Goal: Communication & Community: Connect with others

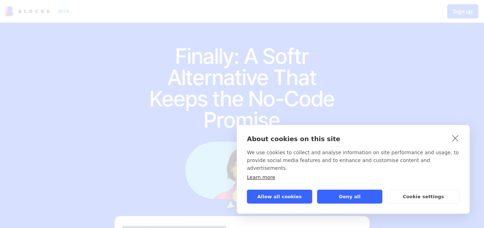
click at [288, 201] on button "Allow all cookies" at bounding box center [279, 197] width 65 height 14
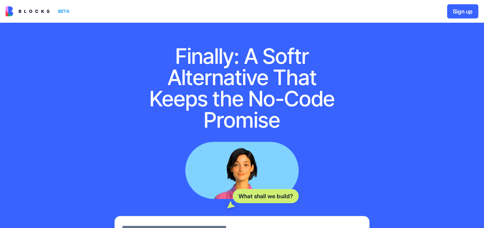
click at [460, 11] on button "Sign up" at bounding box center [462, 11] width 31 height 14
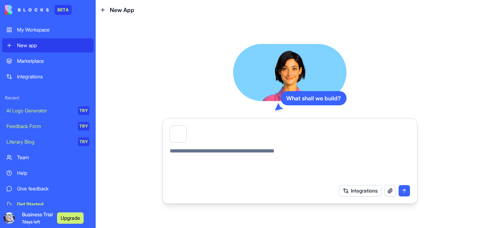
click at [181, 135] on div at bounding box center [178, 134] width 17 height 17
click at [186, 127] on button "button" at bounding box center [186, 127] width 0 height 0
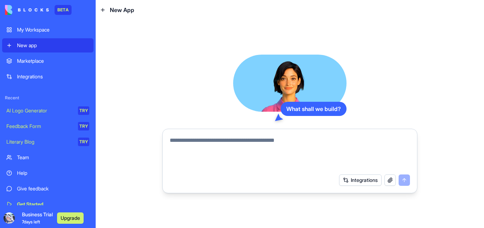
click at [203, 140] on textarea at bounding box center [290, 153] width 240 height 34
click at [251, 151] on textarea at bounding box center [290, 153] width 240 height 34
click at [207, 143] on textarea at bounding box center [290, 153] width 240 height 34
click at [347, 178] on button "Integrations" at bounding box center [360, 179] width 43 height 11
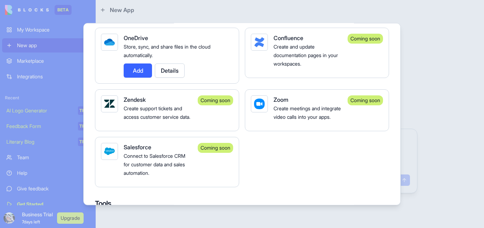
scroll to position [799, 0]
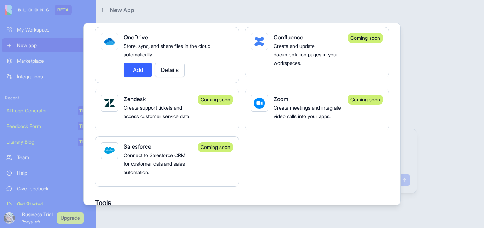
click at [417, 120] on div at bounding box center [242, 114] width 484 height 228
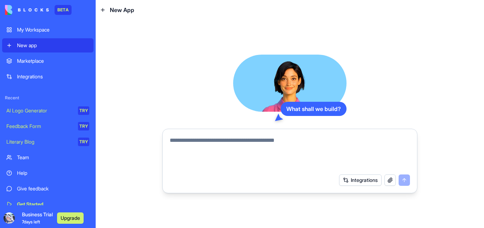
click at [263, 143] on textarea at bounding box center [290, 153] width 240 height 34
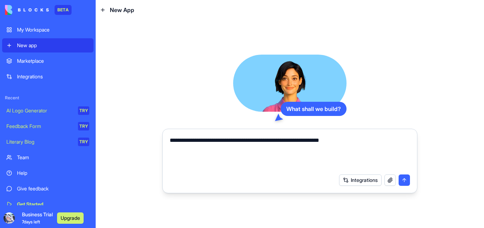
paste textarea "**********"
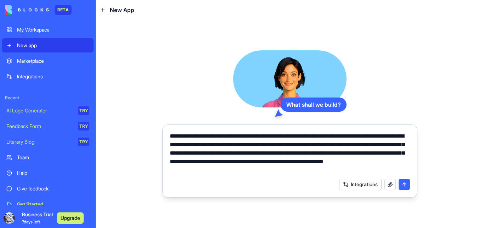
click at [301, 172] on textarea "**********" at bounding box center [290, 153] width 240 height 43
drag, startPoint x: 301, startPoint y: 172, endPoint x: 209, endPoint y: 170, distance: 92.6
click at [209, 170] on textarea "**********" at bounding box center [290, 153] width 240 height 43
paste textarea "**********"
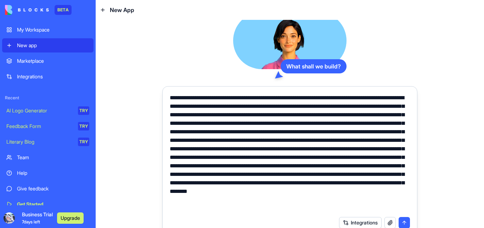
scroll to position [8, 0]
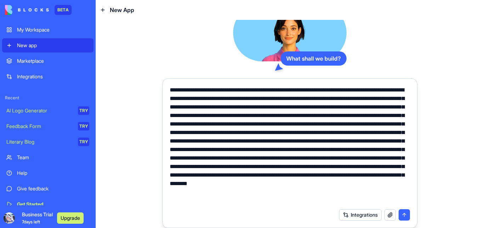
type textarea "**********"
click at [401, 215] on button "submit" at bounding box center [404, 214] width 11 height 11
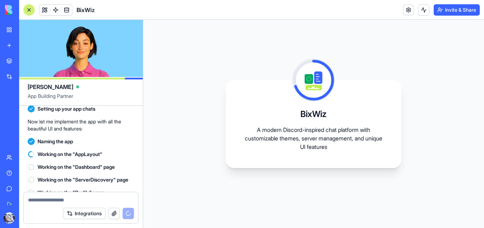
scroll to position [487, 0]
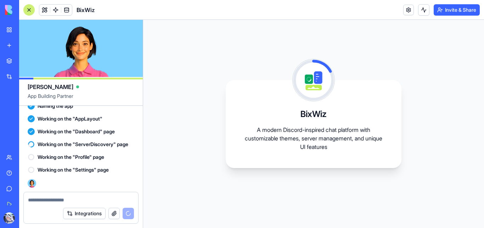
click at [192, 206] on div "BixWiz A modern Discord-inspired chat platform with customizable themes, server…" at bounding box center [313, 124] width 341 height 208
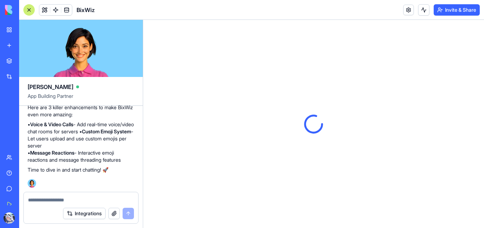
scroll to position [0, 0]
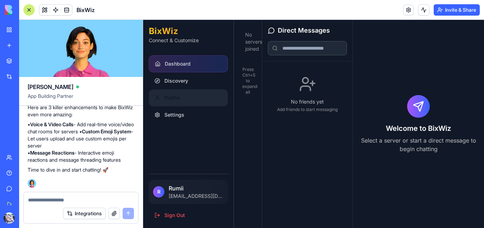
click at [191, 99] on button "Profile" at bounding box center [188, 97] width 79 height 17
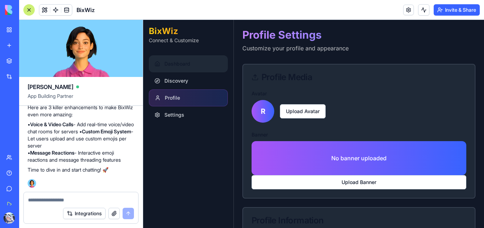
click at [193, 62] on button "Dashboard" at bounding box center [188, 63] width 79 height 17
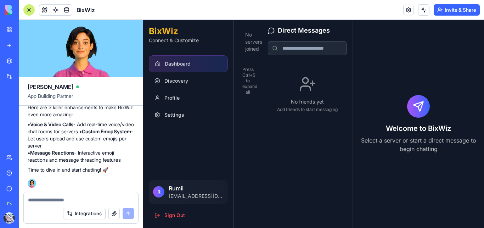
click at [246, 69] on p "Press Ctrl+S to expand all" at bounding box center [248, 81] width 11 height 28
click at [99, 199] on textarea at bounding box center [81, 199] width 106 height 7
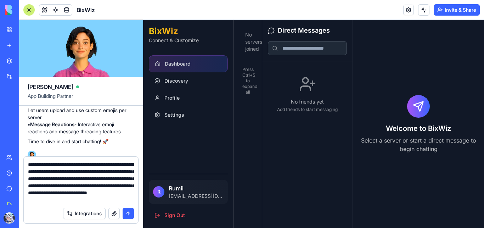
click at [129, 193] on textarea "**********" at bounding box center [81, 182] width 106 height 43
click at [127, 193] on textarea "**********" at bounding box center [81, 182] width 106 height 43
click at [134, 199] on textarea "**********" at bounding box center [81, 182] width 106 height 43
click at [133, 194] on textarea "**********" at bounding box center [81, 182] width 106 height 43
click at [134, 199] on textarea "**********" at bounding box center [81, 182] width 106 height 43
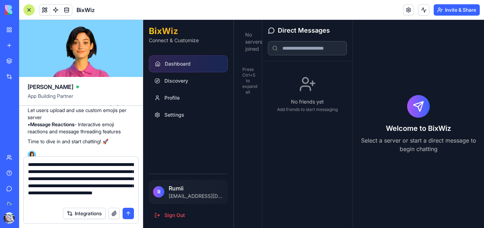
scroll to position [7, 0]
click at [68, 200] on textarea "**********" at bounding box center [81, 182] width 106 height 43
click at [78, 201] on textarea "**********" at bounding box center [81, 182] width 106 height 43
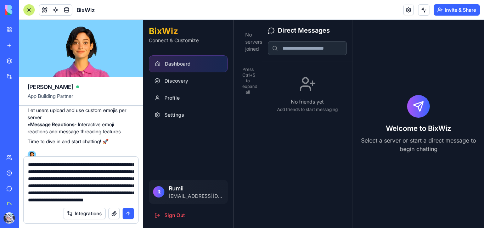
type textarea "**********"
click at [129, 212] on button "submit" at bounding box center [128, 213] width 11 height 11
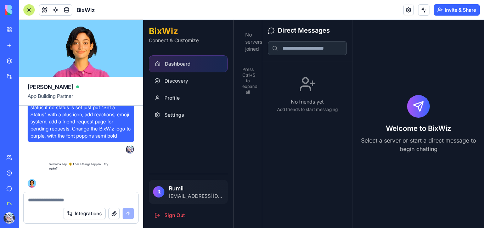
scroll to position [744, 0]
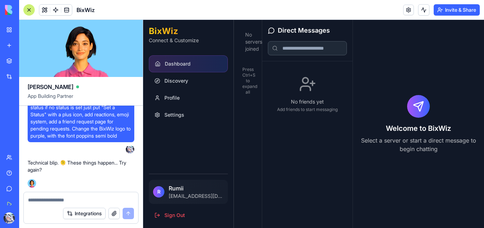
click at [88, 177] on div "Technical blip. 🫠 These things happen... Try again? 15:55" at bounding box center [81, 171] width 107 height 31
click at [65, 202] on textarea at bounding box center [81, 199] width 106 height 7
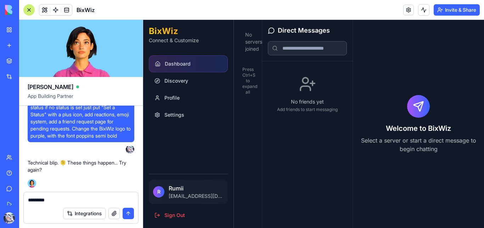
type textarea "*********"
click at [129, 213] on button "submit" at bounding box center [128, 213] width 11 height 11
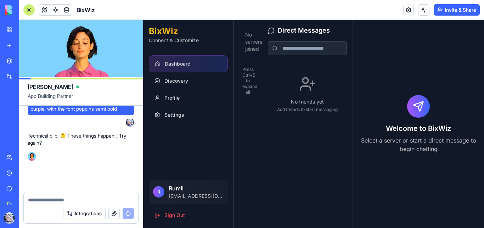
scroll to position [770, 0]
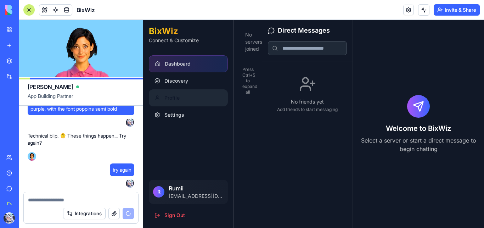
click at [169, 98] on span "Profile" at bounding box center [172, 97] width 15 height 7
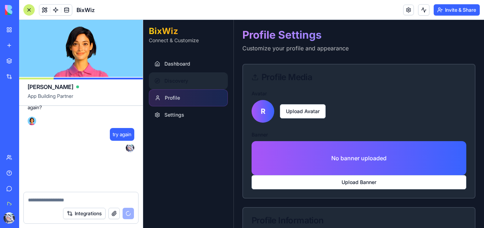
click at [203, 81] on button "Discovery" at bounding box center [188, 80] width 79 height 17
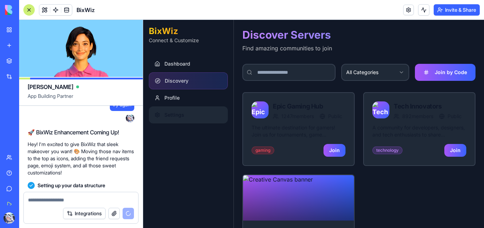
scroll to position [941, 0]
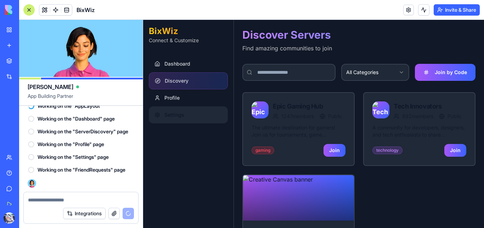
click at [158, 193] on aside "BixWiz Connect & Customize Dashboard Discovery Profile Settings R Rumii otakuwe…" at bounding box center [188, 161] width 91 height 282
click at [162, 194] on aside "BixWiz Connect & Customize Dashboard Discovery Profile Settings R Rumii otakuwe…" at bounding box center [188, 161] width 91 height 282
click at [194, 112] on button "Settings" at bounding box center [188, 114] width 79 height 17
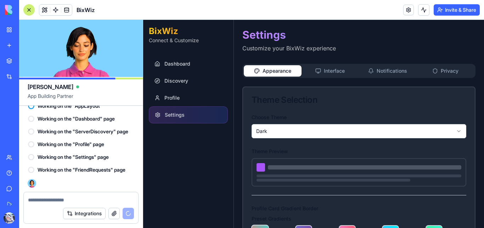
type input "**********"
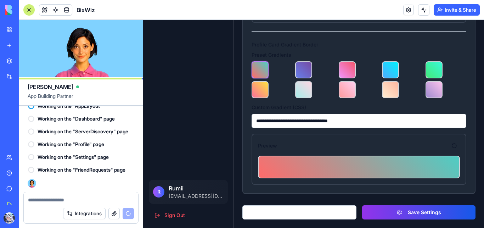
click at [373, 211] on button "Save Settings" at bounding box center [418, 212] width 113 height 14
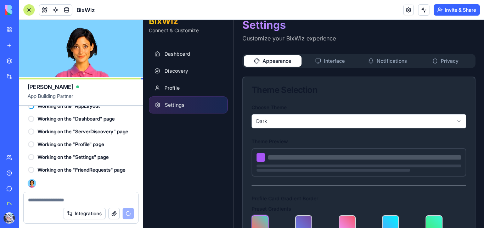
scroll to position [10, 0]
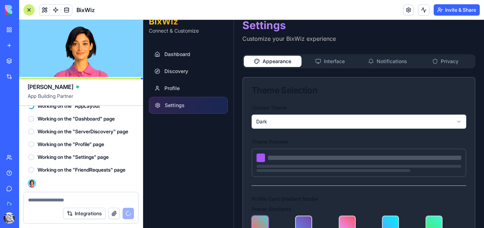
click at [334, 63] on div "**********" at bounding box center [359, 196] width 233 height 355
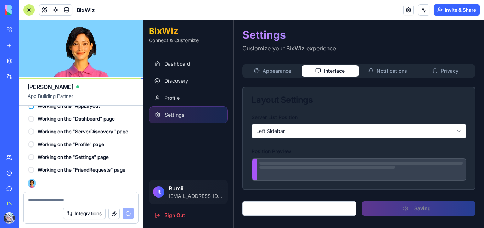
scroll to position [0, 0]
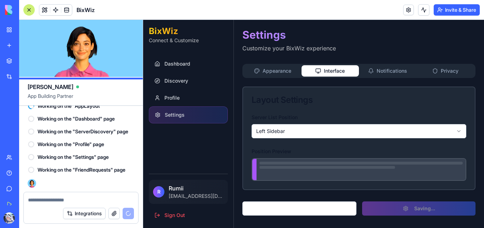
click at [294, 128] on html "BixWiz Connect & Customize Dashboard Discovery Profile Settings R Rumii otakuwe…" at bounding box center [313, 124] width 341 height 208
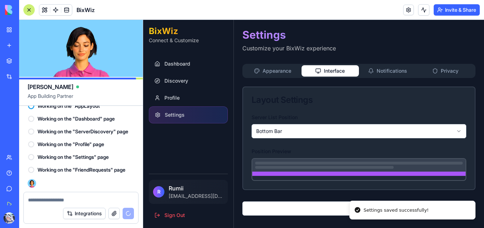
click at [378, 204] on li "Settings saved successfully!" at bounding box center [413, 210] width 126 height 19
click at [445, 73] on iframe at bounding box center [313, 124] width 341 height 208
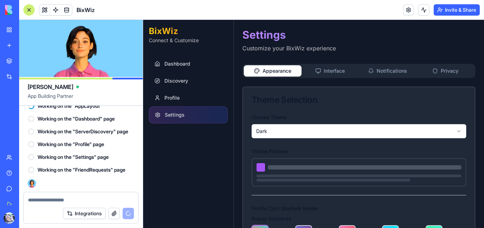
click at [442, 72] on button "Privacy" at bounding box center [446, 70] width 58 height 11
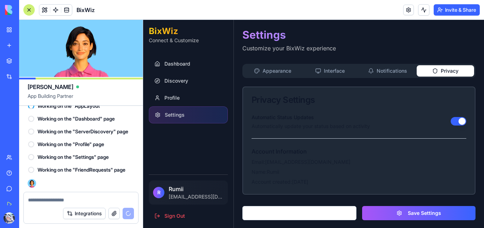
click at [383, 70] on button "Notifications" at bounding box center [388, 70] width 58 height 11
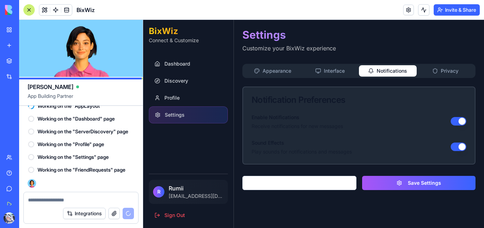
click at [338, 73] on button "Interface" at bounding box center [331, 70] width 58 height 11
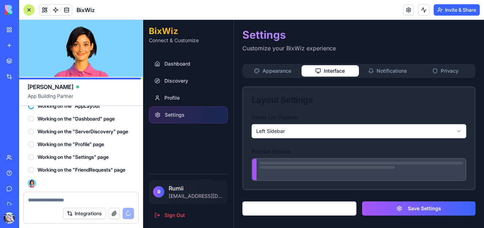
click at [316, 73] on icon "button" at bounding box center [319, 71] width 6 height 6
click at [287, 71] on button "Appearance" at bounding box center [273, 70] width 58 height 11
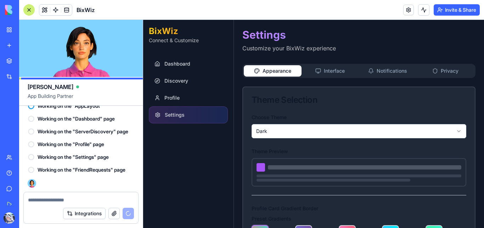
scroll to position [56, 0]
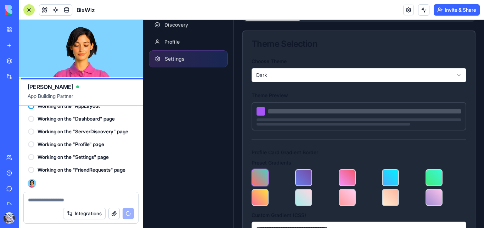
click at [263, 112] on div at bounding box center [261, 111] width 9 height 9
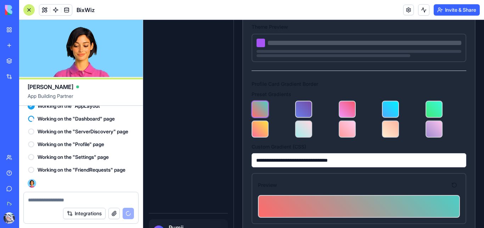
scroll to position [164, 0]
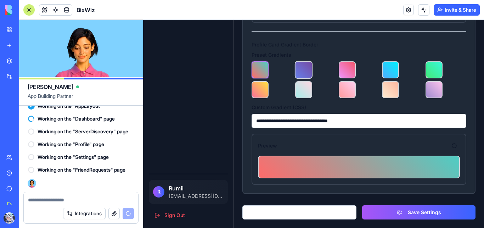
click at [302, 68] on button at bounding box center [304, 70] width 18 height 18
type input "**********"
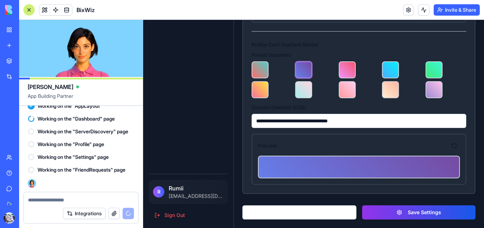
click at [388, 214] on button "Save Settings" at bounding box center [418, 212] width 113 height 14
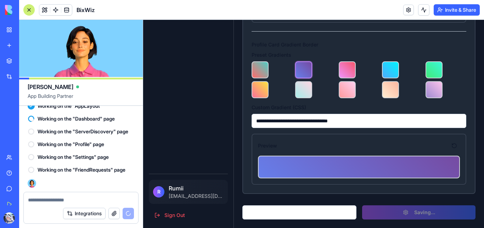
scroll to position [0, 0]
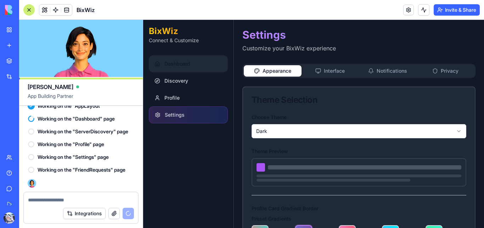
click at [186, 65] on span "Dashboard" at bounding box center [178, 63] width 26 height 7
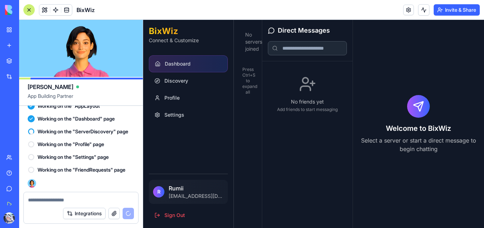
click at [263, 144] on div "No friends yet Add friends to start messaging" at bounding box center [307, 144] width 90 height 167
click at [179, 116] on span "Settings" at bounding box center [175, 114] width 20 height 7
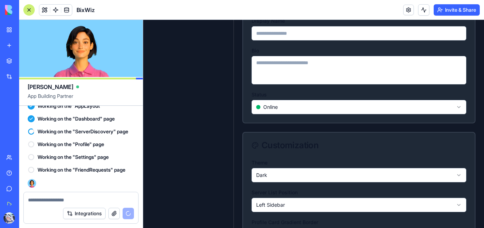
scroll to position [220, 0]
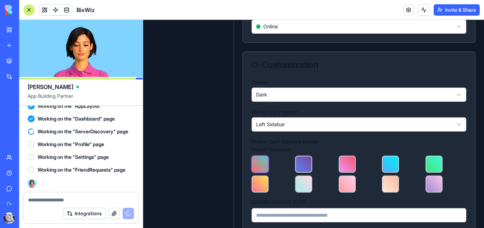
scroll to position [298, 0]
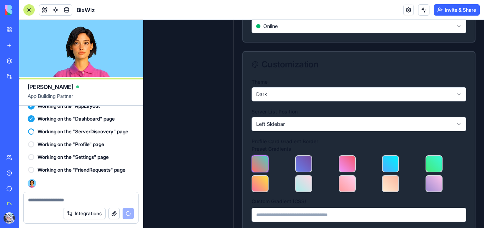
click at [282, 91] on html "BixWiz Connect & Customize Dashboard Discovery Profile Settings R Rumii otakuwe…" at bounding box center [313, 22] width 341 height 600
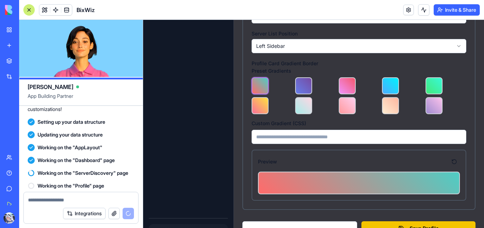
scroll to position [420, 0]
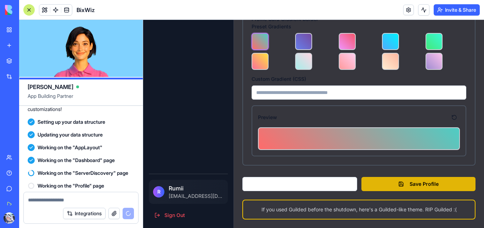
click at [381, 179] on button "Save Profile" at bounding box center [419, 184] width 114 height 14
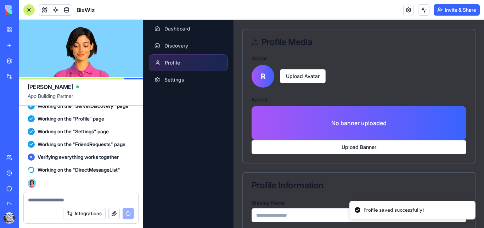
scroll to position [0, 0]
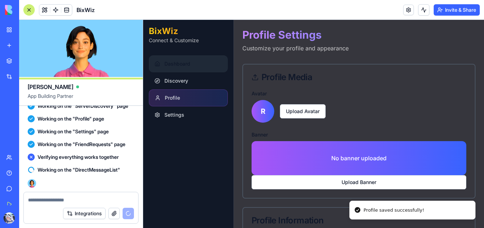
click at [206, 64] on button "Dashboard" at bounding box center [188, 63] width 79 height 17
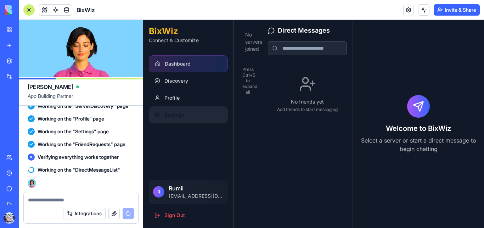
click at [195, 116] on button "Settings" at bounding box center [188, 114] width 79 height 17
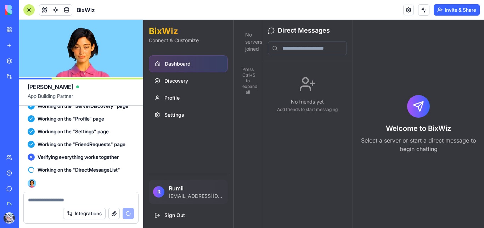
click at [247, 82] on p "Press Ctrl+S to expand all" at bounding box center [248, 81] width 11 height 28
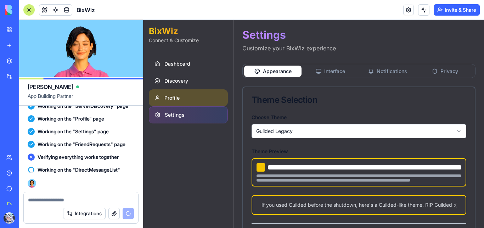
click at [189, 95] on button "Profile" at bounding box center [188, 97] width 79 height 17
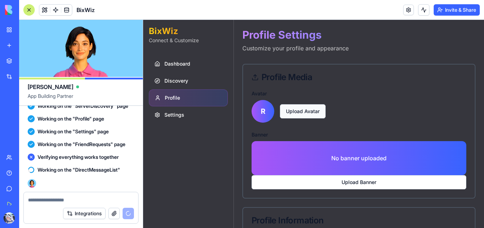
click at [315, 111] on span "Upload Avatar" at bounding box center [303, 111] width 46 height 14
click at [143, 20] on input "Upload Avatar" at bounding box center [143, 20] width 0 height 0
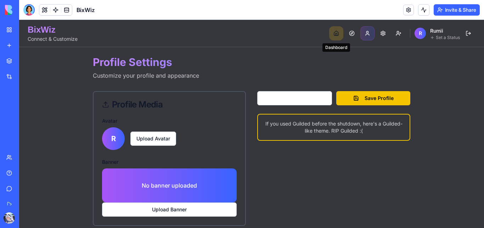
click at [331, 35] on button "Dashboard" at bounding box center [336, 33] width 14 height 14
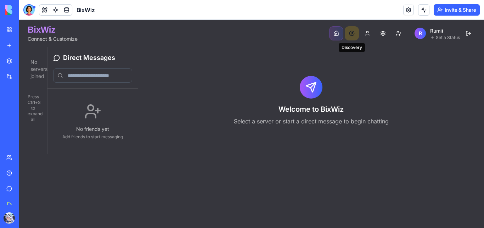
click at [350, 34] on button "Discovery" at bounding box center [352, 33] width 14 height 14
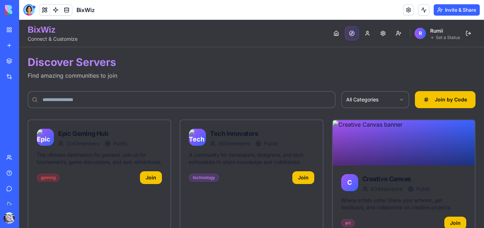
click at [360, 95] on html "BixWiz Connect & Customize Dashboard Discovery Profile Settings Friend Requests…" at bounding box center [251, 133] width 465 height 227
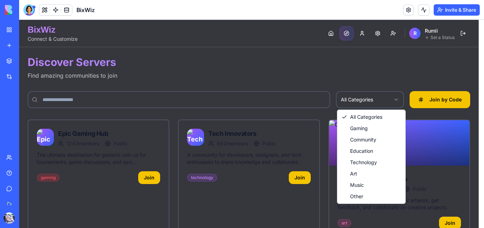
click at [331, 84] on html "BixWiz Connect & Customize Dashboard Discovery Profile Settings Friend Requests…" at bounding box center [251, 133] width 465 height 227
click at [419, 34] on div "R" at bounding box center [415, 33] width 11 height 11
click at [427, 33] on span "Rumii" at bounding box center [431, 31] width 13 height 6
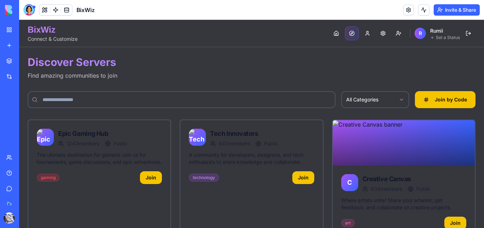
click at [391, 67] on h1 "Discover Servers" at bounding box center [252, 62] width 448 height 13
click at [361, 33] on button "Profile" at bounding box center [368, 33] width 14 height 14
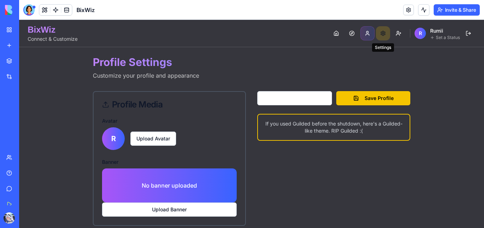
click at [378, 33] on button "Settings" at bounding box center [383, 33] width 14 height 14
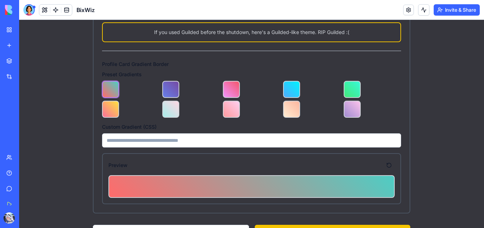
scroll to position [202, 0]
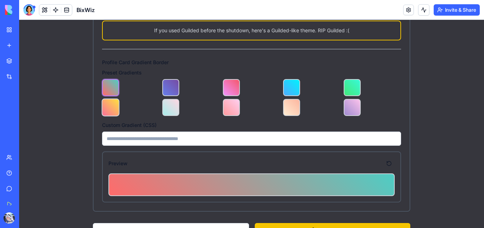
click at [112, 105] on button at bounding box center [111, 108] width 18 height 18
type input "**********"
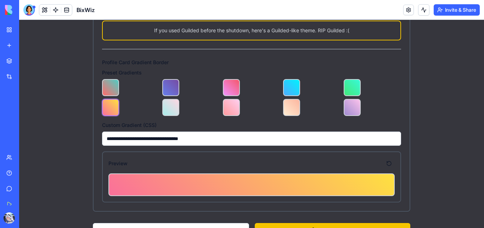
scroll to position [219, 0]
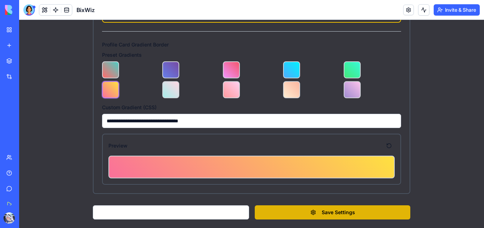
click at [293, 211] on button "Save Settings" at bounding box center [333, 212] width 156 height 14
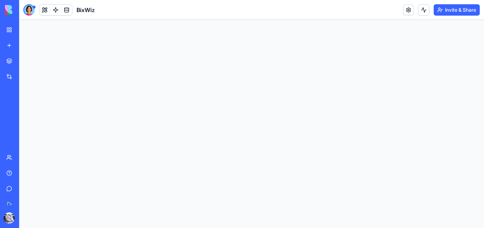
scroll to position [0, 0]
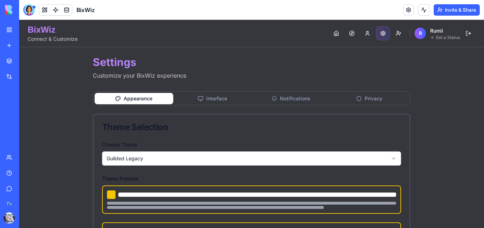
click at [227, 95] on button "Interface" at bounding box center [212, 98] width 79 height 11
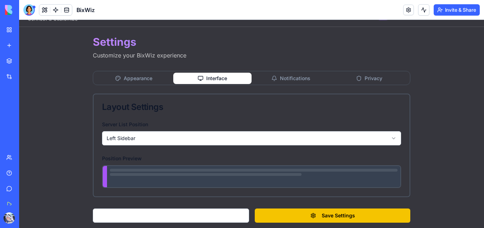
scroll to position [21, 0]
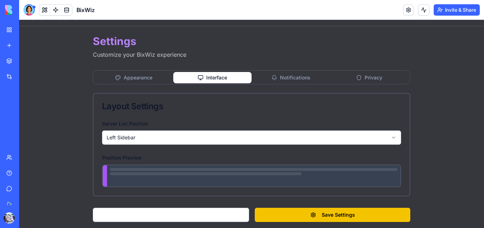
click at [146, 176] on div at bounding box center [254, 175] width 294 height 21
click at [168, 135] on html "BixWiz Connect & Customize Dashboard Discovery Profile Settings Friend Requests…" at bounding box center [251, 115] width 465 height 232
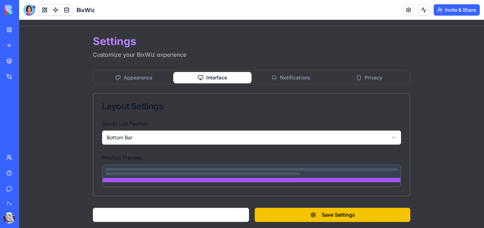
scroll to position [6, 0]
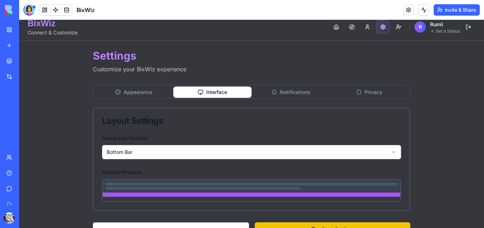
click at [168, 156] on html "BixWiz Connect & Customize Dashboard Discovery Profile Settings Friend Requests…" at bounding box center [251, 129] width 465 height 232
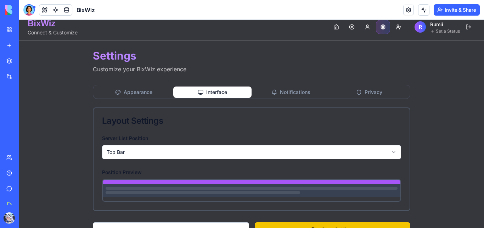
scroll to position [0, 0]
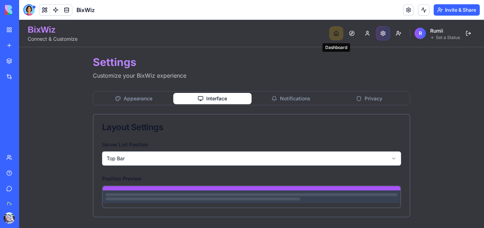
click at [330, 37] on button "Dashboard" at bounding box center [336, 33] width 14 height 14
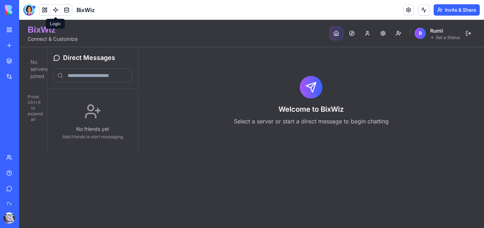
click at [29, 11] on div at bounding box center [28, 9] width 11 height 11
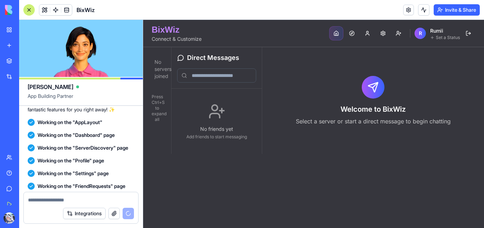
scroll to position [1531, 0]
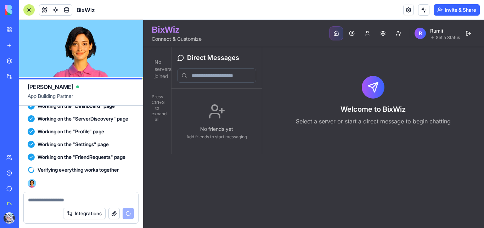
click at [62, 200] on textarea at bounding box center [81, 199] width 106 height 7
click at [50, 200] on textarea at bounding box center [81, 199] width 106 height 7
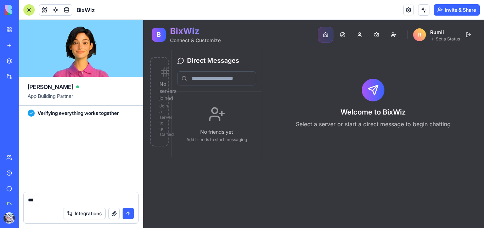
scroll to position [1751, 0]
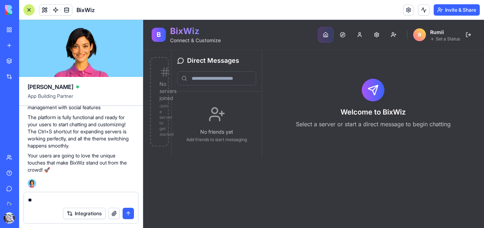
type textarea "*"
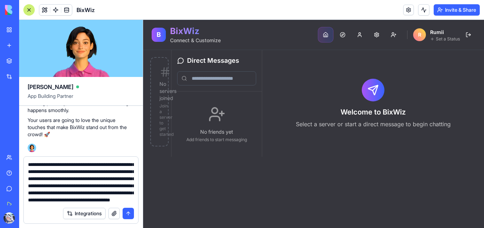
scroll to position [42, 0]
click at [44, 202] on textarea "**********" at bounding box center [81, 182] width 106 height 43
click at [38, 201] on textarea "**********" at bounding box center [81, 182] width 106 height 43
click at [107, 202] on textarea "**********" at bounding box center [81, 182] width 106 height 43
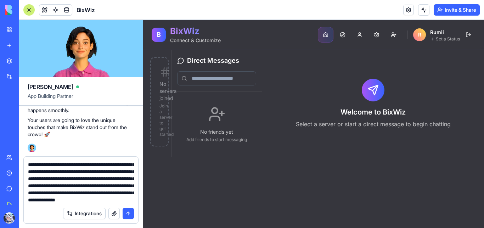
type textarea "**********"
click at [126, 212] on button "submit" at bounding box center [128, 213] width 11 height 11
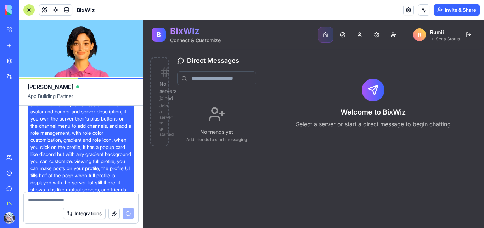
scroll to position [1877, 0]
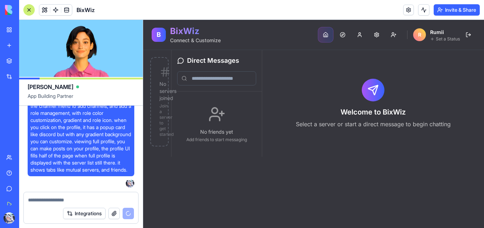
drag, startPoint x: 229, startPoint y: 175, endPoint x: 232, endPoint y: 178, distance: 4.5
click at [232, 178] on main "No servers joined Join a server to get started Direct Messages No friends yet A…" at bounding box center [313, 139] width 341 height 178
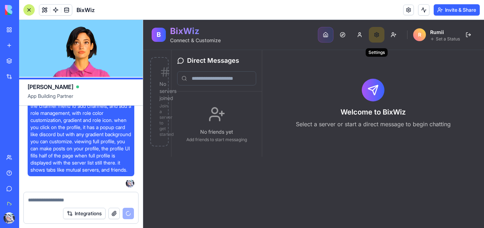
click at [380, 37] on button "Settings" at bounding box center [377, 35] width 16 height 16
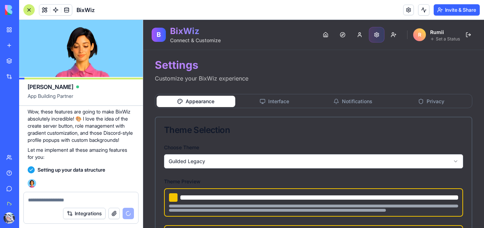
click at [334, 100] on icon "button" at bounding box center [337, 102] width 6 height 6
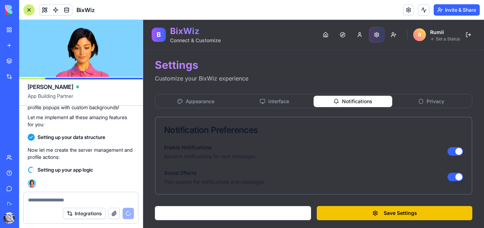
scroll to position [2023, 0]
click at [409, 102] on button "Privacy" at bounding box center [432, 101] width 79 height 11
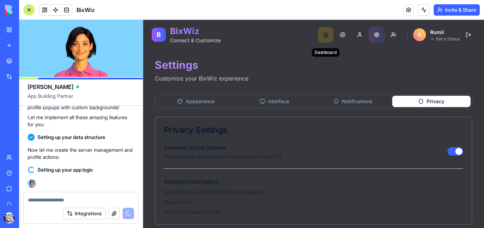
click at [318, 34] on button "Dashboard" at bounding box center [326, 35] width 16 height 16
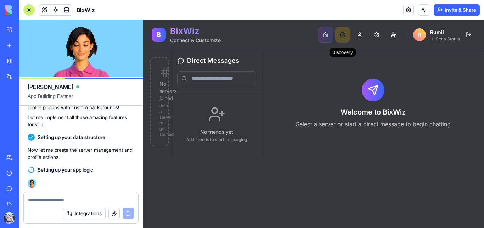
click at [340, 35] on button "Discovery" at bounding box center [343, 35] width 16 height 16
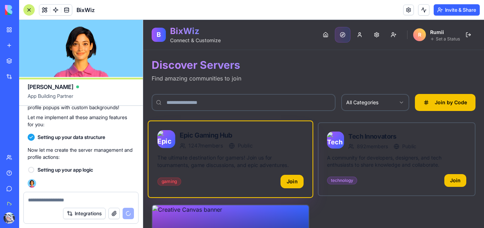
click at [290, 184] on button "Join" at bounding box center [292, 181] width 23 height 13
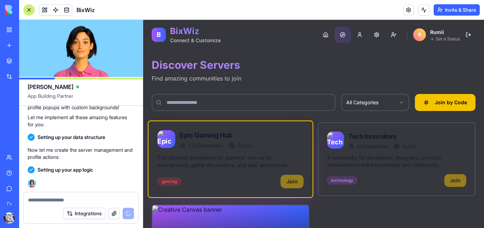
click at [251, 148] on span "Public" at bounding box center [245, 145] width 15 height 7
click at [288, 183] on div "gaming Join" at bounding box center [230, 181] width 146 height 13
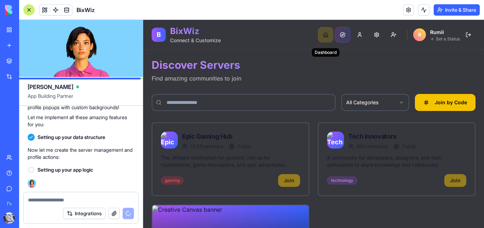
click at [324, 34] on button "Dashboard" at bounding box center [326, 35] width 16 height 16
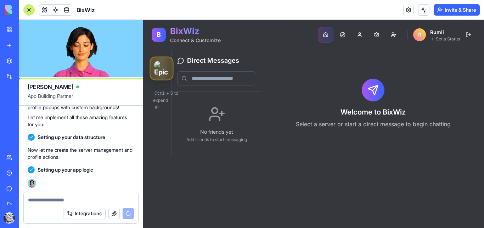
click at [164, 70] on img at bounding box center [161, 68] width 15 height 15
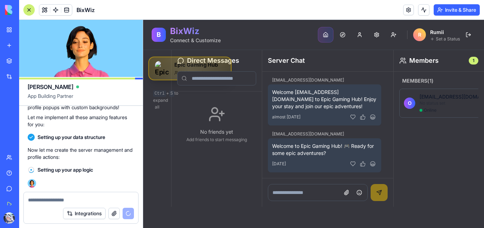
click at [165, 65] on img at bounding box center [162, 68] width 15 height 15
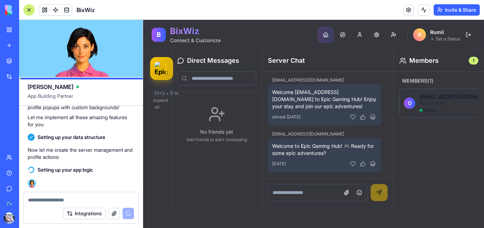
click at [200, 127] on div "No friends yet Add friends to start messaging" at bounding box center [216, 124] width 85 height 60
click at [163, 72] on img at bounding box center [162, 68] width 14 height 14
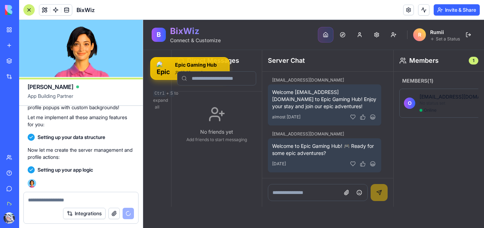
click at [212, 118] on icon at bounding box center [216, 114] width 17 height 17
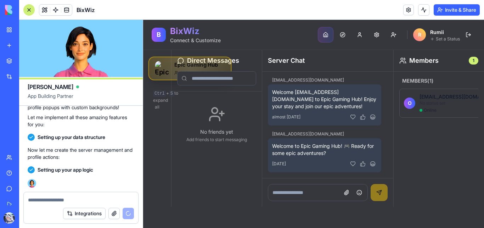
click at [164, 73] on img at bounding box center [162, 68] width 15 height 15
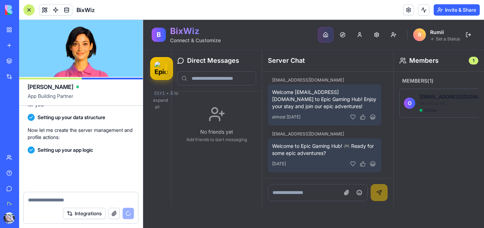
scroll to position [2043, 0]
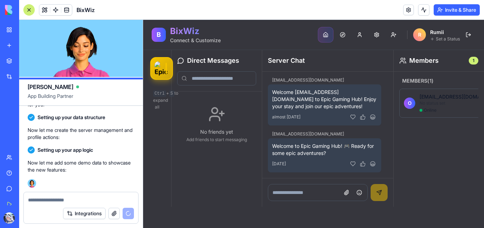
click at [309, 189] on input at bounding box center [318, 192] width 100 height 17
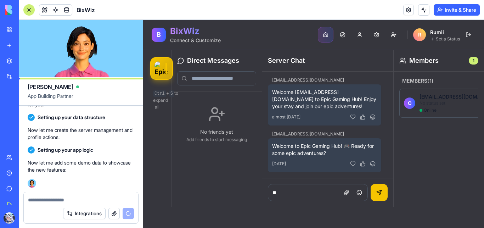
type input "**"
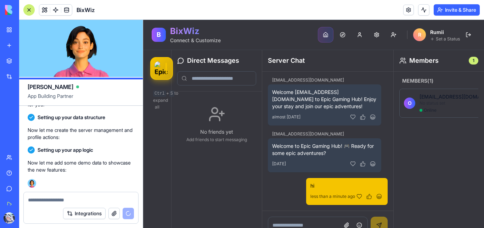
click at [436, 95] on p "[EMAIL_ADDRESS][DOMAIN_NAME]" at bounding box center [462, 96] width 85 height 7
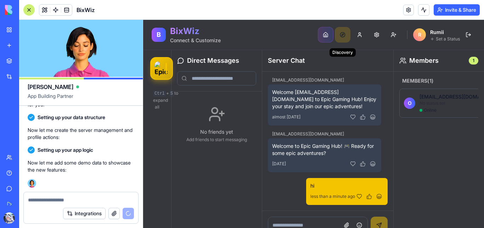
click at [335, 35] on button "Discovery" at bounding box center [343, 35] width 16 height 16
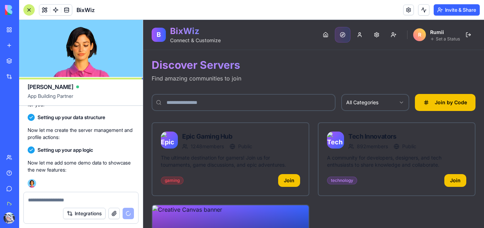
click at [363, 37] on nav "Dashboard Discovery Profile Settings Friend Requests R Rumii Set a Status" at bounding box center [397, 35] width 158 height 16
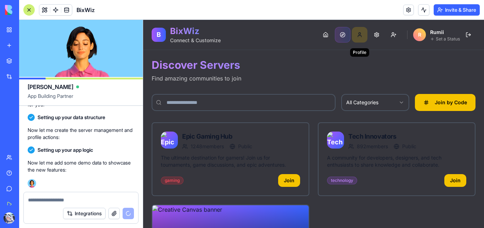
click at [354, 36] on button "Profile" at bounding box center [360, 35] width 16 height 16
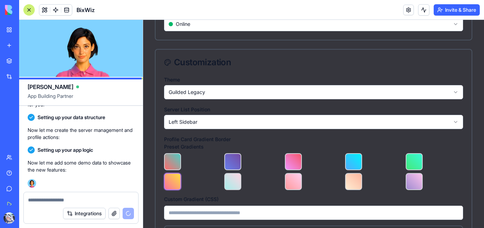
scroll to position [365, 0]
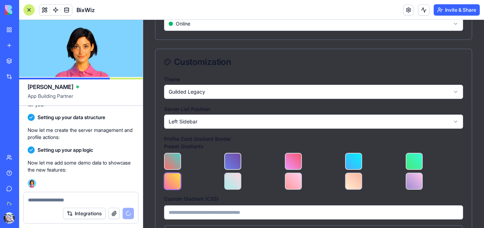
click at [265, 94] on html "B BixWiz Connect & Customize Dashboard Discovery Profile Settings Friend Reques…" at bounding box center [313, 1] width 341 height 692
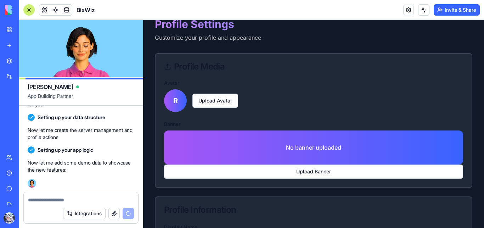
scroll to position [0, 0]
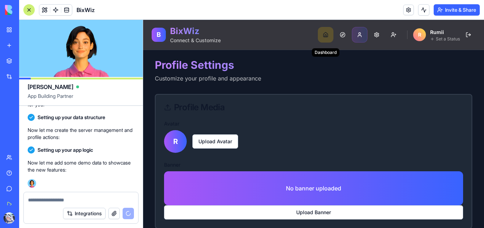
click at [323, 36] on button "Dashboard" at bounding box center [326, 35] width 16 height 16
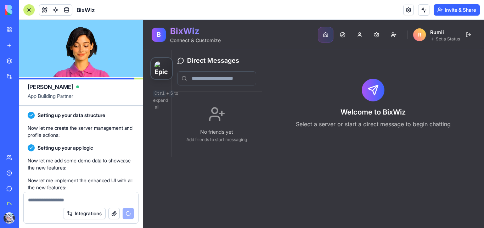
scroll to position [2121, 0]
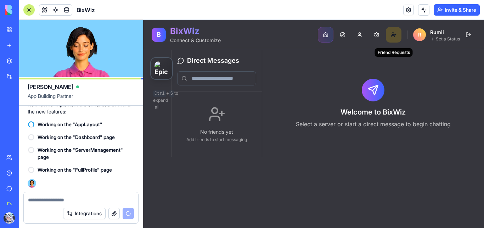
click at [393, 34] on button "Friend Requests" at bounding box center [394, 35] width 16 height 16
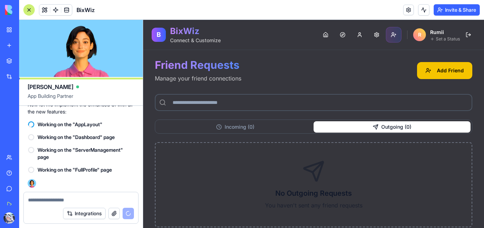
click at [347, 128] on button "Outgoing ( 0 )" at bounding box center [392, 126] width 157 height 11
click at [269, 126] on button "Incoming ( 0 )" at bounding box center [235, 126] width 157 height 11
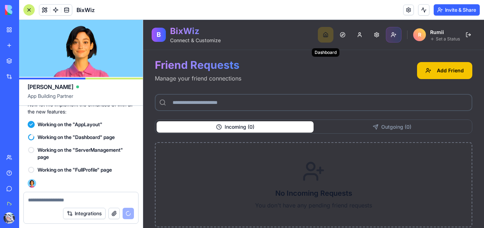
click at [320, 35] on button "Dashboard" at bounding box center [326, 35] width 16 height 16
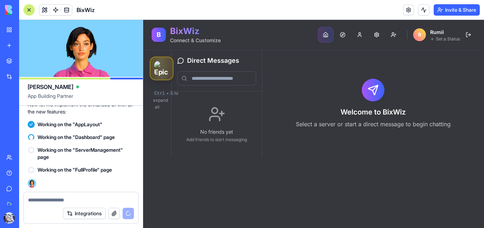
click at [164, 67] on img at bounding box center [161, 68] width 15 height 15
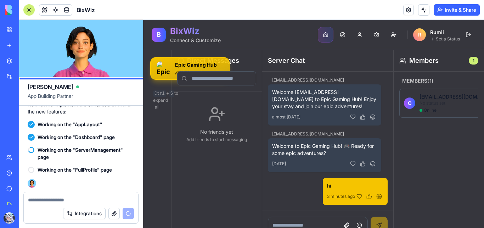
click at [425, 95] on p "[EMAIL_ADDRESS][DOMAIN_NAME]" at bounding box center [462, 96] width 85 height 7
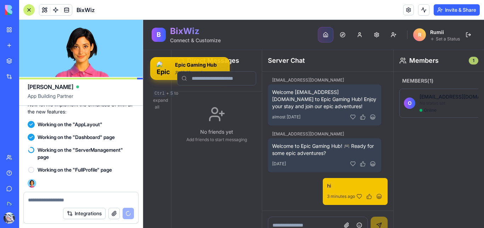
click at [469, 59] on div "1" at bounding box center [474, 61] width 10 height 8
click at [218, 126] on div "No friends yet Add friends to start messaging" at bounding box center [216, 124] width 85 height 60
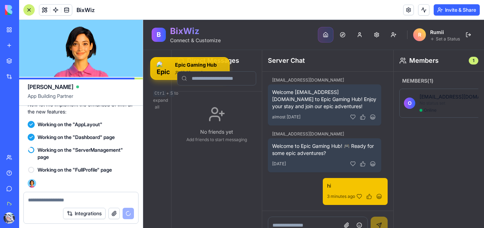
click at [238, 145] on div "No friends yet Add friends to start messaging" at bounding box center [216, 124] width 85 height 60
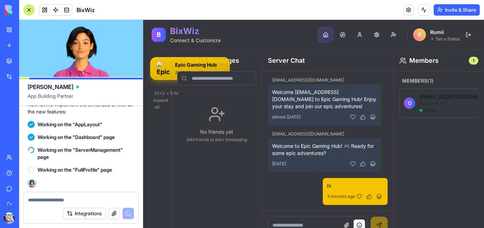
click at [354, 226] on button at bounding box center [359, 224] width 11 height 11
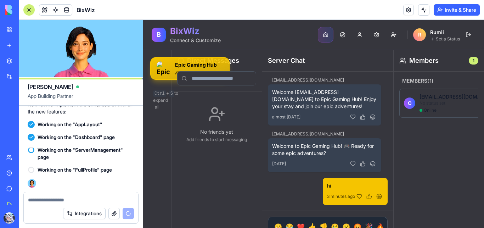
click at [300, 205] on div "system@bixwiz.com Welcome otakuweeb345@gmail.com to Epic Gaming Hub! Enjoy your…" at bounding box center [327, 141] width 131 height 139
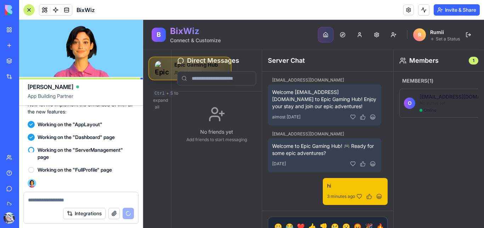
click at [160, 66] on img at bounding box center [162, 68] width 15 height 15
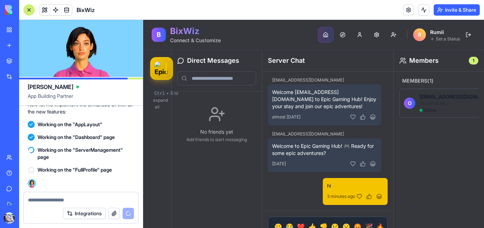
click at [190, 107] on div "No friends yet Add friends to start messaging" at bounding box center [216, 124] width 85 height 60
click at [160, 108] on p "Ctrl + S to expand all" at bounding box center [157, 100] width 8 height 21
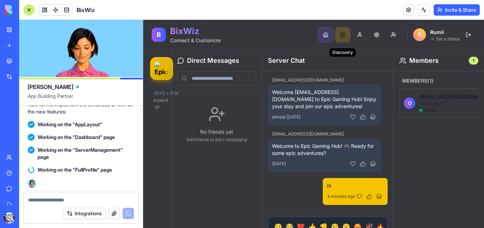
click at [336, 38] on button "Discovery" at bounding box center [343, 35] width 16 height 16
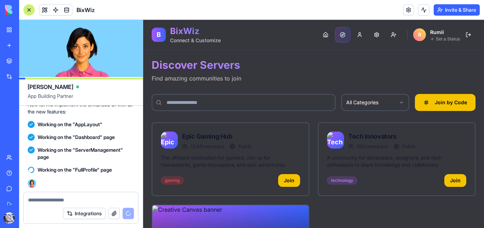
click at [352, 104] on html "B BixWiz Connect & Customize Dashboard Discovery Profile Settings Friend Reques…" at bounding box center [313, 176] width 341 height 312
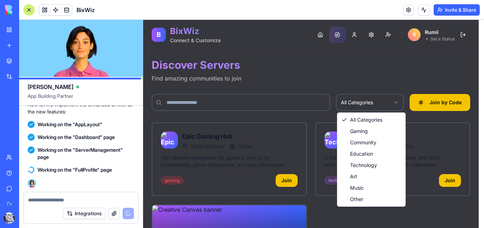
click at [341, 102] on html "B BixWiz Connect & Customize Dashboard Discovery Profile Settings Friend Reques…" at bounding box center [313, 176] width 341 height 312
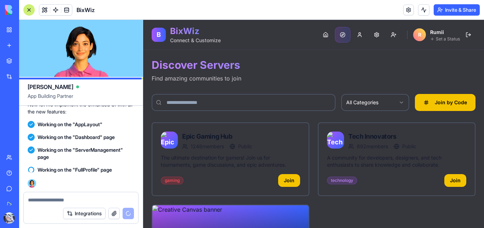
click at [332, 109] on div "All Categories Join by Code" at bounding box center [314, 102] width 324 height 17
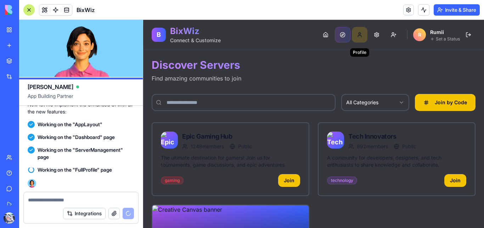
click at [354, 36] on button "Profile" at bounding box center [360, 35] width 16 height 16
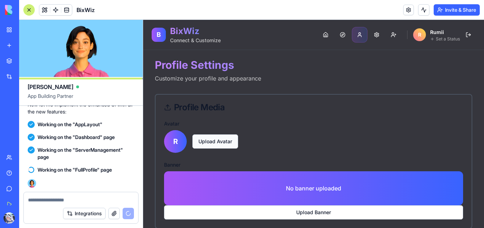
click at [230, 140] on span "Upload Avatar" at bounding box center [216, 141] width 46 height 14
click at [143, 20] on input "Upload Avatar" at bounding box center [143, 20] width 0 height 0
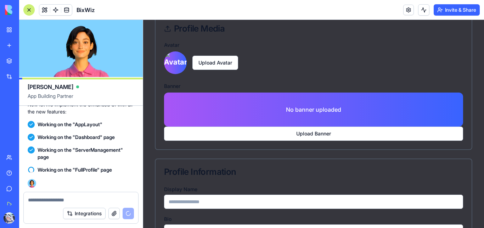
scroll to position [120, 0]
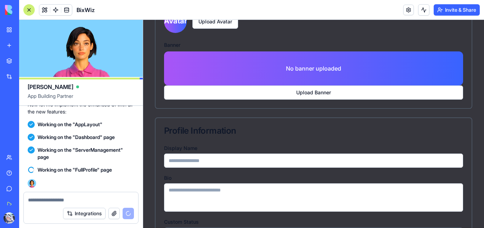
click at [207, 162] on input "Display Name" at bounding box center [313, 161] width 299 height 14
type input "********"
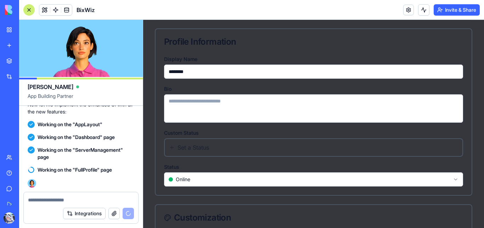
scroll to position [209, 0]
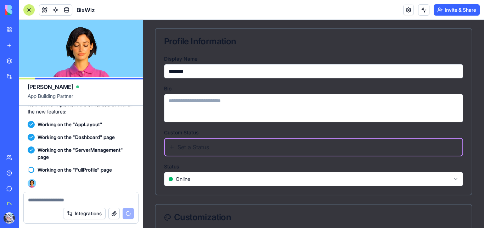
click at [186, 150] on span "Set a Status" at bounding box center [318, 147] width 281 height 9
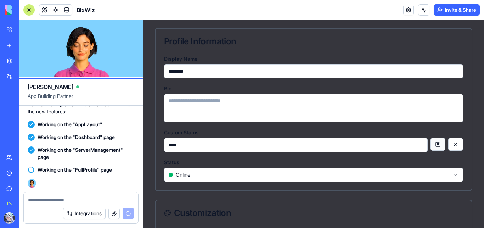
type input "****"
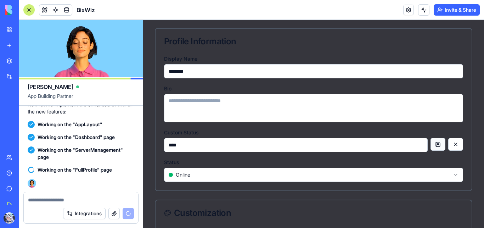
click at [434, 146] on button at bounding box center [438, 144] width 15 height 13
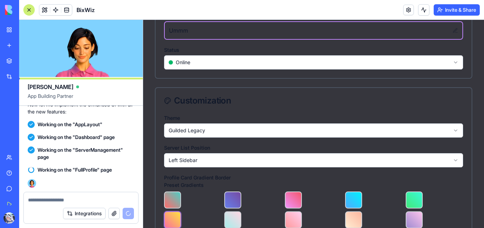
scroll to position [326, 0]
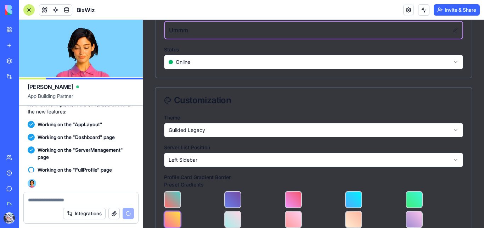
click at [213, 163] on html "B BixWiz Connect & Customize Dashboard Discovery Profile Settings Friend Reques…" at bounding box center [313, 40] width 341 height 692
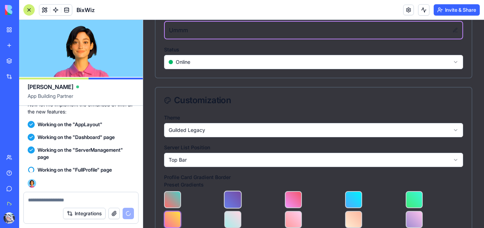
scroll to position [477, 0]
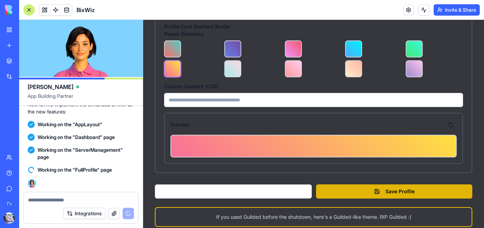
click at [332, 189] on button "Save Profile" at bounding box center [394, 191] width 156 height 14
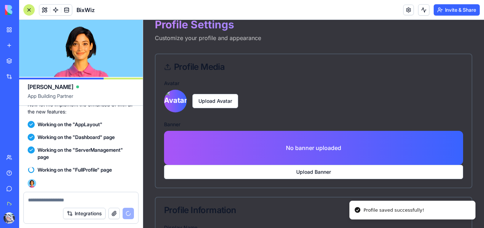
scroll to position [0, 0]
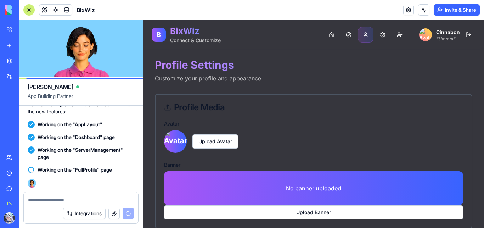
click at [324, 35] on button "Dashboard" at bounding box center [332, 35] width 16 height 16
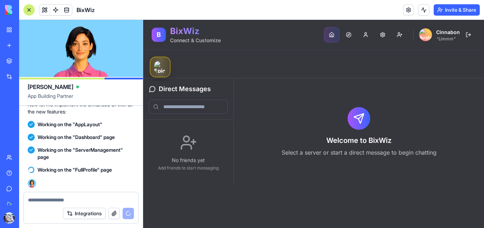
click at [163, 67] on img at bounding box center [160, 67] width 12 height 12
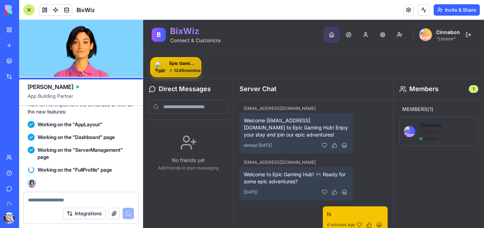
click at [236, 66] on div "Epic Gaming Hub 1248 members" at bounding box center [313, 67] width 335 height 28
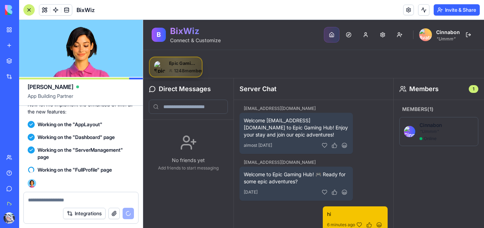
click at [169, 63] on div "Epic Gaming Hub 1248 members" at bounding box center [183, 66] width 28 height 13
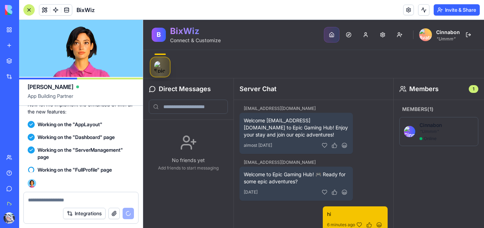
click at [161, 67] on img at bounding box center [160, 67] width 12 height 12
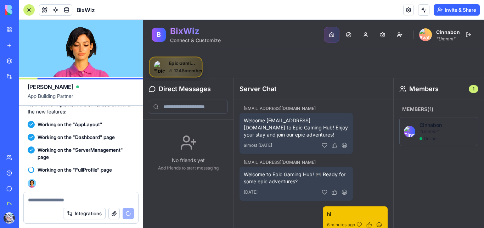
click at [171, 69] on icon at bounding box center [170, 70] width 3 height 5
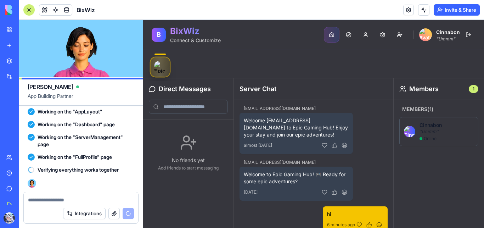
scroll to position [2146, 0]
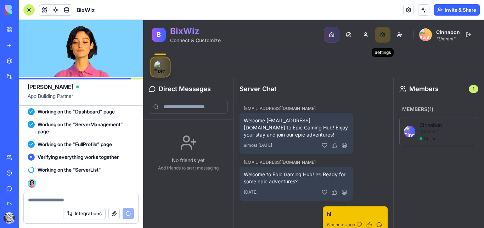
click at [380, 34] on button "Settings" at bounding box center [383, 35] width 16 height 16
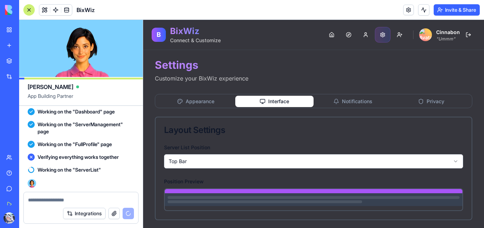
click at [293, 96] on button "Interface" at bounding box center [274, 101] width 79 height 11
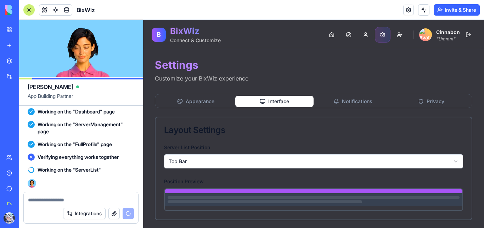
scroll to position [26, 0]
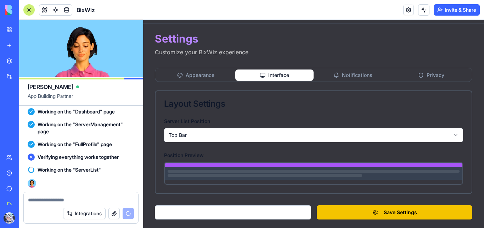
click at [211, 132] on html "B BixWiz Connect & Customize Dashboard Discovery Profile Settings Friend Reques…" at bounding box center [313, 111] width 341 height 234
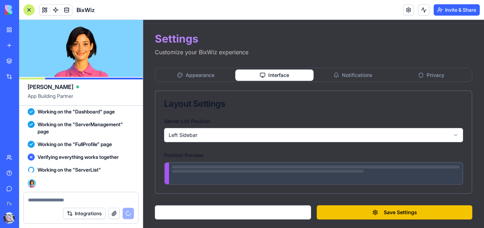
click at [351, 209] on button "Save Settings" at bounding box center [395, 212] width 156 height 14
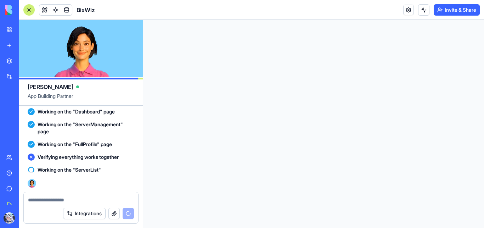
scroll to position [0, 0]
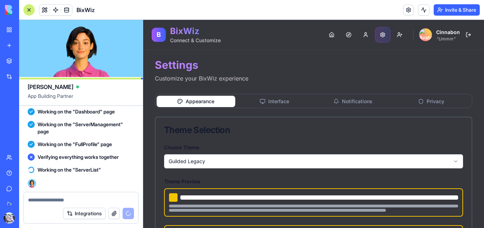
click at [424, 40] on img at bounding box center [425, 34] width 13 height 13
click at [439, 33] on span "Cinnabon" at bounding box center [448, 32] width 24 height 6
click at [327, 32] on button "Dashboard" at bounding box center [332, 35] width 16 height 16
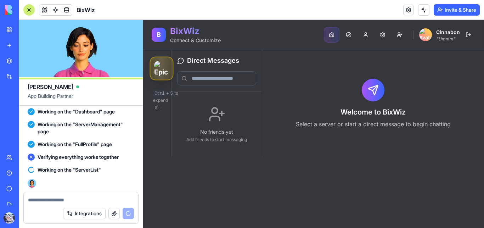
click at [164, 69] on img at bounding box center [161, 68] width 15 height 15
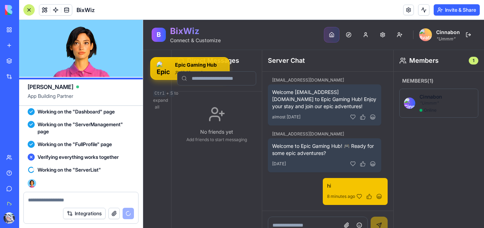
click at [404, 103] on img at bounding box center [409, 103] width 11 height 11
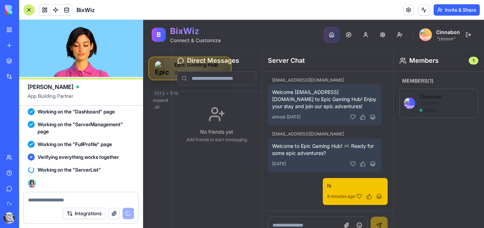
click at [161, 73] on img at bounding box center [162, 68] width 15 height 15
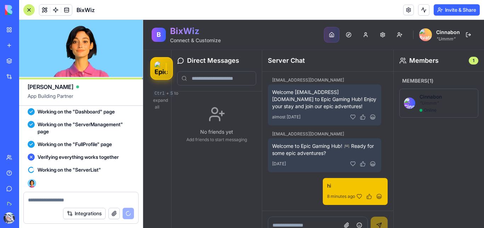
click at [8, 60] on link "Marketplace" at bounding box center [16, 61] width 28 height 14
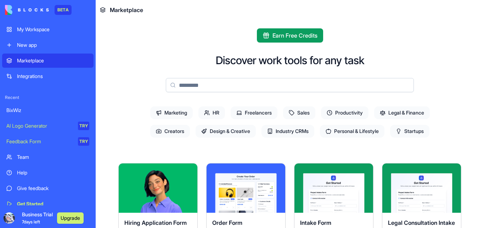
click at [35, 33] on div "My Workspace" at bounding box center [53, 29] width 72 height 7
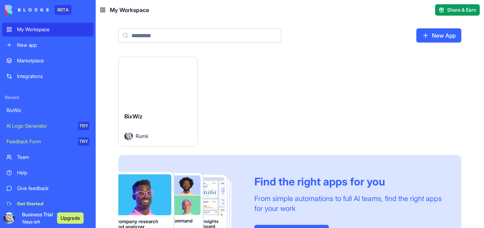
click at [131, 84] on div "Launch" at bounding box center [158, 81] width 79 height 49
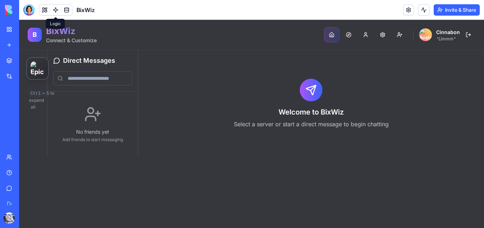
click at [56, 12] on link at bounding box center [55, 10] width 11 height 11
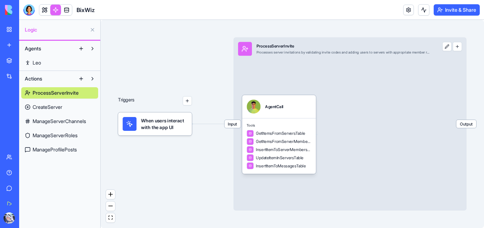
click at [45, 108] on span "CreateServer" at bounding box center [48, 107] width 30 height 7
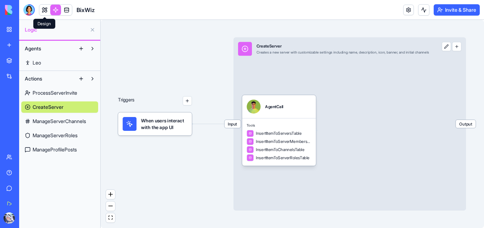
click at [46, 9] on link at bounding box center [44, 10] width 11 height 11
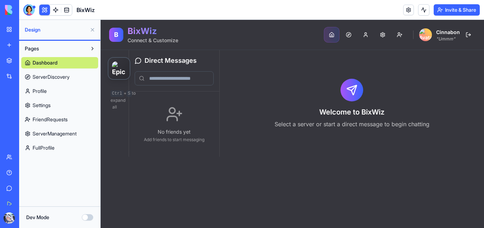
click at [52, 146] on span "FullProfile" at bounding box center [44, 147] width 22 height 7
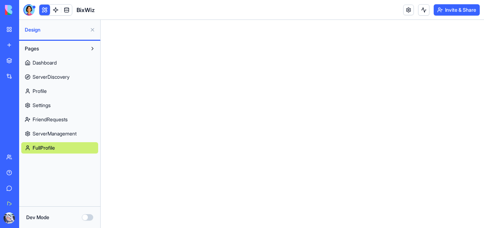
click at [52, 108] on link "Settings" at bounding box center [59, 105] width 77 height 11
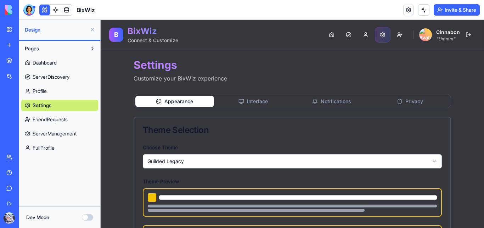
click at [49, 91] on link "Profile" at bounding box center [59, 90] width 77 height 11
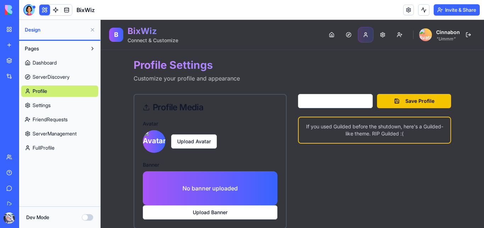
click at [68, 133] on span "ServerManagement" at bounding box center [55, 133] width 44 height 7
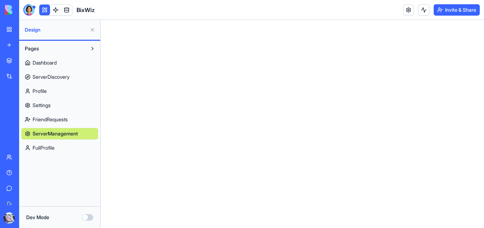
click at [52, 76] on span "ServerDiscovery" at bounding box center [51, 76] width 37 height 7
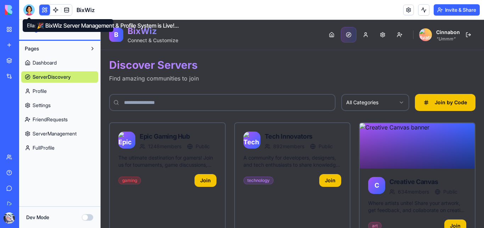
click at [28, 16] on span at bounding box center [29, 18] width 4 height 4
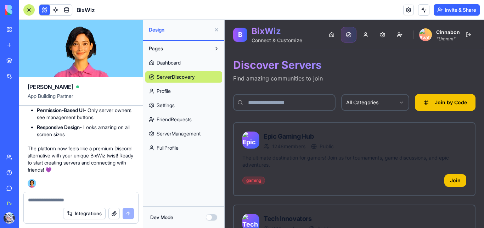
click at [159, 149] on span "FullProfile" at bounding box center [168, 147] width 22 height 7
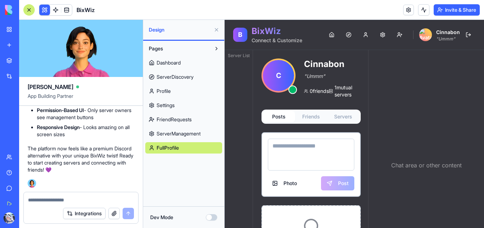
click at [215, 30] on button at bounding box center [216, 29] width 11 height 11
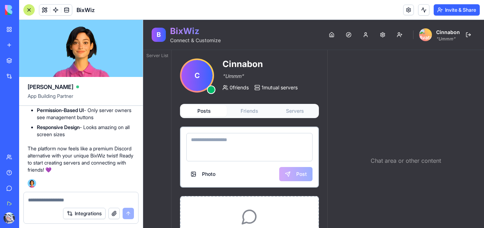
click at [213, 143] on textarea at bounding box center [250, 147] width 126 height 28
click at [229, 141] on textarea at bounding box center [250, 147] width 126 height 28
click at [253, 115] on button "Friends" at bounding box center [249, 110] width 45 height 11
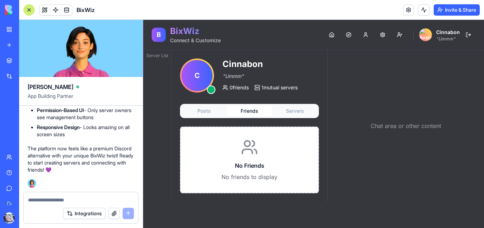
click at [296, 113] on button "Servers" at bounding box center [294, 110] width 45 height 11
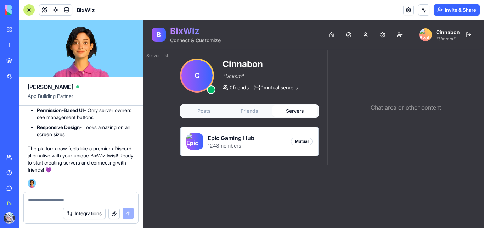
click at [66, 198] on textarea at bounding box center [81, 199] width 106 height 7
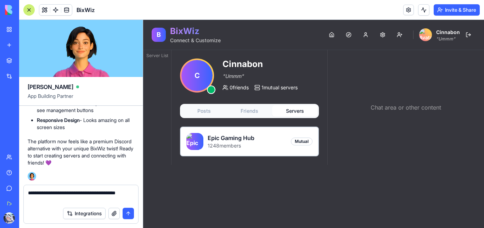
click at [74, 195] on textarea "**********" at bounding box center [81, 196] width 106 height 14
click at [37, 200] on textarea "**********" at bounding box center [81, 196] width 106 height 14
click at [63, 200] on textarea "**********" at bounding box center [81, 196] width 106 height 14
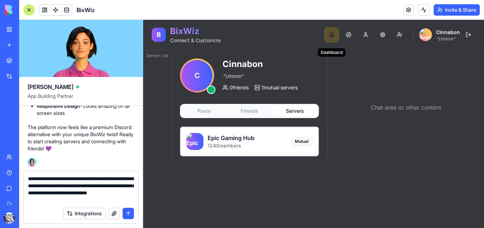
click at [332, 38] on button "Dashboard" at bounding box center [332, 35] width 16 height 16
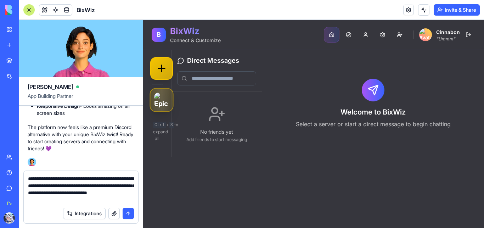
click at [162, 99] on img at bounding box center [161, 100] width 15 height 15
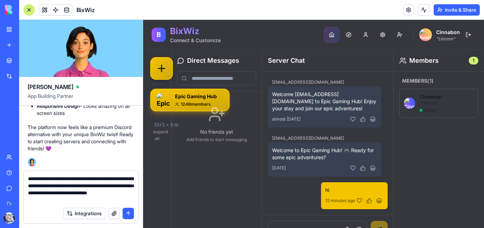
scroll to position [16, 0]
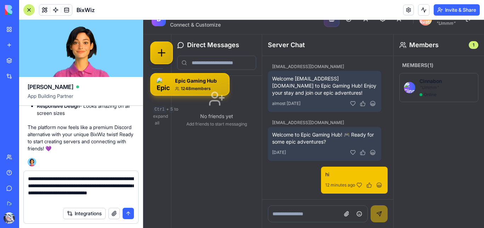
click at [219, 155] on div "No friends yet Add friends to start messaging" at bounding box center [217, 152] width 90 height 152
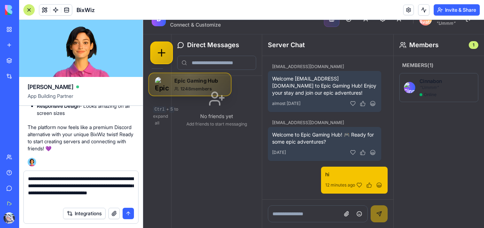
click at [163, 91] on img at bounding box center [162, 84] width 15 height 15
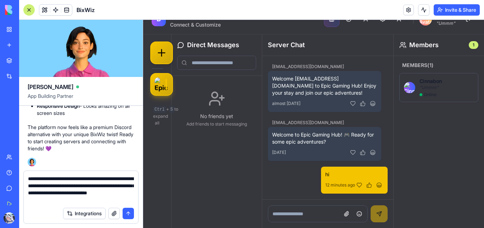
click at [98, 201] on textarea "**********" at bounding box center [81, 189] width 106 height 28
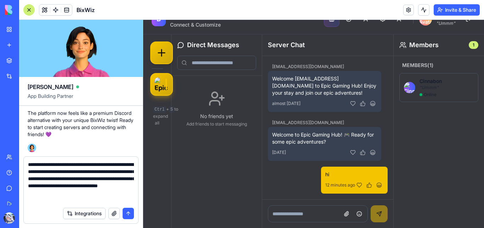
click at [124, 192] on textarea "**********" at bounding box center [81, 182] width 106 height 43
click at [81, 201] on textarea "**********" at bounding box center [81, 182] width 106 height 43
type textarea "**********"
click at [130, 210] on button "submit" at bounding box center [128, 213] width 11 height 11
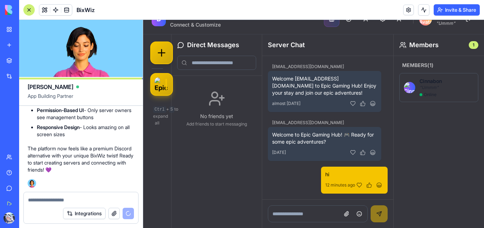
scroll to position [0, 0]
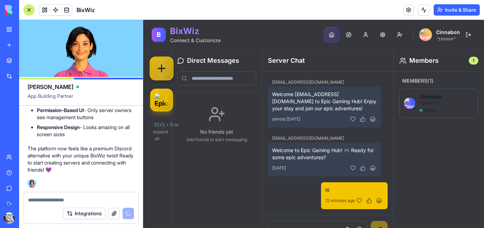
click at [162, 68] on icon at bounding box center [161, 68] width 7 height 0
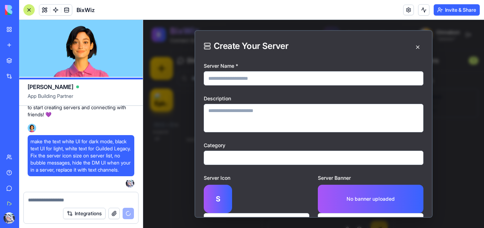
click at [189, 156] on div "**********" at bounding box center [313, 124] width 341 height 208
click at [412, 47] on button at bounding box center [417, 46] width 11 height 11
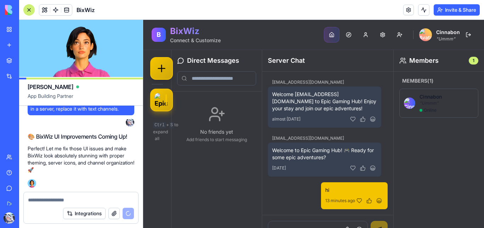
scroll to position [2698, 0]
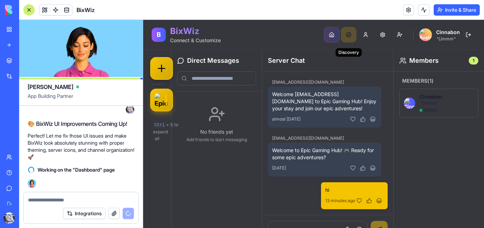
click at [342, 34] on button "Discovery" at bounding box center [349, 35] width 16 height 16
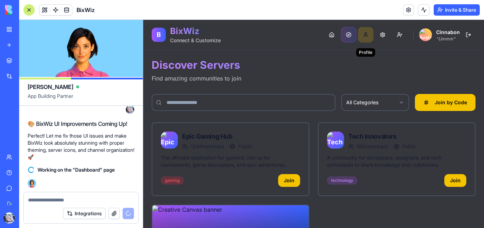
click at [359, 35] on button "Profile" at bounding box center [366, 35] width 16 height 16
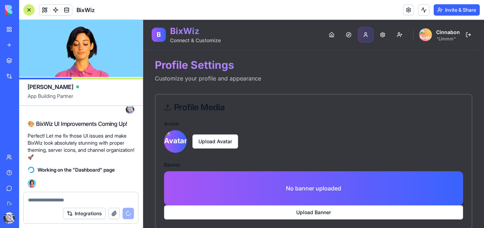
click at [436, 34] on span "Cinnabon" at bounding box center [448, 32] width 24 height 6
click at [422, 36] on img at bounding box center [425, 34] width 13 height 13
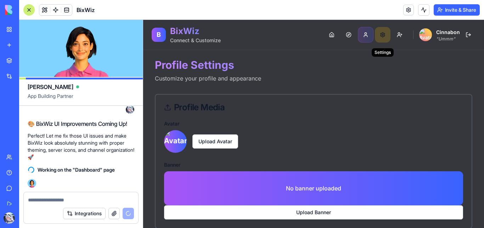
click at [377, 36] on button "Settings" at bounding box center [383, 35] width 16 height 16
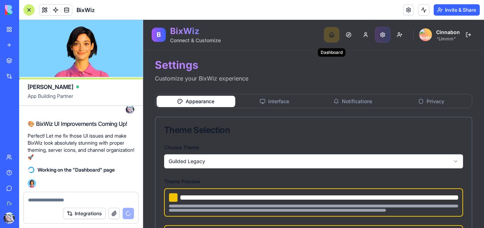
click at [324, 37] on button "Dashboard" at bounding box center [332, 35] width 16 height 16
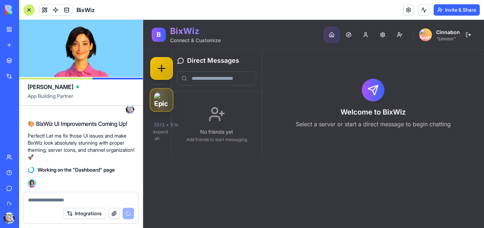
click at [163, 99] on img at bounding box center [161, 100] width 15 height 15
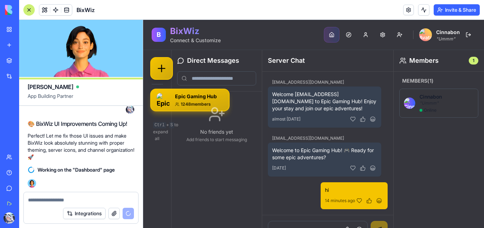
click at [405, 102] on img at bounding box center [409, 103] width 11 height 11
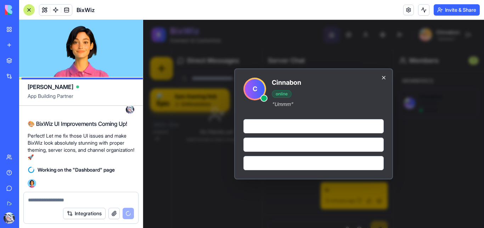
scroll to position [16, 0]
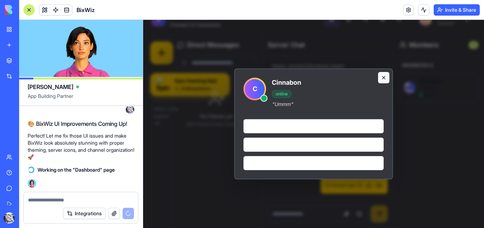
click at [381, 78] on button at bounding box center [383, 77] width 11 height 11
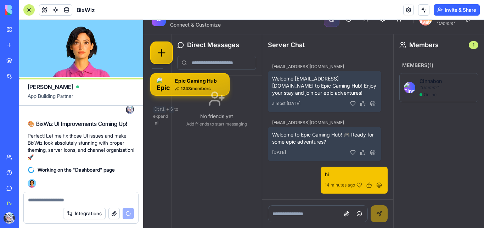
scroll to position [0, 0]
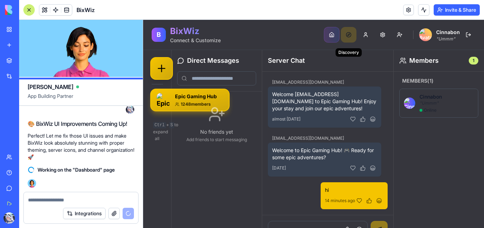
click at [344, 36] on button "Discovery" at bounding box center [349, 35] width 16 height 16
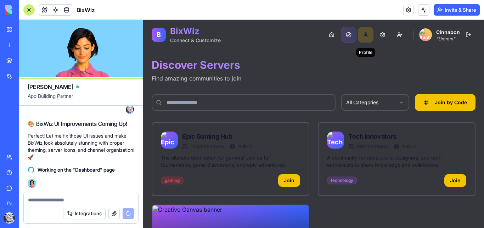
click at [361, 37] on button "Profile" at bounding box center [366, 35] width 16 height 16
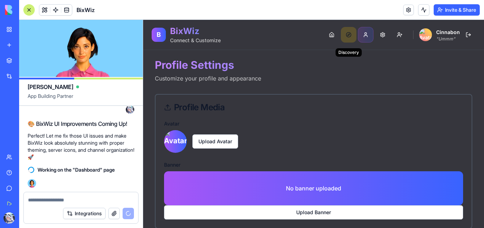
click at [349, 35] on button "Discovery" at bounding box center [349, 35] width 16 height 16
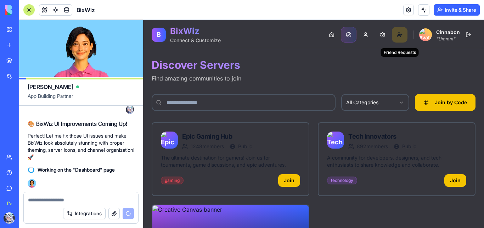
click at [394, 33] on button "Friend Requests" at bounding box center [400, 35] width 16 height 16
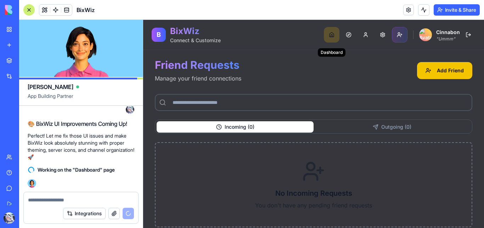
click at [329, 33] on button "Dashboard" at bounding box center [332, 35] width 16 height 16
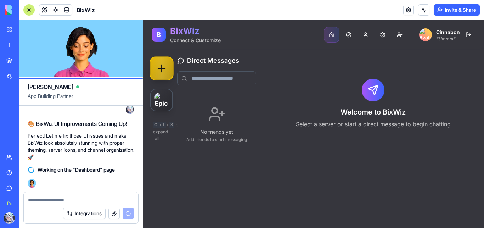
click at [166, 68] on icon at bounding box center [162, 68] width 12 height 12
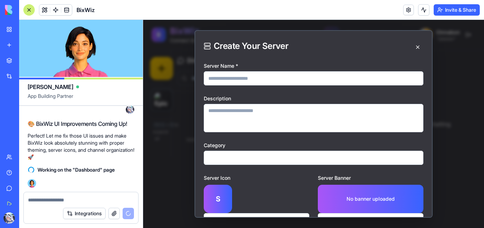
click at [241, 80] on input "Server Name *" at bounding box center [314, 78] width 220 height 14
click at [246, 113] on textarea "Description" at bounding box center [314, 118] width 220 height 28
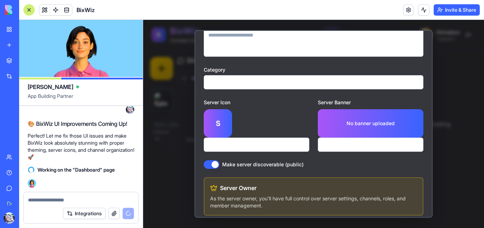
scroll to position [105, 0]
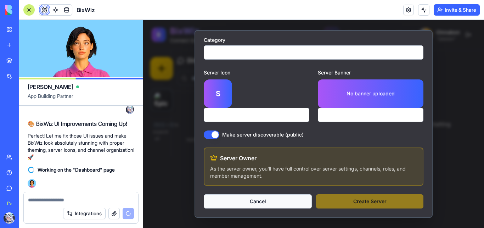
click at [223, 201] on button "Cancel" at bounding box center [258, 201] width 108 height 14
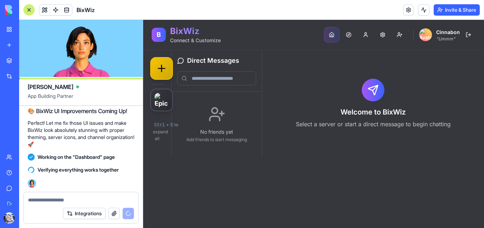
scroll to position [2711, 0]
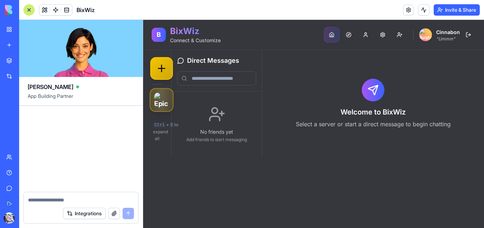
click at [159, 97] on img at bounding box center [161, 100] width 15 height 15
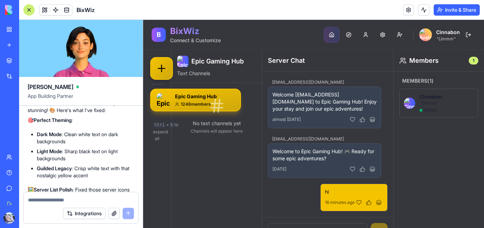
scroll to position [2976, 0]
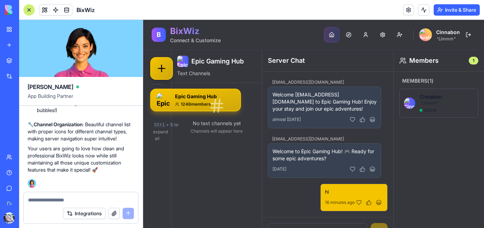
click at [197, 132] on p "Channels will appear here" at bounding box center [216, 131] width 85 height 6
click at [280, 225] on input at bounding box center [318, 231] width 100 height 17
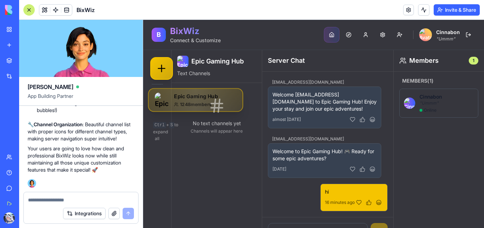
click at [163, 107] on div "Epic Gaming Hub 1248 members" at bounding box center [195, 100] width 95 height 24
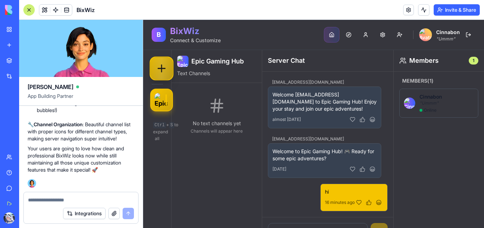
click at [164, 74] on div at bounding box center [162, 68] width 24 height 24
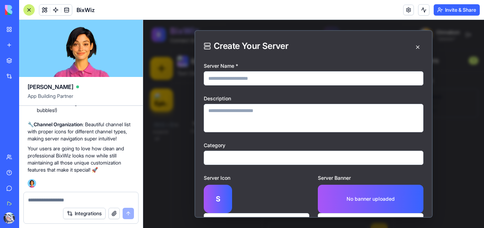
click at [234, 80] on input "Server Name *" at bounding box center [314, 78] width 220 height 14
click at [235, 77] on input "****" at bounding box center [314, 78] width 220 height 14
type input "****"
click at [412, 48] on button at bounding box center [417, 46] width 11 height 11
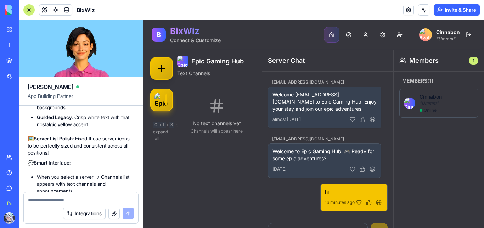
scroll to position [2761, 0]
click at [382, 34] on button "Settings" at bounding box center [383, 35] width 16 height 16
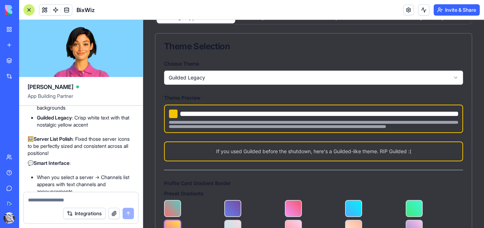
scroll to position [79, 0]
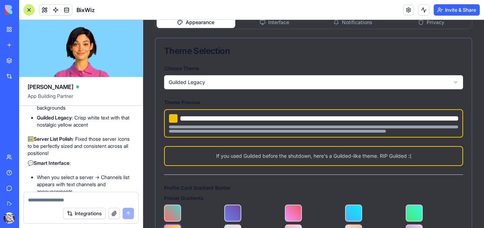
click at [214, 81] on html "B BixWiz Connect & Customize Dashboard Discovery Profile Settings Friend Reques…" at bounding box center [313, 156] width 341 height 430
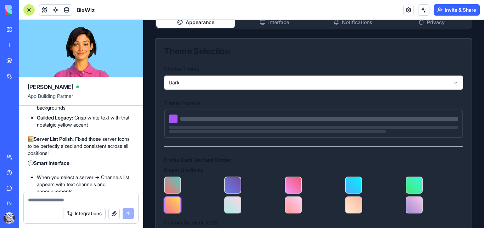
scroll to position [0, 0]
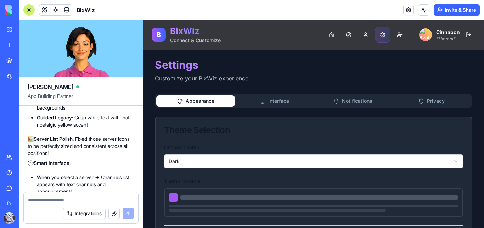
click at [266, 102] on button "Interface" at bounding box center [274, 100] width 79 height 11
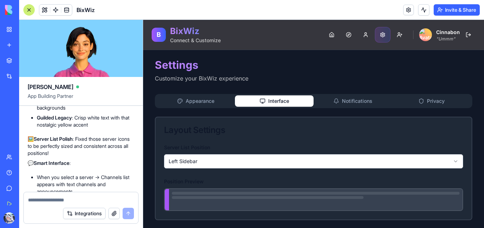
click at [212, 102] on button "Appearance" at bounding box center [195, 100] width 79 height 11
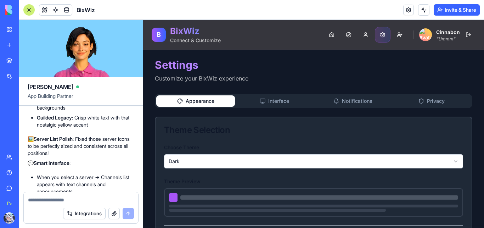
scroll to position [194, 0]
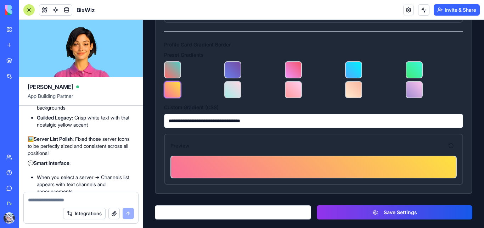
click at [352, 212] on button "Save Settings" at bounding box center [395, 212] width 156 height 14
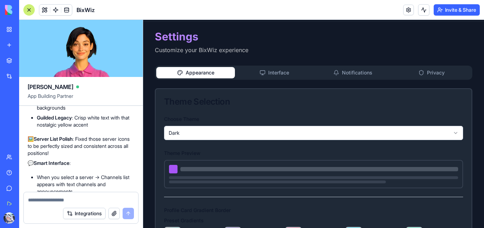
scroll to position [0, 0]
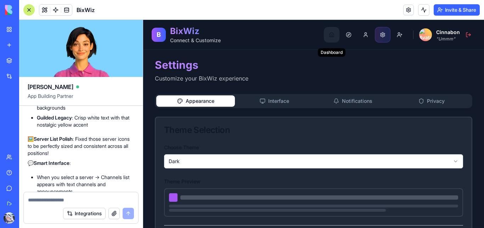
click at [325, 35] on button "Dashboard" at bounding box center [332, 35] width 16 height 16
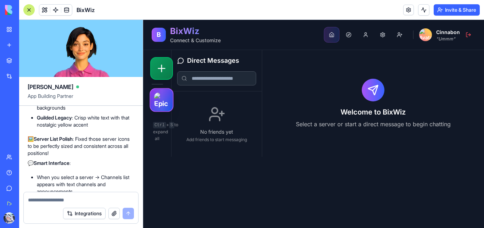
click at [159, 99] on img at bounding box center [161, 100] width 15 height 15
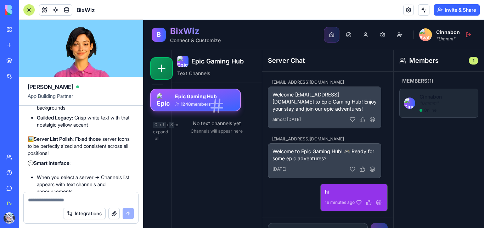
click at [224, 158] on div "No text channels yet Channels will appear here" at bounding box center [217, 164] width 90 height 163
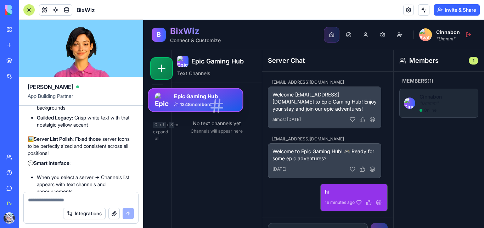
click at [163, 100] on img at bounding box center [162, 100] width 15 height 15
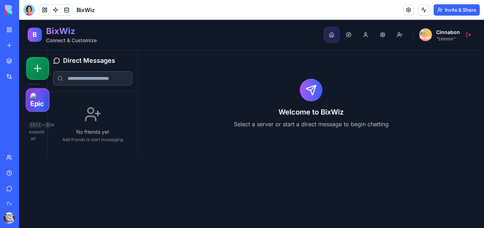
click at [42, 98] on img at bounding box center [37, 100] width 15 height 15
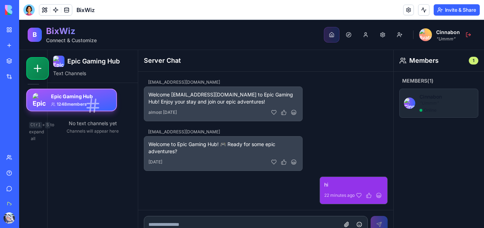
click at [229, 224] on input at bounding box center [256, 224] width 224 height 17
click at [405, 104] on img at bounding box center [409, 103] width 11 height 11
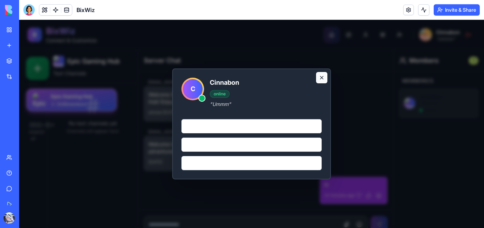
click at [321, 78] on button at bounding box center [321, 77] width 11 height 11
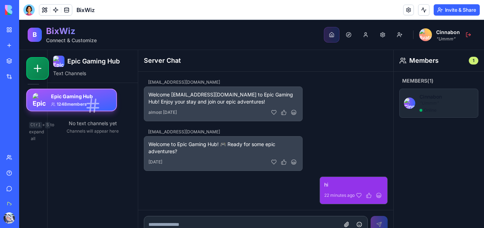
click at [25, 9] on div at bounding box center [28, 9] width 11 height 11
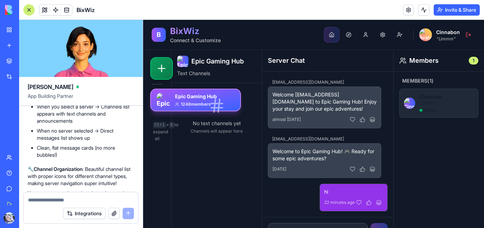
scroll to position [2830, 0]
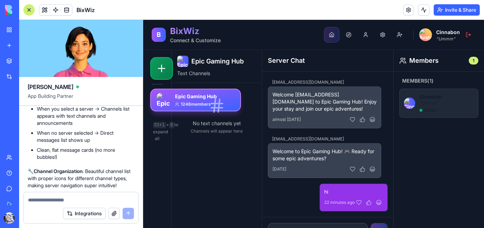
click at [60, 201] on textarea at bounding box center [81, 199] width 106 height 7
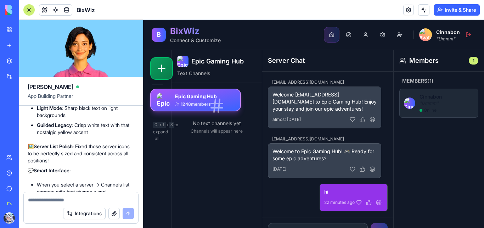
scroll to position [2753, 0]
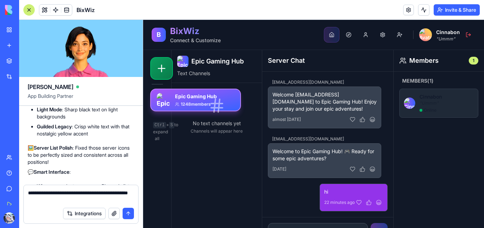
click at [35, 202] on textarea "**********" at bounding box center [81, 196] width 106 height 14
click at [112, 193] on textarea "**********" at bounding box center [81, 196] width 106 height 14
click at [76, 198] on textarea "**********" at bounding box center [81, 196] width 106 height 14
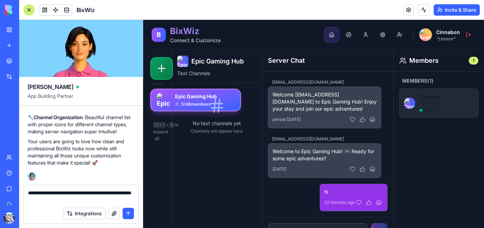
scroll to position [2983, 0]
click at [82, 199] on textarea "**********" at bounding box center [81, 196] width 106 height 14
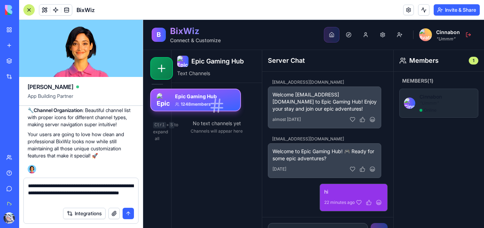
click at [72, 201] on textarea "**********" at bounding box center [81, 192] width 106 height 21
click at [96, 201] on textarea "**********" at bounding box center [81, 192] width 106 height 21
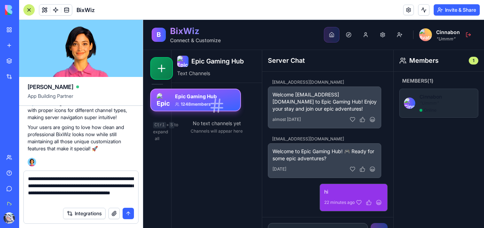
click at [113, 198] on textarea "**********" at bounding box center [81, 189] width 106 height 28
type textarea "**********"
click at [131, 211] on button "submit" at bounding box center [128, 213] width 11 height 11
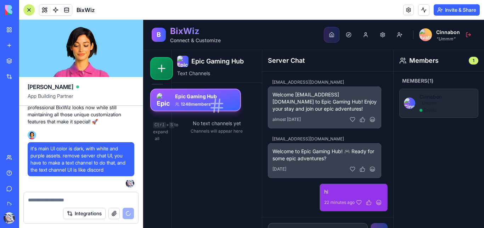
scroll to position [3024, 0]
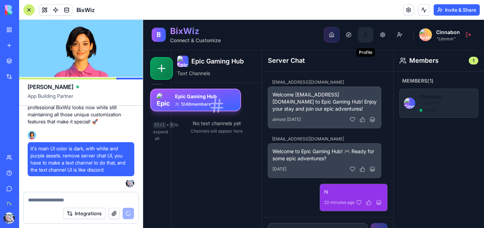
click at [358, 35] on button "Profile" at bounding box center [366, 35] width 16 height 16
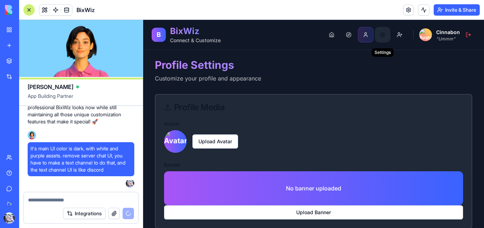
click at [377, 37] on button "Settings" at bounding box center [383, 35] width 16 height 16
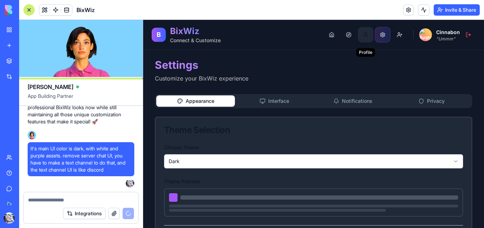
click at [359, 33] on button "Profile" at bounding box center [366, 35] width 16 height 16
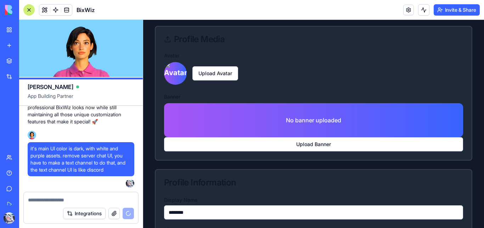
scroll to position [68, 0]
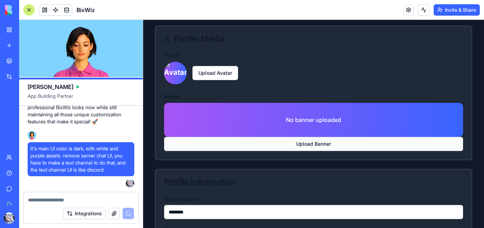
click at [286, 144] on span "Upload Banner" at bounding box center [313, 144] width 299 height 14
click at [143, 20] on input "Upload Banner" at bounding box center [143, 20] width 0 height 0
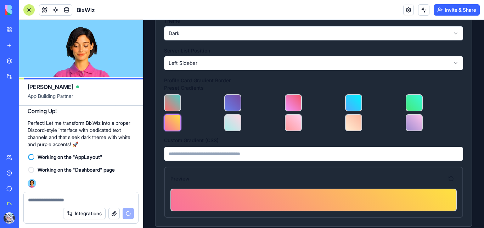
scroll to position [456, 0]
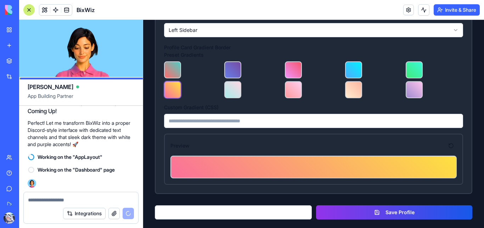
click at [382, 212] on button "Save Profile" at bounding box center [394, 212] width 156 height 14
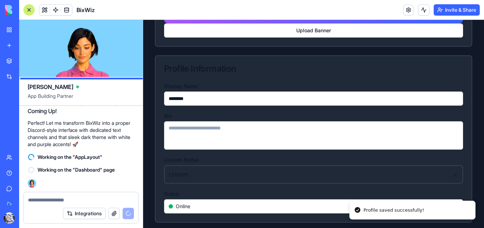
scroll to position [0, 0]
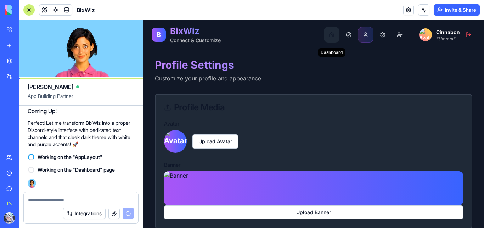
click at [324, 37] on button "Dashboard" at bounding box center [332, 35] width 16 height 16
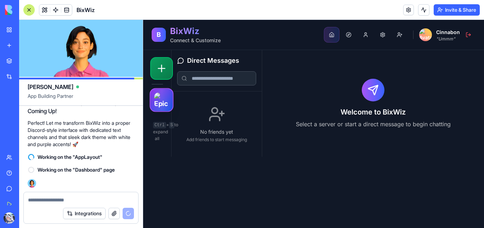
click at [166, 100] on img at bounding box center [161, 100] width 15 height 15
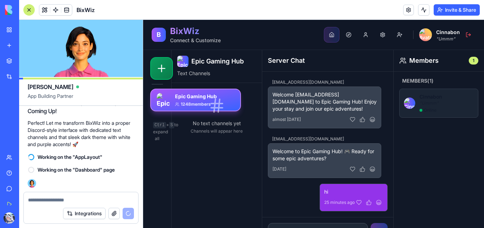
click at [407, 101] on img at bounding box center [409, 103] width 11 height 11
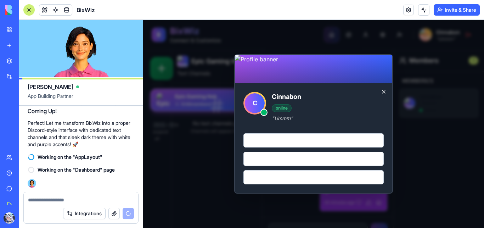
click at [253, 104] on span "C" at bounding box center [255, 103] width 20 height 20
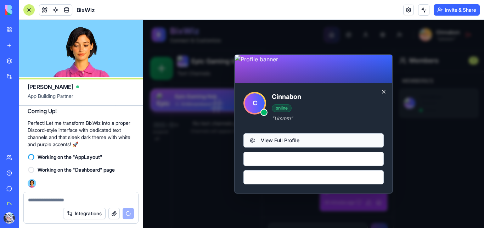
click at [273, 137] on button "View Full Profile" at bounding box center [314, 140] width 140 height 14
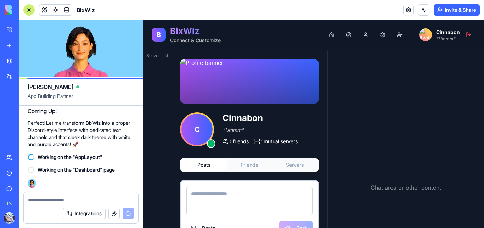
click at [198, 129] on span "C" at bounding box center [197, 129] width 31 height 31
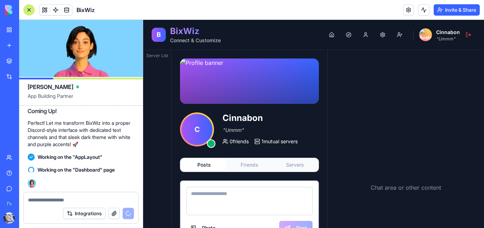
click at [252, 197] on textarea at bounding box center [250, 201] width 126 height 28
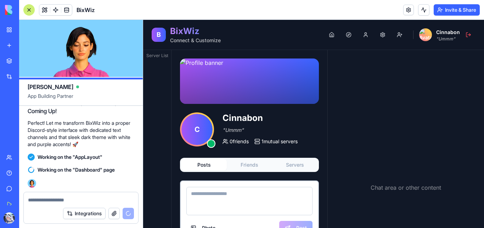
click at [252, 166] on button "Friends" at bounding box center [249, 164] width 45 height 11
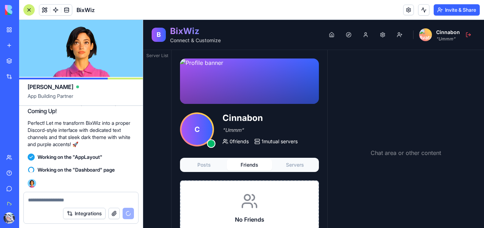
click at [295, 167] on button "Servers" at bounding box center [294, 164] width 45 height 11
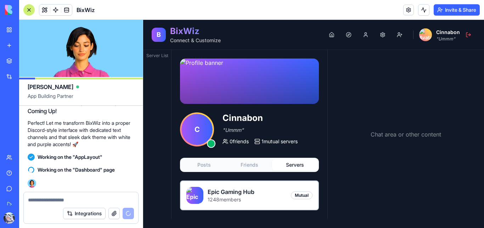
click at [156, 69] on div "Server List" at bounding box center [157, 134] width 28 height 169
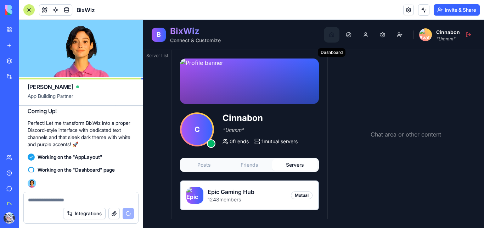
click at [332, 34] on button "Dashboard" at bounding box center [332, 35] width 16 height 16
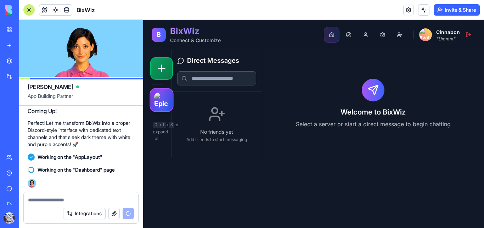
drag, startPoint x: 165, startPoint y: 95, endPoint x: 157, endPoint y: 107, distance: 15.1
click at [157, 107] on div at bounding box center [162, 100] width 24 height 24
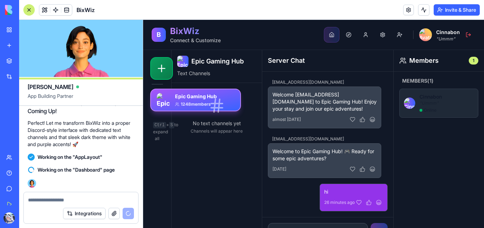
click at [215, 137] on div "No text channels yet Channels will appear here" at bounding box center [216, 116] width 85 height 60
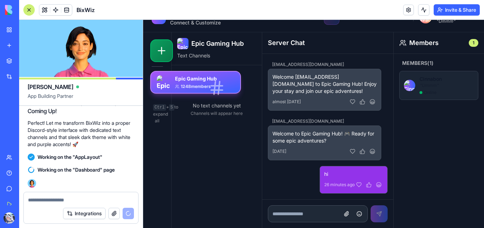
click at [420, 87] on p "" Ummm "" at bounding box center [447, 86] width 54 height 6
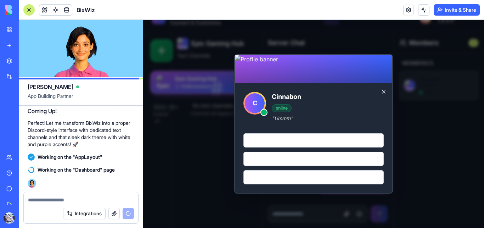
click at [435, 131] on div "C Cinnabon online " Ummm " View Full Profile Send Message Add Friend" at bounding box center [313, 124] width 341 height 208
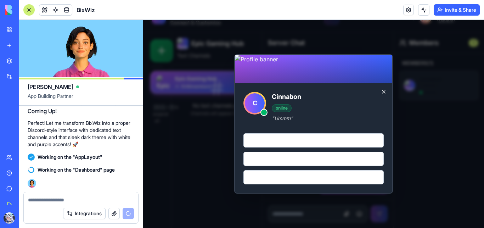
click at [381, 91] on button at bounding box center [383, 91] width 11 height 11
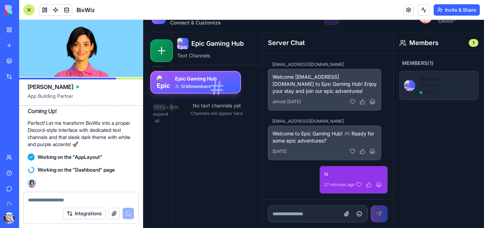
scroll to position [0, 0]
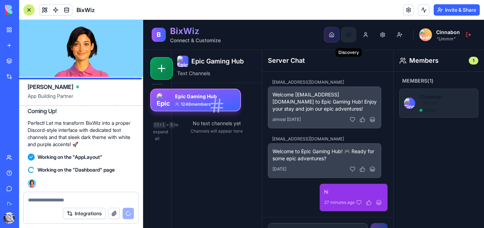
click at [343, 40] on button "Discovery" at bounding box center [349, 35] width 16 height 16
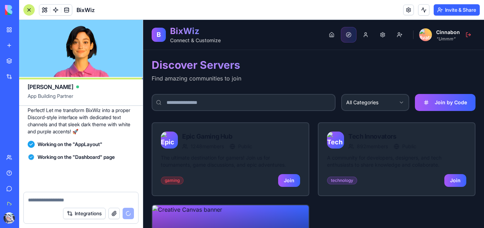
scroll to position [3132, 0]
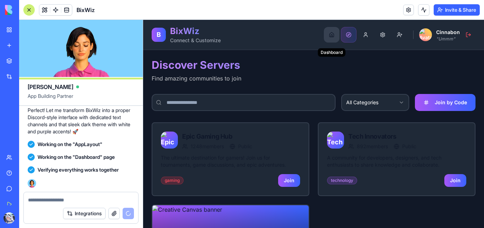
click at [330, 36] on button "Dashboard" at bounding box center [332, 35] width 16 height 16
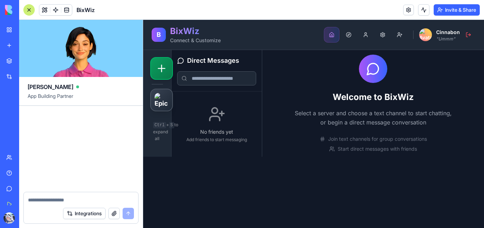
scroll to position [3546, 0]
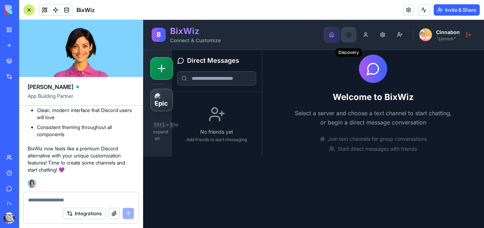
click at [351, 37] on button "Discovery" at bounding box center [349, 35] width 16 height 16
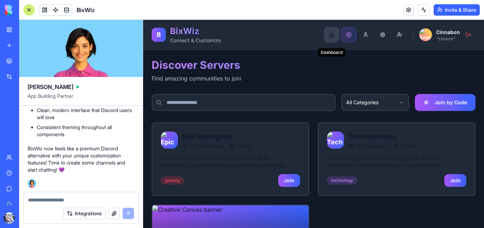
click at [329, 33] on button "Dashboard" at bounding box center [332, 35] width 16 height 16
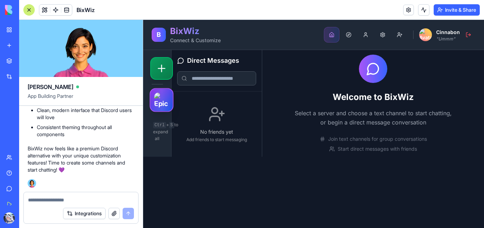
click at [155, 103] on img at bounding box center [161, 100] width 15 height 15
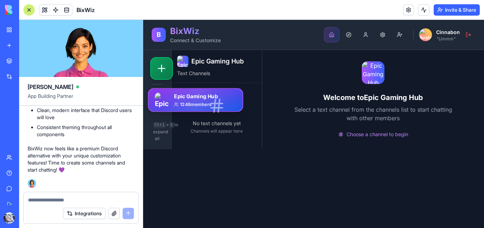
click at [164, 101] on img at bounding box center [162, 100] width 15 height 15
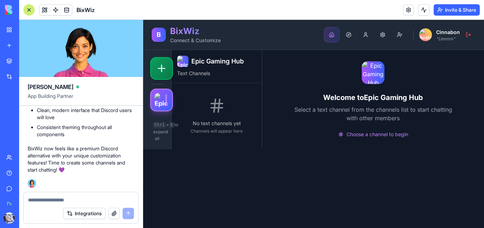
click at [354, 138] on span "Choose a channel to begin" at bounding box center [378, 134] width 62 height 7
click at [165, 73] on icon at bounding box center [162, 68] width 12 height 12
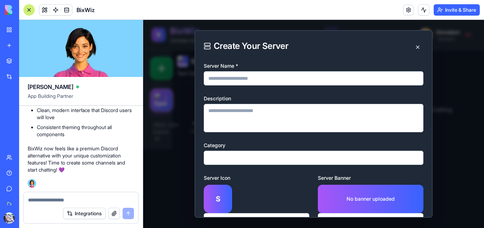
click at [231, 79] on input "Server Name *" at bounding box center [314, 78] width 220 height 14
type input "****"
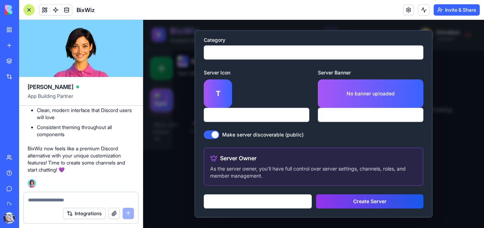
click at [335, 198] on button "Create Server" at bounding box center [369, 201] width 107 height 14
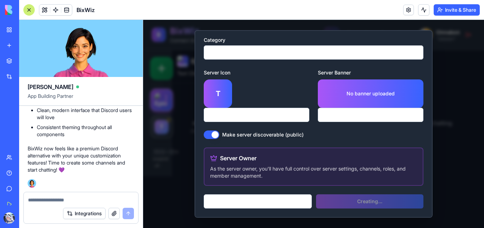
click at [462, 172] on div "**********" at bounding box center [313, 124] width 341 height 208
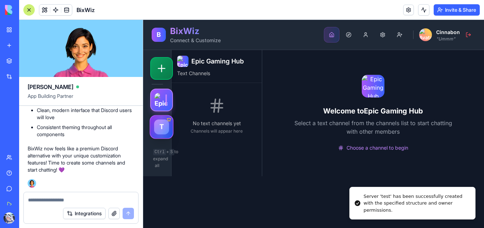
click at [166, 130] on div "T" at bounding box center [161, 126] width 15 height 15
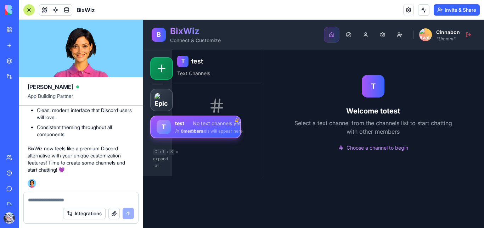
click at [245, 132] on p "Channels will appear here" at bounding box center [216, 131] width 85 height 6
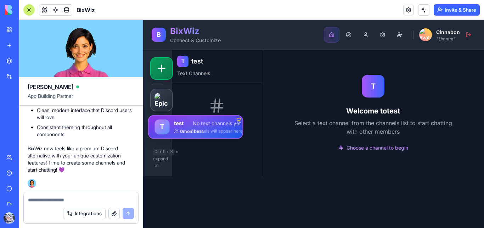
drag, startPoint x: 165, startPoint y: 127, endPoint x: 157, endPoint y: 128, distance: 7.5
click at [157, 128] on div "T" at bounding box center [162, 126] width 15 height 15
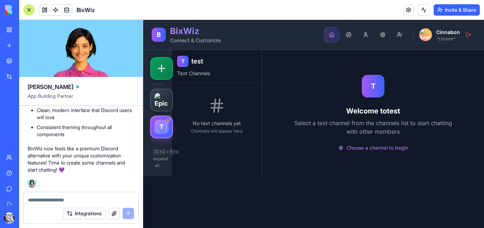
click at [217, 126] on p "No text channels yet" at bounding box center [216, 123] width 85 height 7
click at [71, 194] on div at bounding box center [81, 197] width 115 height 11
click at [65, 199] on textarea at bounding box center [81, 199] width 106 height 7
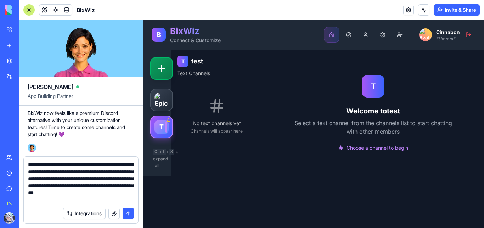
click at [38, 200] on textarea "**********" at bounding box center [81, 182] width 106 height 43
click at [99, 201] on textarea "**********" at bounding box center [81, 182] width 106 height 43
click at [108, 202] on textarea "**********" at bounding box center [81, 182] width 106 height 43
click at [110, 201] on textarea "**********" at bounding box center [81, 182] width 106 height 43
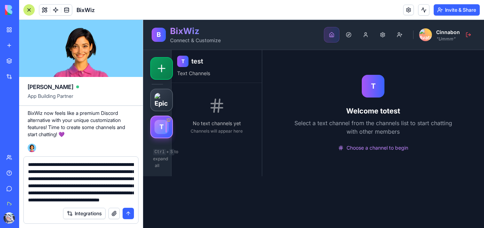
scroll to position [14, 0]
click at [121, 200] on textarea "**********" at bounding box center [81, 182] width 106 height 43
type textarea "**********"
click at [129, 212] on button "submit" at bounding box center [128, 213] width 11 height 11
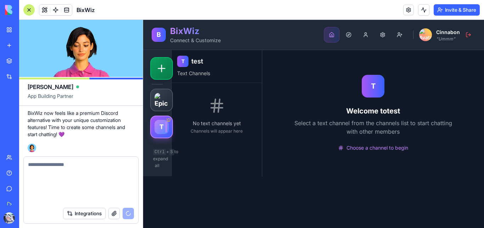
scroll to position [0, 0]
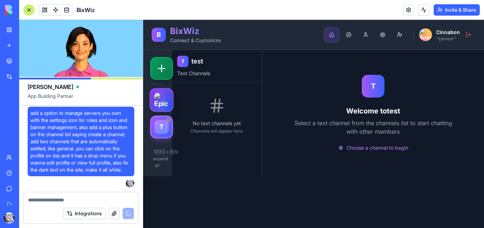
click at [158, 106] on img at bounding box center [161, 100] width 15 height 15
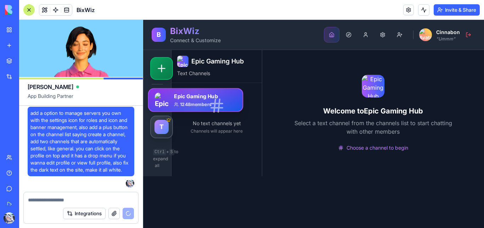
scroll to position [3582, 0]
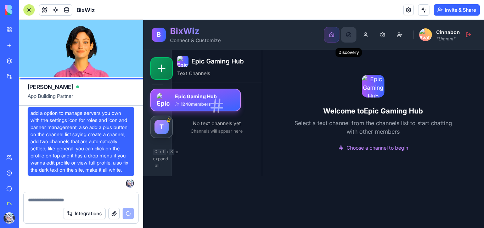
click at [349, 35] on button "Discovery" at bounding box center [349, 35] width 16 height 16
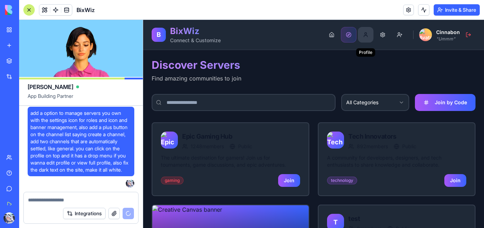
click at [364, 35] on button "Profile" at bounding box center [366, 35] width 16 height 16
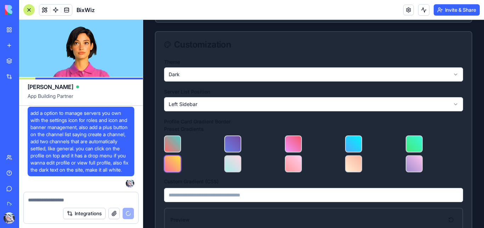
scroll to position [383, 0]
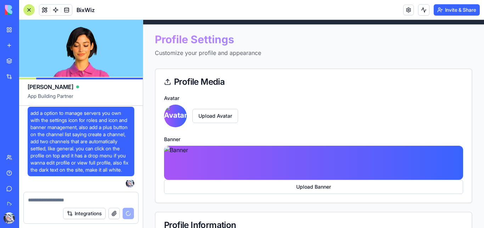
scroll to position [0, 0]
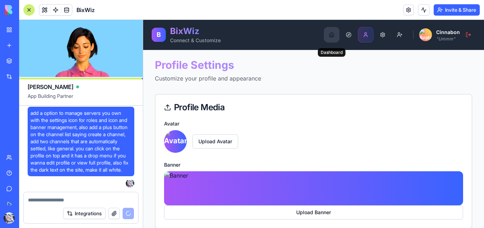
click at [328, 38] on button "Dashboard" at bounding box center [332, 35] width 16 height 16
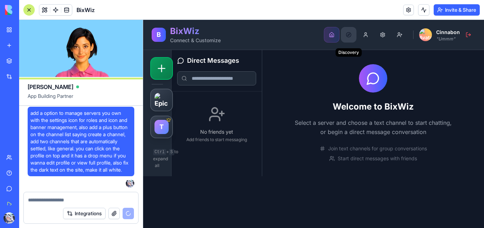
click at [348, 35] on button "Discovery" at bounding box center [349, 35] width 16 height 16
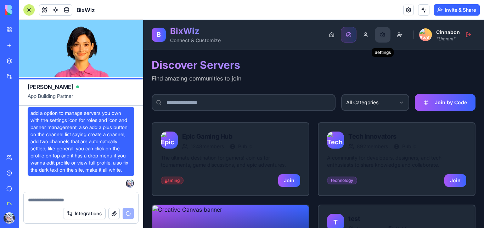
click at [378, 32] on button "Settings" at bounding box center [383, 35] width 16 height 16
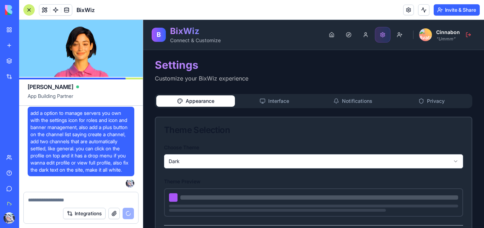
click at [232, 159] on html "B BixWiz Connect & Customize Dashboard Discovery Profile Settings Friend Reques…" at bounding box center [313, 221] width 341 height 402
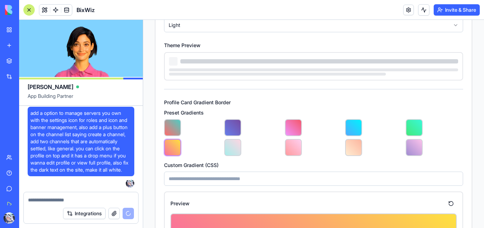
scroll to position [194, 0]
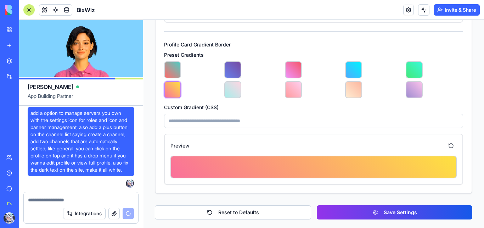
click at [356, 211] on button "Save Settings" at bounding box center [395, 212] width 156 height 14
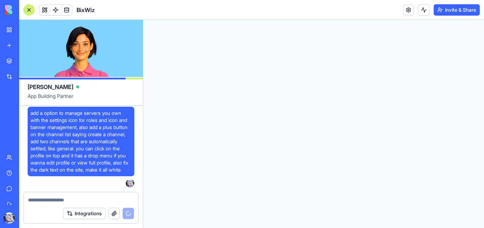
scroll to position [0, 0]
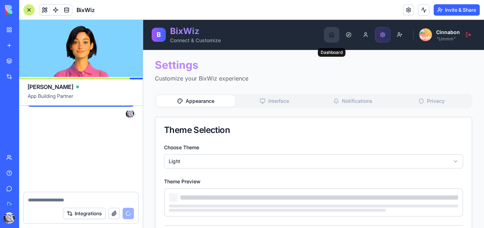
click at [328, 38] on button "Dashboard" at bounding box center [332, 35] width 16 height 16
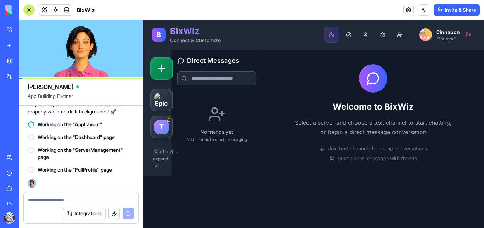
scroll to position [3735, 0]
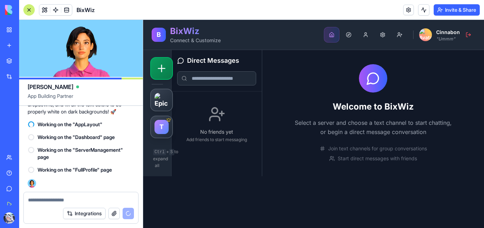
click at [224, 81] on input at bounding box center [216, 78] width 79 height 14
type input "*"
click at [267, 93] on div "Welcome to BixWiz Select a server and choose a text channel to start chatting, …" at bounding box center [373, 113] width 222 height 126
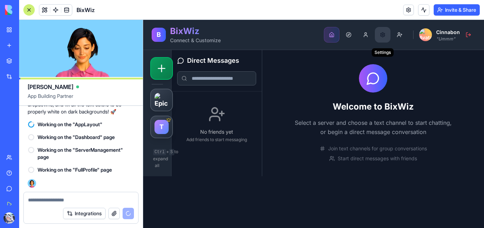
click at [385, 33] on button "Settings" at bounding box center [383, 35] width 16 height 16
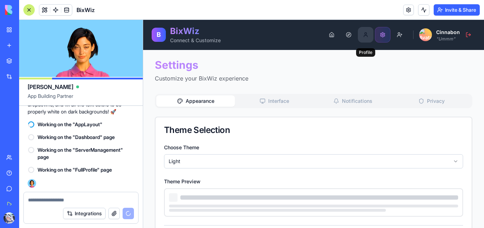
click at [361, 39] on button "Profile" at bounding box center [366, 35] width 16 height 16
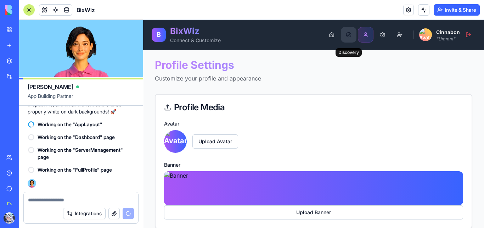
click at [346, 35] on button "Discovery" at bounding box center [349, 35] width 16 height 16
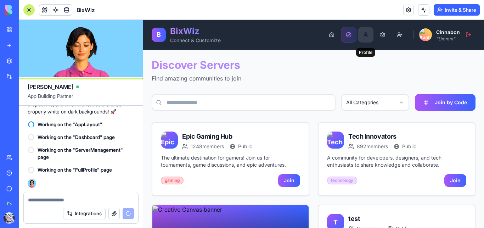
click at [358, 36] on button "Profile" at bounding box center [366, 35] width 16 height 16
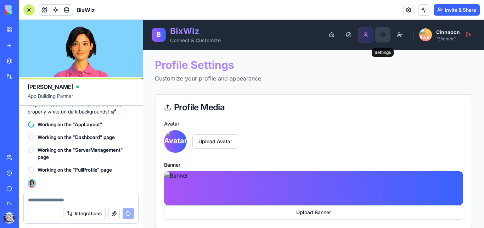
click at [384, 34] on button "Settings" at bounding box center [383, 35] width 16 height 16
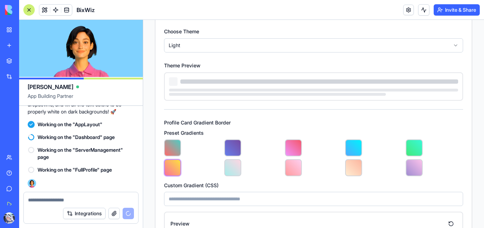
scroll to position [118, 0]
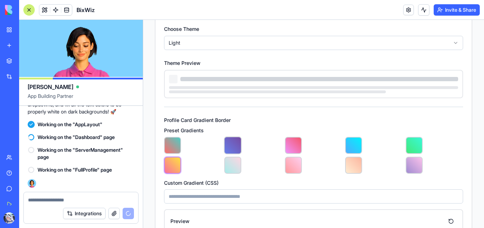
click at [230, 143] on button at bounding box center [233, 146] width 18 height 18
type input "**********"
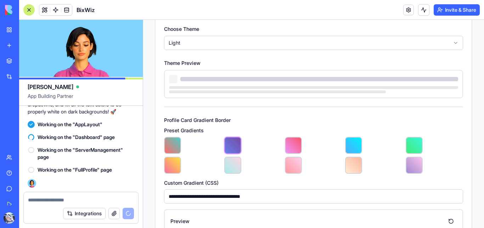
scroll to position [194, 0]
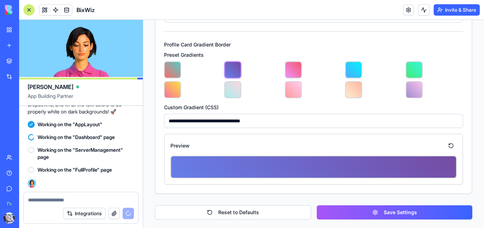
click at [255, 167] on div at bounding box center [314, 167] width 286 height 23
click at [271, 143] on div "Preview" at bounding box center [314, 145] width 286 height 11
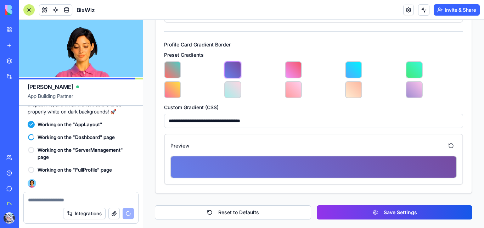
click at [339, 211] on button "Save Settings" at bounding box center [395, 212] width 156 height 14
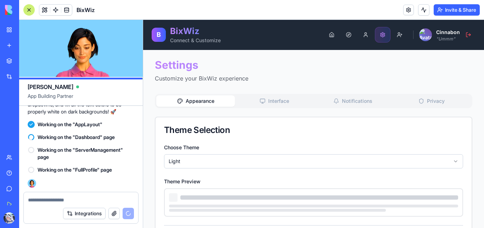
scroll to position [71, 0]
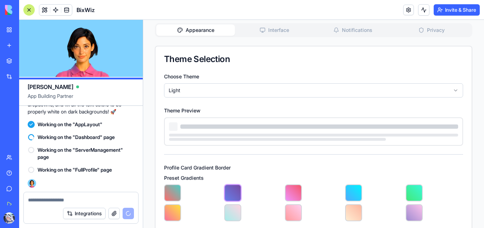
click at [297, 88] on html "B BixWiz Connect & Customize Dashboard Discovery Profile Settings Friend Reques…" at bounding box center [313, 150] width 341 height 402
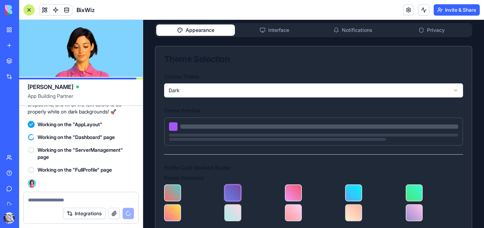
scroll to position [0, 0]
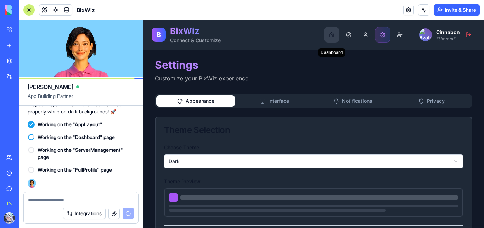
click at [328, 37] on button "Dashboard" at bounding box center [332, 35] width 16 height 16
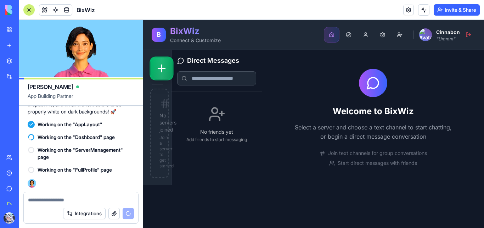
click at [164, 73] on icon at bounding box center [162, 68] width 12 height 12
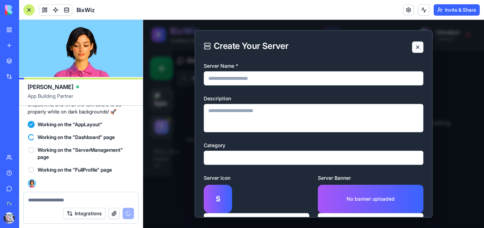
click at [415, 51] on button at bounding box center [417, 46] width 11 height 11
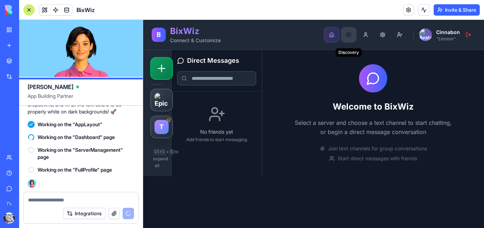
click at [348, 37] on button "Discovery" at bounding box center [349, 35] width 16 height 16
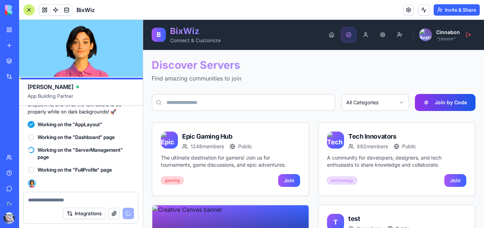
click at [422, 103] on button "Join by Code" at bounding box center [445, 102] width 61 height 17
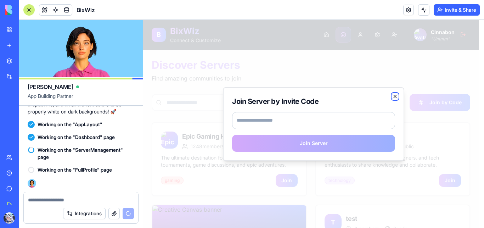
click at [395, 96] on icon "button" at bounding box center [395, 96] width 3 height 3
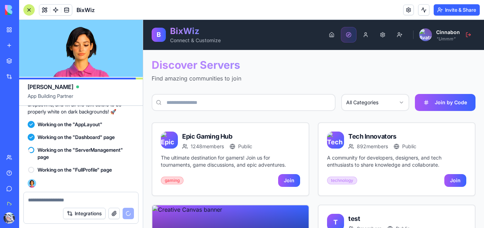
click at [423, 37] on img at bounding box center [425, 34] width 13 height 13
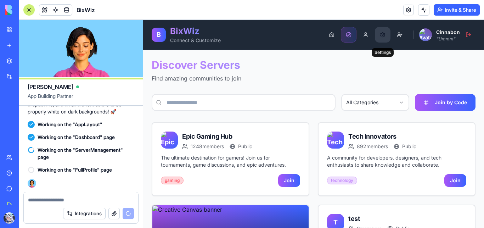
click at [378, 36] on button "Settings" at bounding box center [383, 35] width 16 height 16
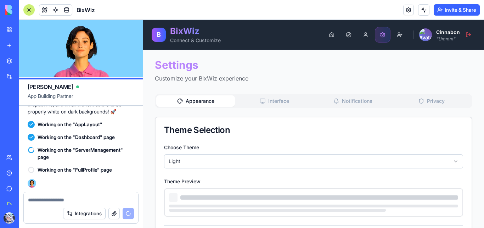
click at [332, 157] on html "B BixWiz Connect & Customize Dashboard Discovery Profile Settings Friend Reques…" at bounding box center [313, 221] width 341 height 402
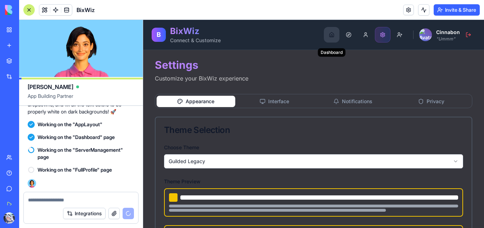
click at [328, 35] on button "Dashboard" at bounding box center [332, 35] width 16 height 16
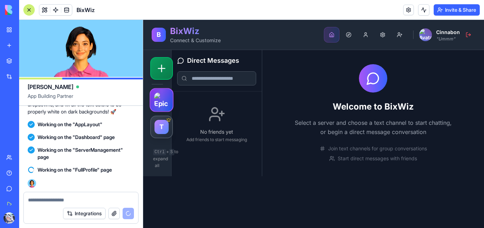
click at [165, 99] on img at bounding box center [161, 100] width 15 height 15
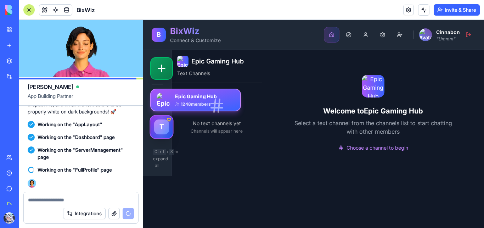
click at [162, 127] on div "T" at bounding box center [161, 126] width 15 height 15
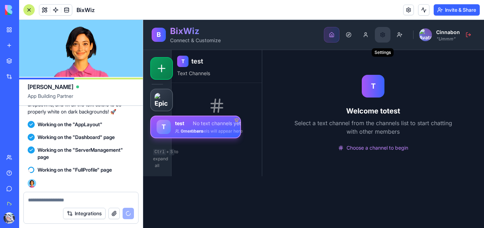
click at [381, 37] on button "Settings" at bounding box center [383, 35] width 16 height 16
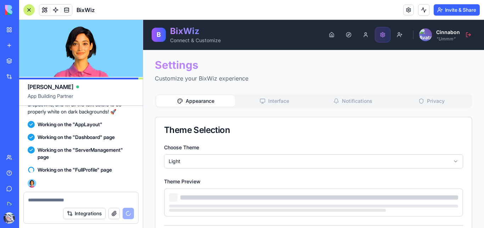
click at [291, 159] on html "B BixWiz Connect & Customize Dashboard Discovery Profile Settings Friend Reques…" at bounding box center [313, 221] width 341 height 402
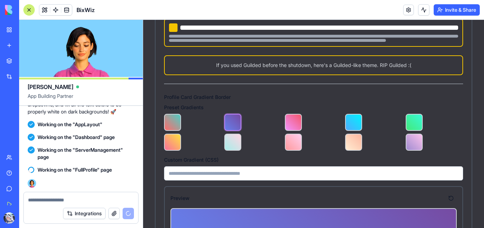
scroll to position [222, 0]
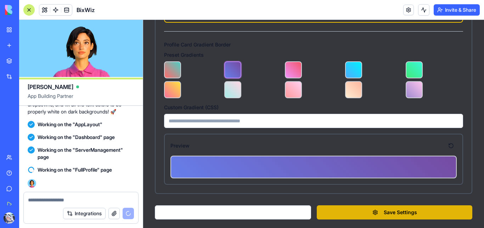
click at [362, 211] on button "Save Settings" at bounding box center [395, 212] width 156 height 14
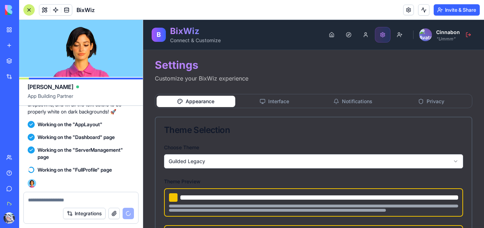
scroll to position [3765, 0]
click at [328, 34] on button "Dashboard" at bounding box center [332, 35] width 16 height 16
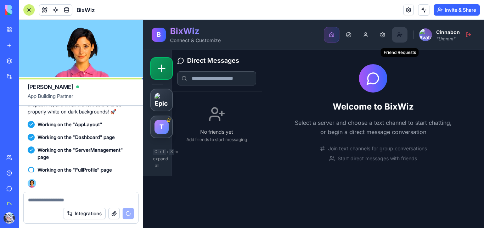
click at [402, 36] on button "Friend Requests" at bounding box center [400, 35] width 16 height 16
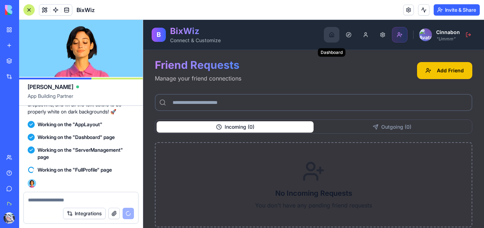
click at [324, 34] on button "Dashboard" at bounding box center [332, 35] width 16 height 16
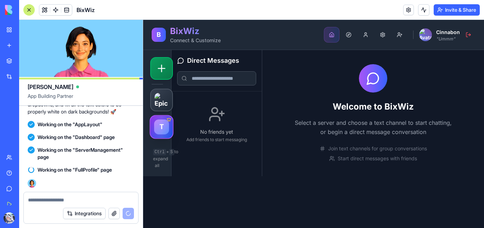
click at [166, 127] on div "T" at bounding box center [161, 126] width 15 height 15
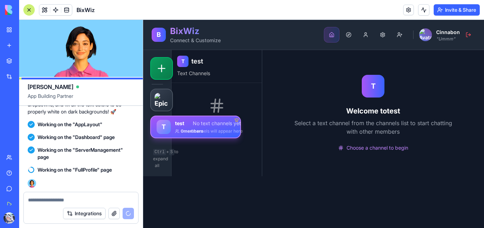
click at [351, 151] on span "Choose a channel to begin" at bounding box center [378, 147] width 62 height 7
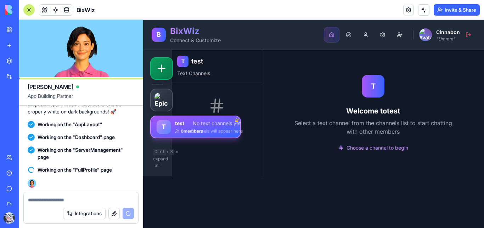
click at [304, 151] on div "T Welcome to test Select a text channel from the channels list to start chattin…" at bounding box center [373, 113] width 159 height 77
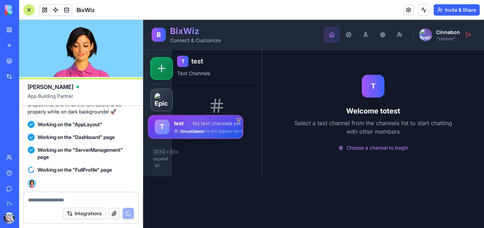
click at [165, 128] on div "T" at bounding box center [162, 126] width 15 height 15
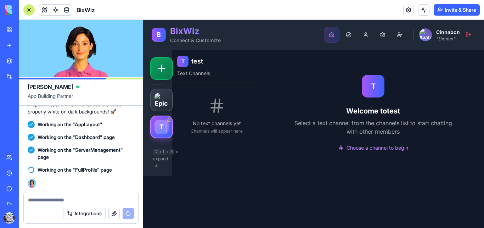
drag, startPoint x: 165, startPoint y: 132, endPoint x: 144, endPoint y: 151, distance: 27.9
click at [144, 151] on div "T Ctrl + S to expand all" at bounding box center [157, 113] width 28 height 126
click at [31, 10] on div at bounding box center [28, 9] width 11 height 11
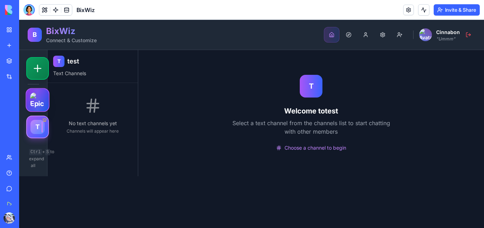
click at [38, 106] on img at bounding box center [37, 100] width 15 height 15
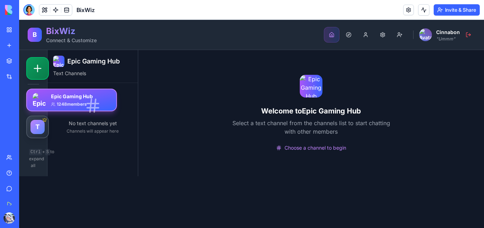
click at [167, 120] on div "Welcome to Epic Gaming Hub Select a text channel from the channels list to star…" at bounding box center [311, 113] width 346 height 126
click at [40, 127] on div "T" at bounding box center [37, 126] width 15 height 15
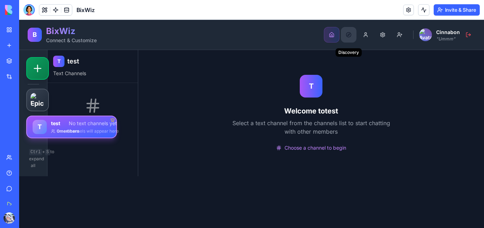
click at [351, 39] on button "Discovery" at bounding box center [349, 35] width 16 height 16
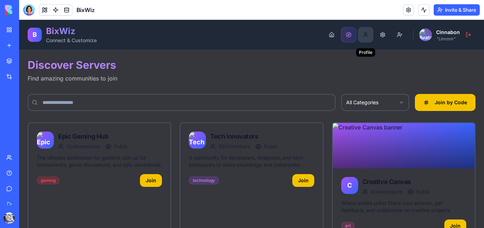
click at [362, 36] on button "Profile" at bounding box center [366, 35] width 16 height 16
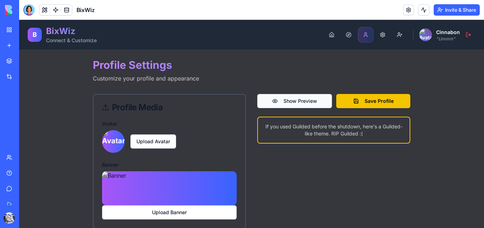
click at [302, 102] on button "Show Preview" at bounding box center [294, 101] width 75 height 14
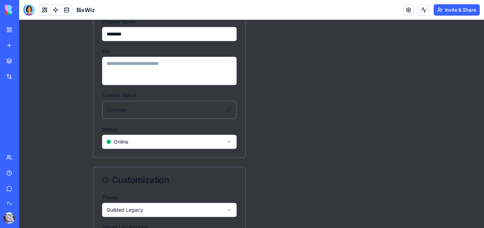
scroll to position [246, 0]
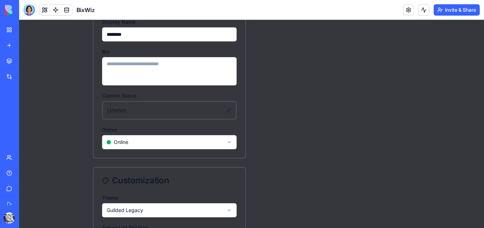
click at [202, 143] on html "B BixWiz Connect & Customize Dashboard Discovery Profile Settings Friend Reques…" at bounding box center [251, 93] width 465 height 639
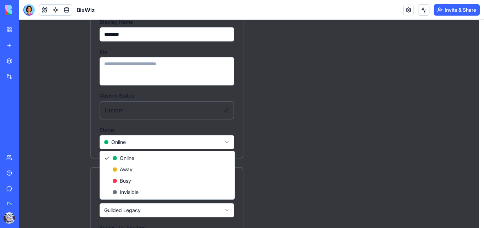
click at [264, 134] on html "B BixWiz Connect & Customize Dashboard Discovery Profile Settings Friend Reques…" at bounding box center [251, 93] width 465 height 639
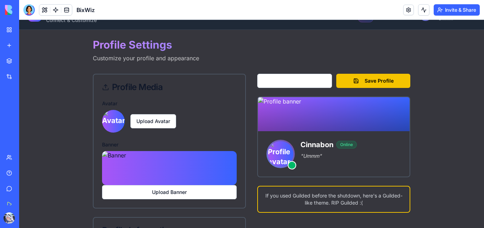
scroll to position [0, 0]
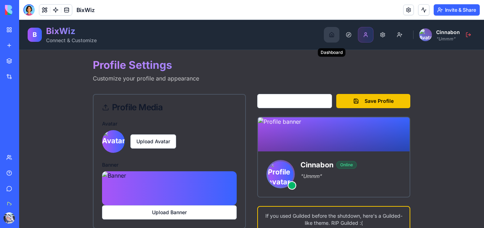
click at [330, 35] on button "Dashboard" at bounding box center [332, 35] width 16 height 16
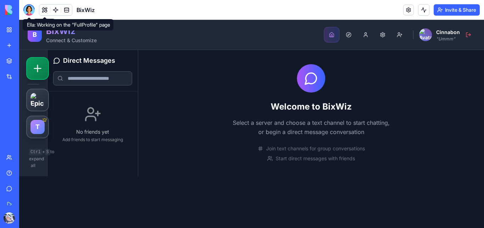
click at [29, 9] on div at bounding box center [28, 9] width 11 height 11
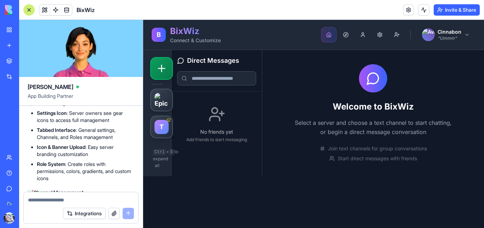
scroll to position [4169, 0]
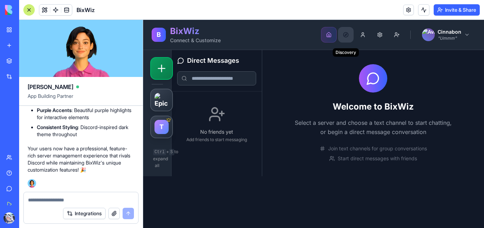
click at [345, 35] on button "Discovery" at bounding box center [346, 35] width 16 height 16
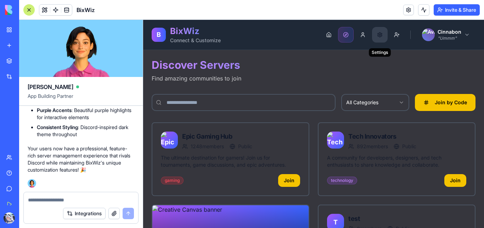
click at [374, 37] on button "Settings" at bounding box center [380, 35] width 16 height 16
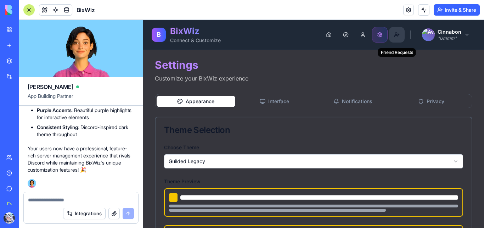
click at [395, 35] on button "Friend Requests" at bounding box center [397, 35] width 16 height 16
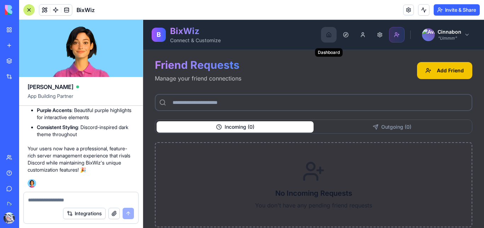
click at [326, 38] on button "Dashboard" at bounding box center [329, 35] width 16 height 16
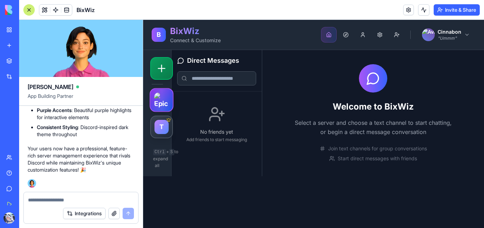
click at [167, 102] on img at bounding box center [161, 100] width 15 height 15
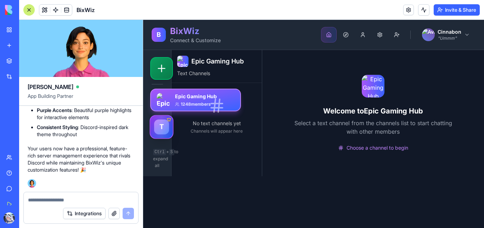
click at [158, 125] on div "T" at bounding box center [161, 126] width 15 height 15
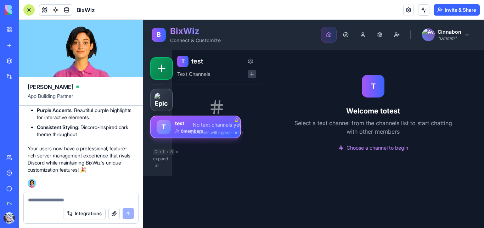
click at [252, 74] on button "button" at bounding box center [252, 74] width 9 height 9
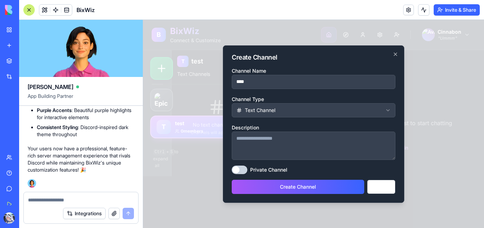
type input "****"
click at [321, 144] on textarea "Description" at bounding box center [314, 146] width 164 height 28
click at [288, 113] on body "**********" at bounding box center [313, 124] width 341 height 208
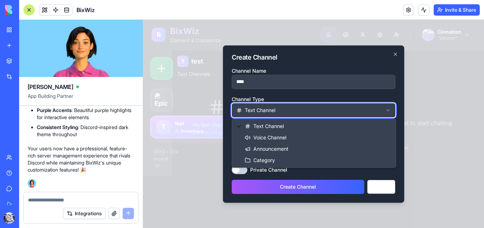
click at [289, 111] on body "**********" at bounding box center [313, 124] width 341 height 208
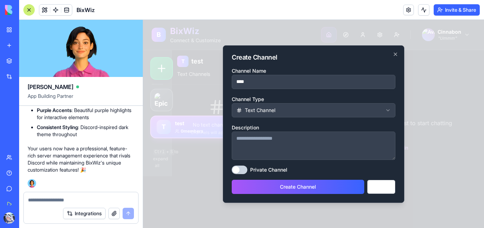
click at [288, 139] on textarea "Description" at bounding box center [314, 146] width 164 height 28
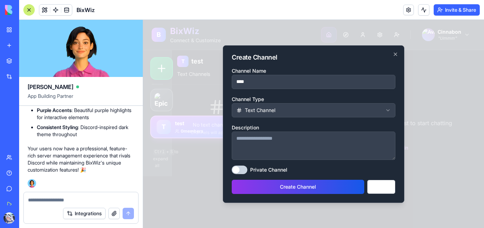
click at [325, 183] on button "Create Channel" at bounding box center [298, 187] width 133 height 14
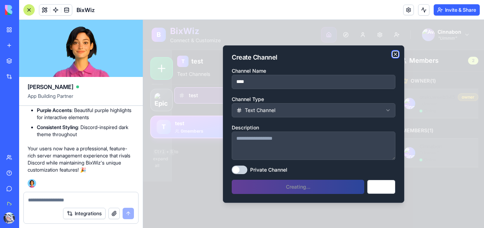
click at [396, 54] on icon "button" at bounding box center [395, 54] width 3 height 3
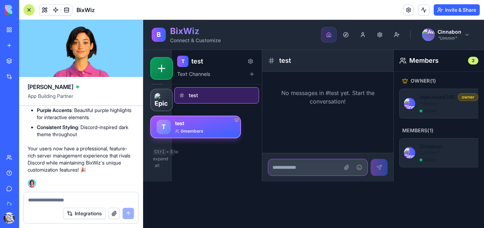
click at [299, 176] on input at bounding box center [318, 167] width 100 height 17
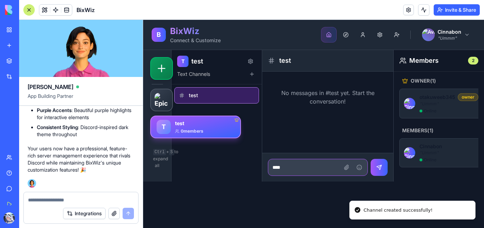
type input "****"
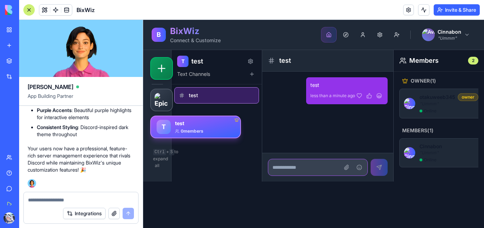
click at [290, 176] on input at bounding box center [318, 167] width 100 height 17
click at [414, 103] on img at bounding box center [409, 103] width 11 height 11
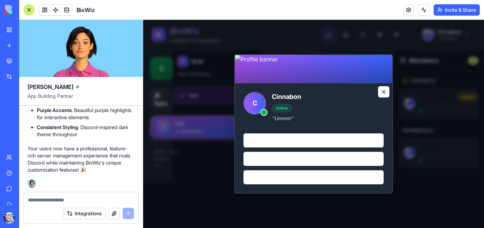
click at [382, 90] on button at bounding box center [383, 91] width 11 height 11
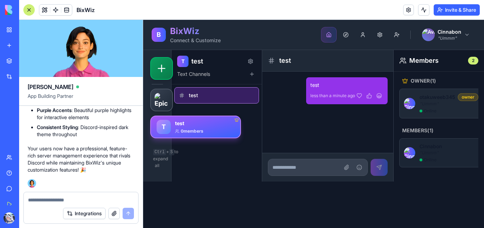
click at [436, 148] on p "Cinnabon" at bounding box center [431, 146] width 22 height 7
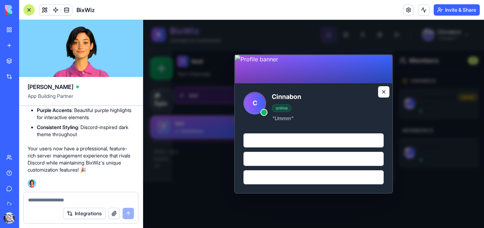
click at [383, 93] on button at bounding box center [383, 91] width 11 height 11
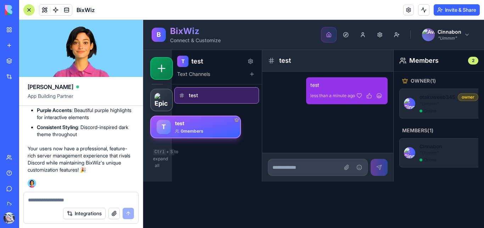
click at [77, 194] on div at bounding box center [81, 197] width 115 height 11
click at [77, 198] on textarea at bounding box center [81, 199] width 106 height 7
type textarea "*"
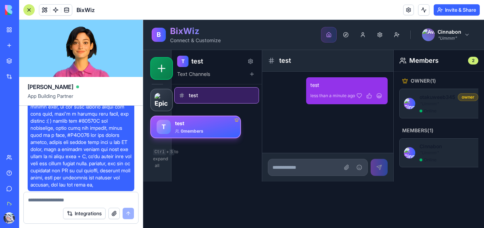
scroll to position [124, 0]
click at [65, 200] on textarea at bounding box center [81, 199] width 106 height 7
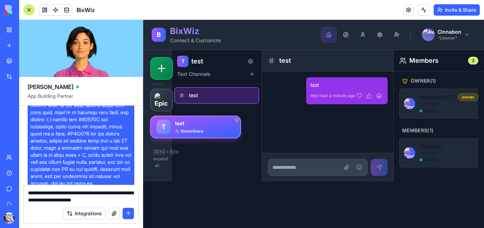
click at [100, 201] on textarea "**********" at bounding box center [81, 196] width 106 height 14
click at [99, 201] on textarea "**********" at bounding box center [81, 196] width 106 height 14
click at [126, 201] on textarea "**********" at bounding box center [81, 196] width 106 height 14
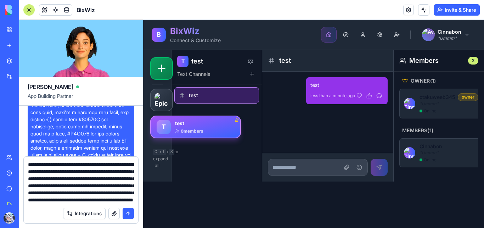
scroll to position [21, 0]
click at [366, 35] on button "Profile" at bounding box center [363, 35] width 16 height 16
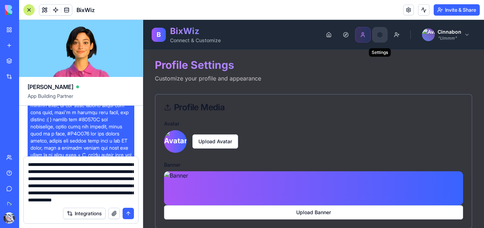
click at [379, 36] on button "Settings" at bounding box center [380, 35] width 16 height 16
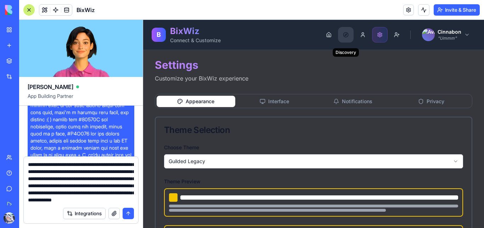
click at [341, 34] on button "Discovery" at bounding box center [346, 35] width 16 height 16
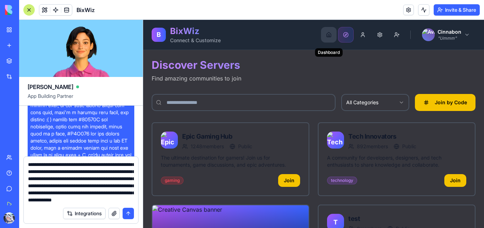
click at [321, 34] on button "Dashboard" at bounding box center [329, 35] width 16 height 16
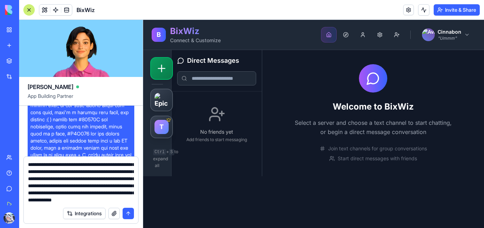
click at [71, 204] on div "Integrations" at bounding box center [81, 214] width 115 height 20
click at [74, 201] on textarea "**********" at bounding box center [81, 182] width 106 height 43
type textarea "**********"
click at [130, 213] on button "submit" at bounding box center [128, 213] width 11 height 11
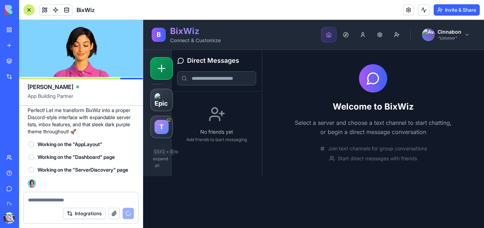
scroll to position [4382, 0]
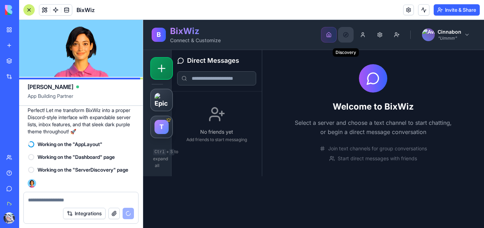
click at [347, 32] on button "Discovery" at bounding box center [346, 35] width 16 height 16
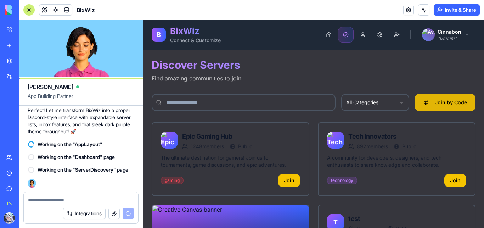
click at [429, 98] on button "Join by Code" at bounding box center [445, 102] width 61 height 17
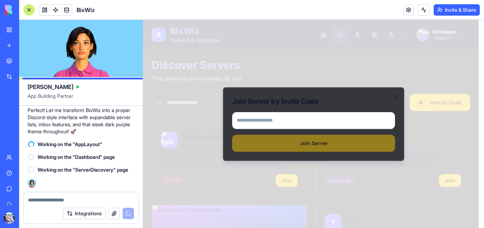
click at [385, 70] on div at bounding box center [313, 124] width 341 height 208
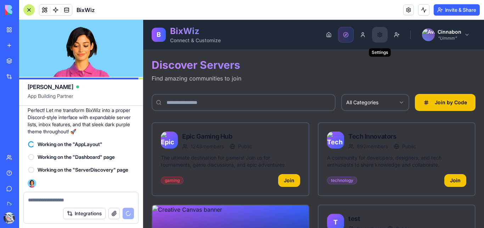
click at [375, 38] on button "Settings" at bounding box center [380, 35] width 16 height 16
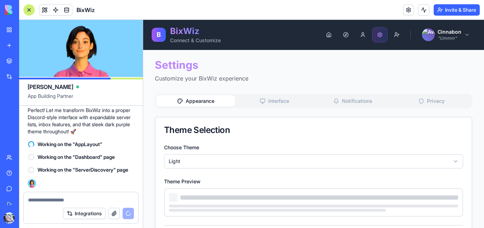
click at [286, 98] on button "Interface" at bounding box center [274, 100] width 79 height 11
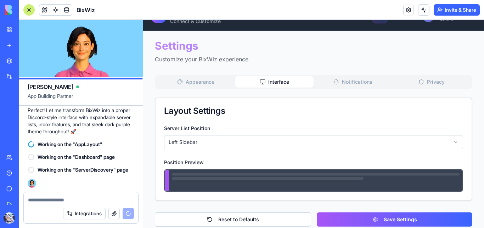
scroll to position [26, 0]
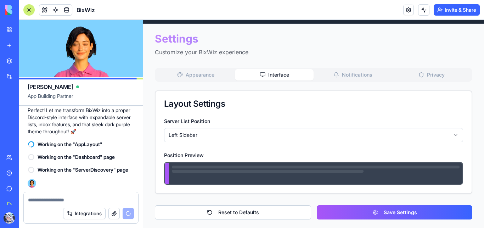
click at [324, 79] on div "Settings Customize your BixWiz experience Appearance Interface Notifications Pr…" at bounding box center [314, 125] width 318 height 187
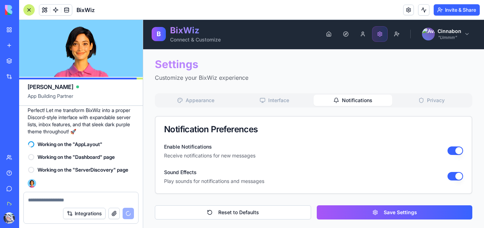
scroll to position [1, 0]
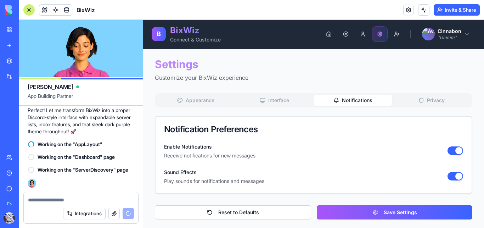
click at [417, 107] on div "Appearance Interface Notifications Privacy" at bounding box center [314, 100] width 318 height 14
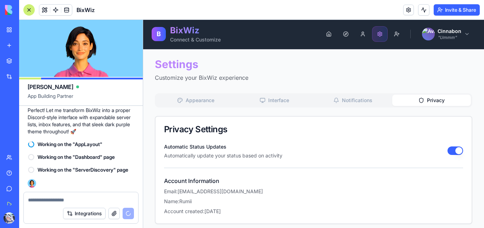
click at [419, 103] on button "Privacy" at bounding box center [432, 100] width 79 height 11
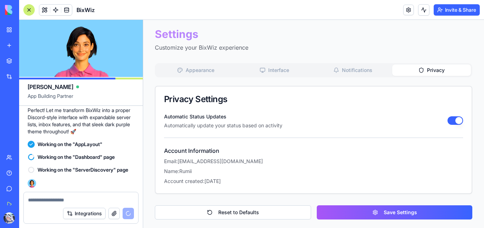
scroll to position [0, 0]
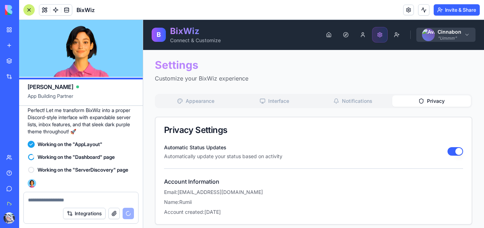
click at [432, 41] on body "B BixWiz Connect & Customize Dashboard Discovery Profile Settings Friend Reques…" at bounding box center [313, 139] width 341 height 239
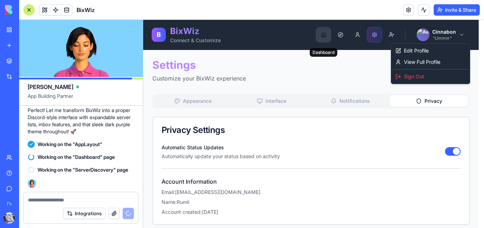
click at [321, 38] on html "B BixWiz Connect & Customize Dashboard Discovery Profile Settings Friend Reques…" at bounding box center [313, 139] width 341 height 239
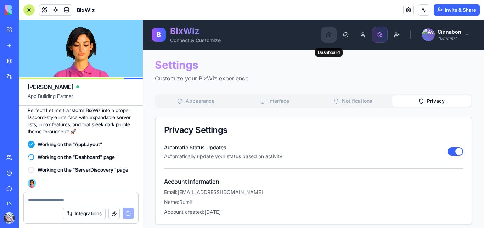
click at [322, 37] on button "Dashboard" at bounding box center [329, 35] width 16 height 16
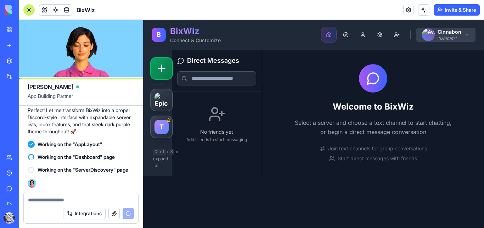
click at [461, 37] on html "B BixWiz Connect & Customize Dashboard Discovery Profile Settings Friend Reques…" at bounding box center [313, 124] width 341 height 208
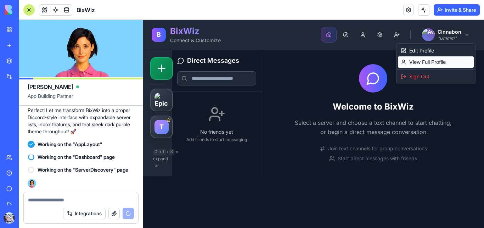
click at [407, 62] on link "View Full Profile" at bounding box center [436, 61] width 76 height 11
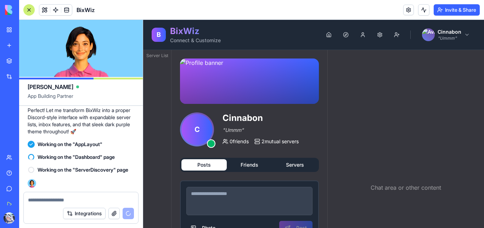
click at [254, 160] on button "Friends" at bounding box center [249, 164] width 45 height 11
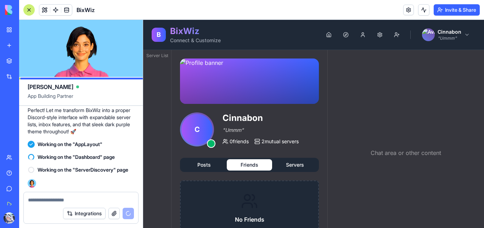
click at [285, 164] on button "Servers" at bounding box center [294, 164] width 45 height 11
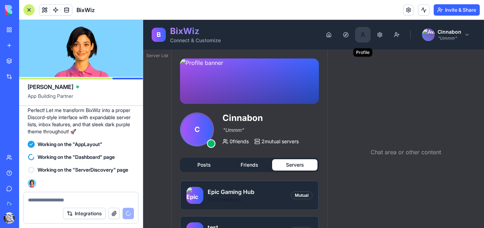
click at [357, 34] on button "Profile" at bounding box center [363, 35] width 16 height 16
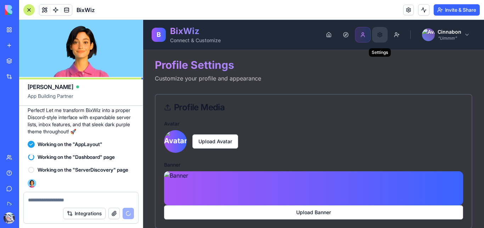
click at [379, 33] on button "Settings" at bounding box center [380, 35] width 16 height 16
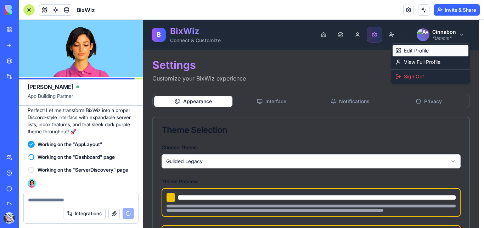
click at [423, 48] on link "Edit Profile" at bounding box center [431, 50] width 76 height 11
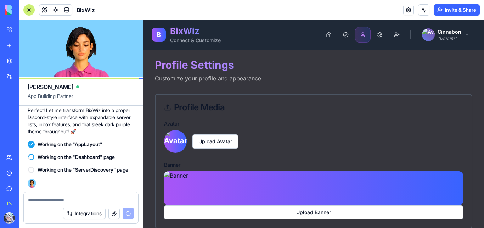
click at [327, 34] on button "Dashboard" at bounding box center [329, 35] width 16 height 16
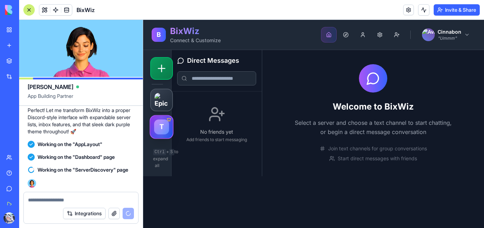
click at [162, 124] on div "T" at bounding box center [161, 126] width 15 height 15
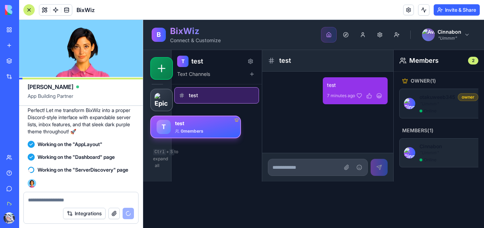
click at [423, 107] on div "otakuweeb345 owner " Ummm " online" at bounding box center [449, 103] width 59 height 21
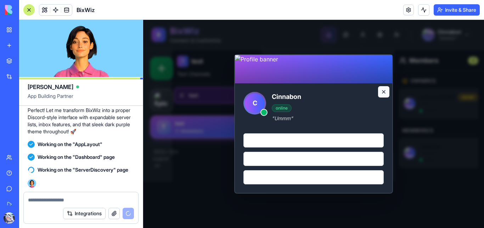
click at [384, 93] on button at bounding box center [383, 91] width 11 height 11
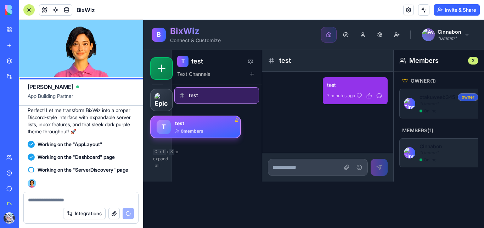
click at [466, 96] on div "owner" at bounding box center [468, 97] width 21 height 8
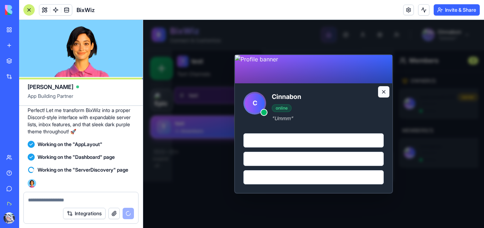
click at [381, 92] on button at bounding box center [383, 91] width 11 height 11
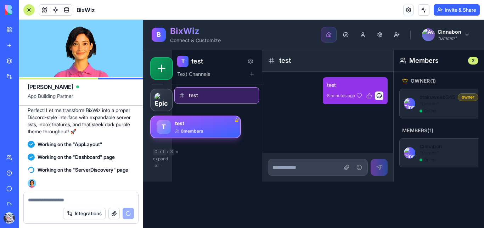
click at [378, 99] on button at bounding box center [379, 95] width 9 height 9
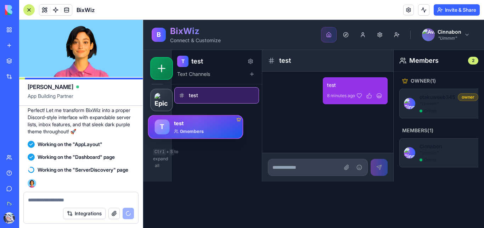
click at [163, 130] on div "T" at bounding box center [162, 126] width 15 height 15
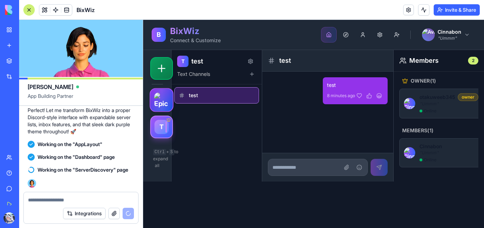
click at [165, 96] on img at bounding box center [161, 100] width 15 height 15
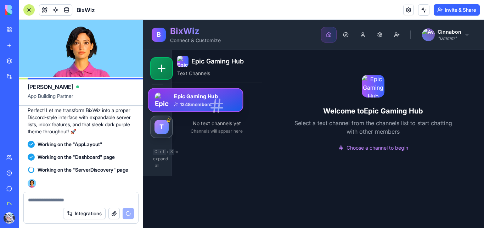
click at [162, 100] on img at bounding box center [162, 100] width 15 height 15
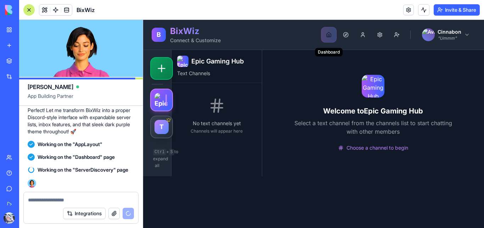
click at [332, 34] on button "Dashboard" at bounding box center [329, 35] width 16 height 16
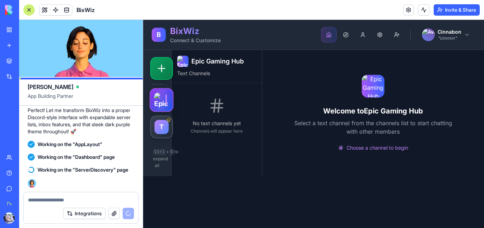
click at [155, 101] on img at bounding box center [161, 100] width 15 height 15
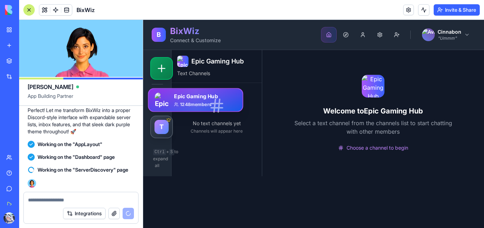
click at [165, 103] on img at bounding box center [162, 100] width 15 height 15
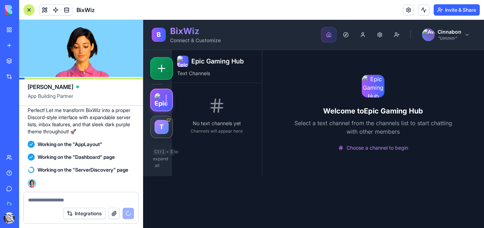
click at [201, 117] on div "No text channels yet Channels will appear here" at bounding box center [216, 116] width 85 height 60
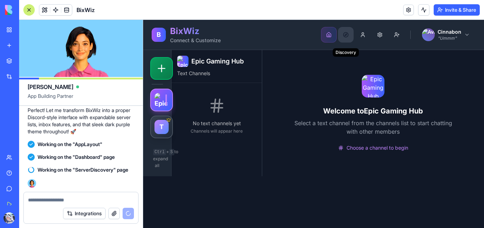
click at [344, 39] on button "Discovery" at bounding box center [346, 35] width 16 height 16
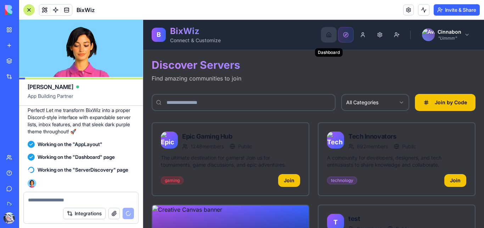
click at [322, 35] on button "Dashboard" at bounding box center [329, 35] width 16 height 16
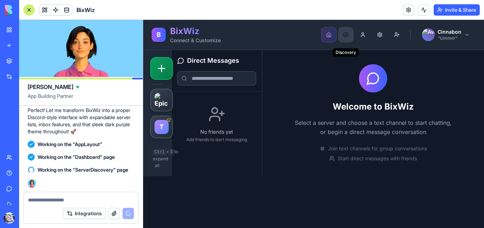
click at [347, 34] on button "Discovery" at bounding box center [346, 35] width 16 height 16
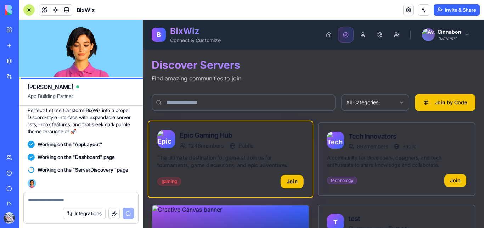
click at [251, 149] on span "Public" at bounding box center [246, 145] width 15 height 7
click at [260, 154] on p "The ultimate destination for gamers! Join us for tournaments, game discussions,…" at bounding box center [230, 161] width 146 height 15
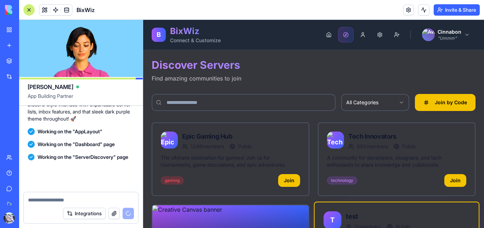
scroll to position [4394, 0]
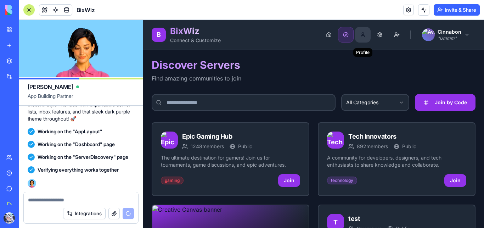
click at [357, 36] on button "Profile" at bounding box center [363, 35] width 16 height 16
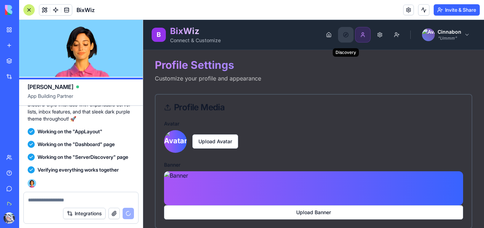
click at [344, 35] on button "Discovery" at bounding box center [346, 35] width 16 height 16
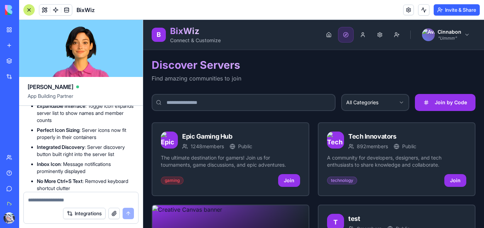
scroll to position [4837, 0]
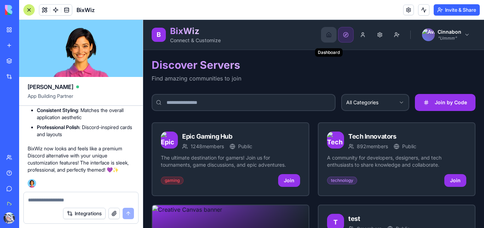
click at [324, 34] on button "Dashboard" at bounding box center [329, 35] width 16 height 16
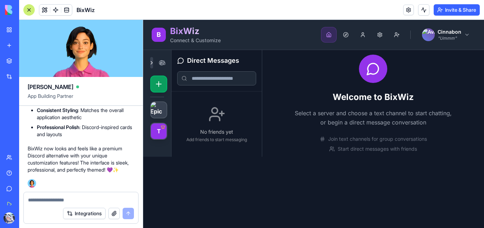
click at [150, 62] on button at bounding box center [151, 62] width 3 height 11
click at [151, 61] on button at bounding box center [151, 62] width 3 height 11
click at [163, 107] on img at bounding box center [159, 110] width 18 height 18
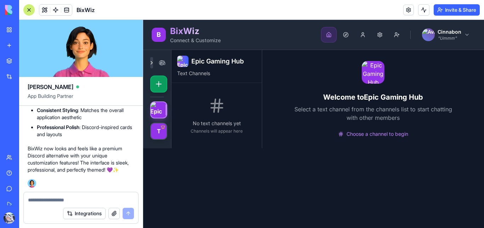
click at [151, 61] on button at bounding box center [151, 62] width 3 height 11
click at [151, 62] on button at bounding box center [151, 62] width 3 height 11
click at [158, 131] on div "T" at bounding box center [159, 131] width 18 height 18
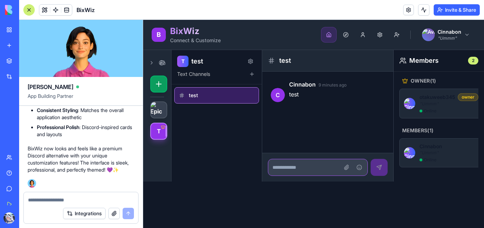
click at [284, 167] on input at bounding box center [318, 167] width 100 height 17
type input "*"
click at [279, 94] on span "C" at bounding box center [278, 95] width 14 height 14
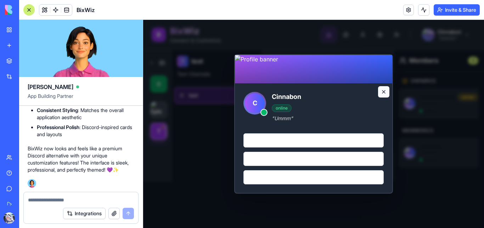
click at [382, 91] on button at bounding box center [383, 91] width 11 height 11
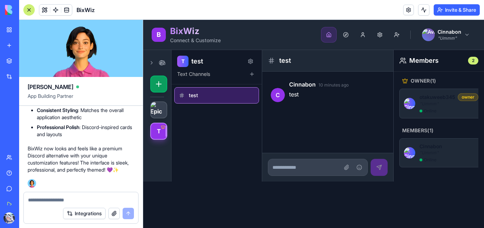
click at [102, 198] on textarea at bounding box center [81, 199] width 106 height 7
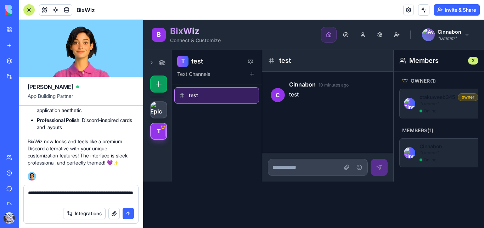
scroll to position [4844, 0]
click at [57, 200] on textarea "**********" at bounding box center [81, 196] width 106 height 14
click at [73, 200] on textarea "**********" at bounding box center [81, 196] width 106 height 14
type textarea "**********"
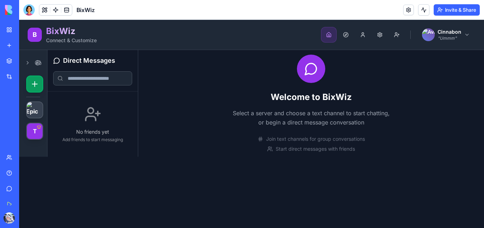
click at [405, 11] on link at bounding box center [409, 10] width 11 height 11
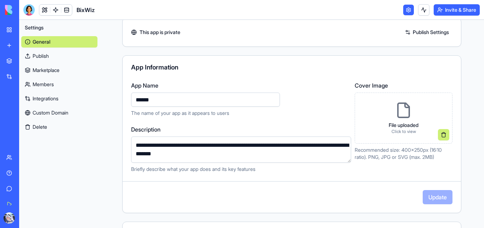
scroll to position [29, 0]
click at [389, 127] on p "File uploaded" at bounding box center [404, 124] width 30 height 7
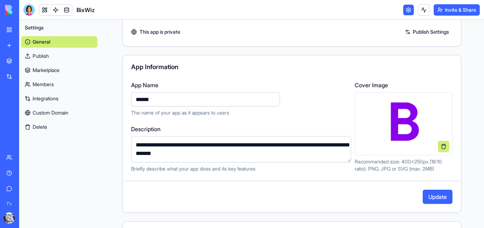
click at [424, 194] on button "Update" at bounding box center [438, 197] width 30 height 14
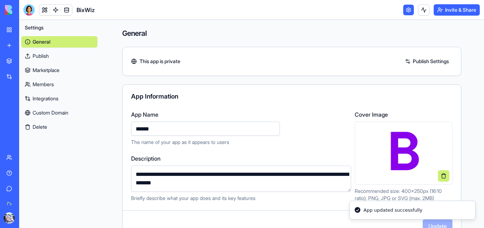
click at [61, 57] on link "Publish" at bounding box center [59, 55] width 76 height 11
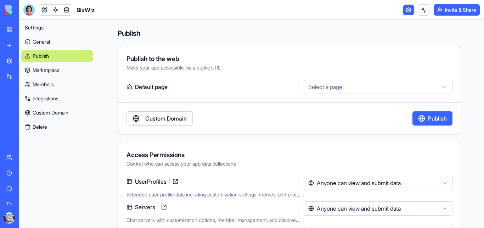
click at [322, 88] on html "**********" at bounding box center [242, 114] width 484 height 228
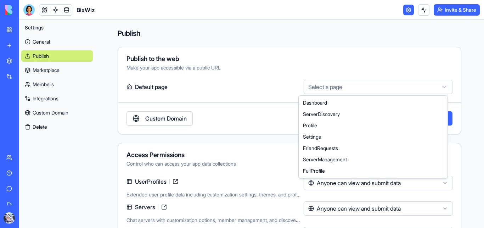
click at [276, 82] on html "**********" at bounding box center [242, 114] width 484 height 228
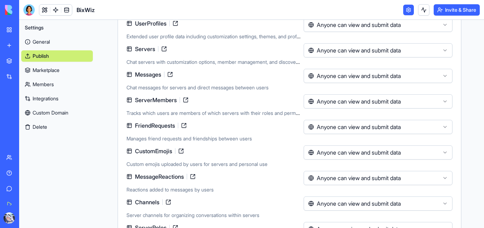
scroll to position [218, 0]
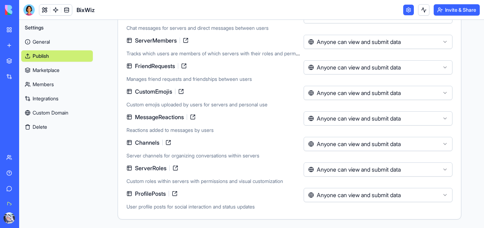
click at [54, 85] on link "Members" at bounding box center [57, 84] width 72 height 11
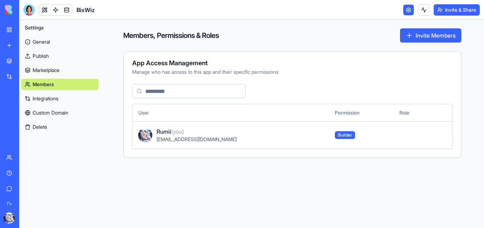
click at [54, 72] on link "Marketplace" at bounding box center [59, 70] width 77 height 11
click at [57, 58] on link "Publish" at bounding box center [59, 55] width 77 height 11
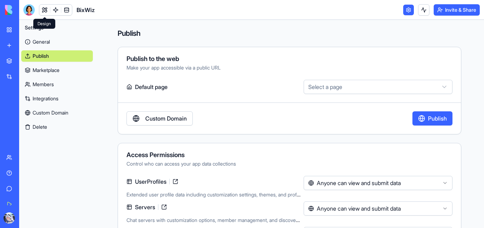
click at [44, 12] on link at bounding box center [44, 10] width 11 height 11
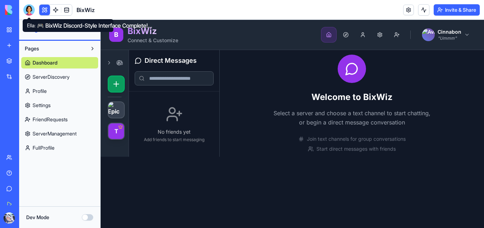
click at [29, 15] on div at bounding box center [28, 9] width 11 height 11
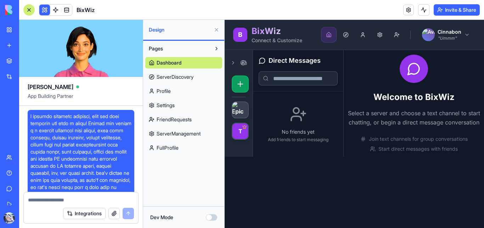
scroll to position [4837, 0]
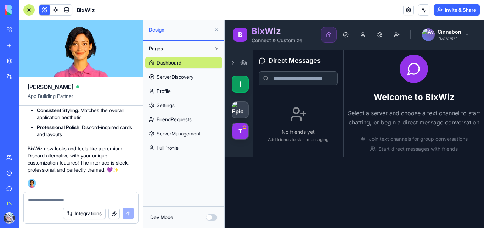
click at [52, 198] on textarea at bounding box center [81, 199] width 106 height 7
click at [124, 200] on textarea "**********" at bounding box center [81, 199] width 106 height 7
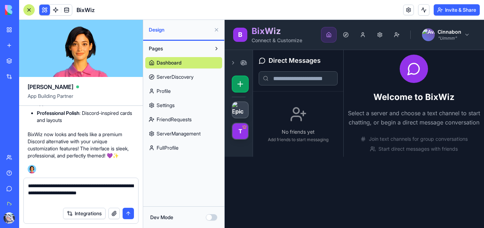
click at [239, 146] on div "T" at bounding box center [239, 103] width 28 height 107
click at [234, 62] on button at bounding box center [233, 62] width 3 height 11
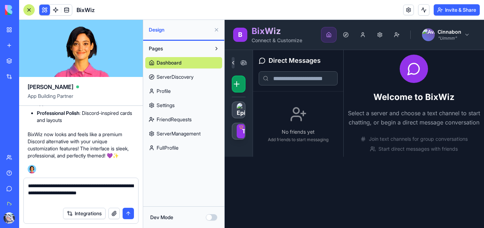
click at [234, 62] on button at bounding box center [233, 62] width 3 height 11
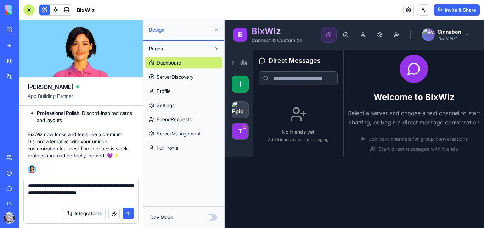
click at [44, 201] on textarea "**********" at bounding box center [81, 192] width 106 height 21
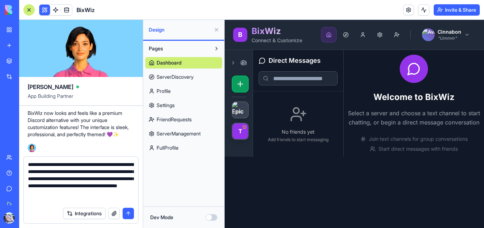
click at [36, 202] on textarea "**********" at bounding box center [81, 182] width 106 height 43
click at [63, 202] on textarea "**********" at bounding box center [81, 182] width 106 height 43
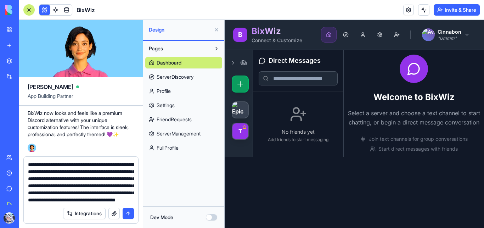
scroll to position [21, 0]
type textarea "**********"
click at [127, 210] on button "submit" at bounding box center [128, 213] width 11 height 11
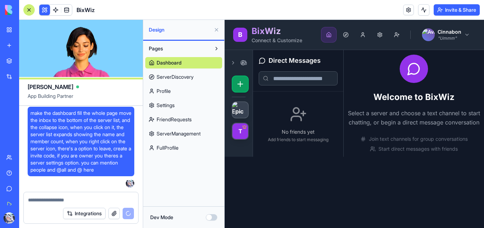
scroll to position [0, 0]
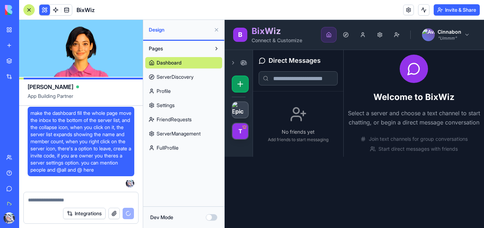
click at [213, 218] on button "Dev Mode" at bounding box center [211, 217] width 11 height 6
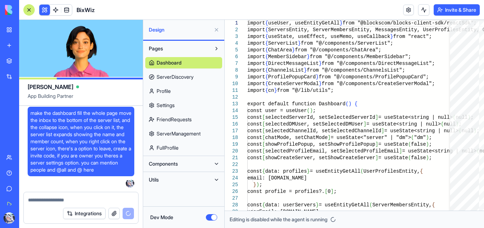
click at [208, 218] on button "Dev Mode" at bounding box center [211, 217] width 11 height 6
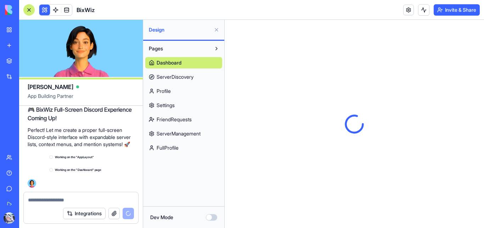
scroll to position [5023, 0]
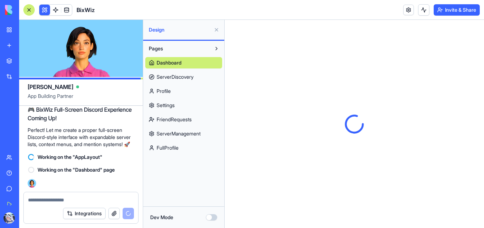
click at [168, 79] on span "ServerDiscovery" at bounding box center [175, 76] width 37 height 7
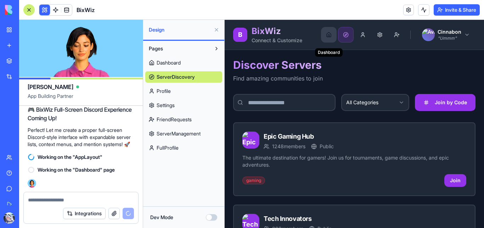
click at [323, 36] on button "Dashboard" at bounding box center [329, 35] width 16 height 16
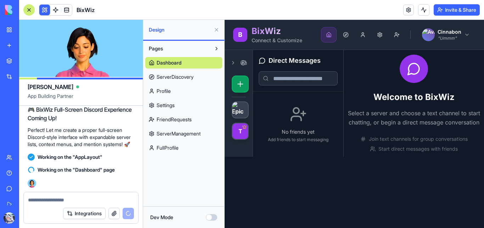
click at [185, 119] on span "FriendRequests" at bounding box center [174, 119] width 35 height 7
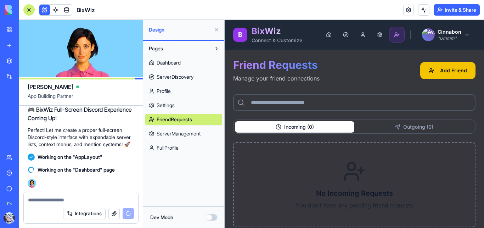
click at [152, 132] on link "ServerManagement" at bounding box center [183, 133] width 77 height 11
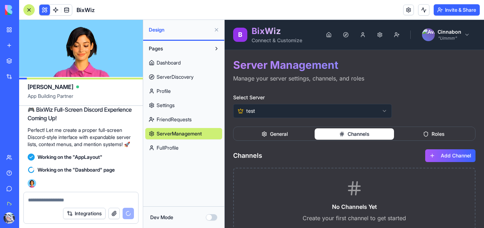
click at [338, 130] on button "Channels" at bounding box center [355, 133] width 80 height 11
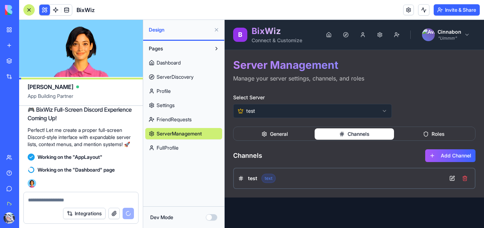
click at [425, 132] on button "Roles" at bounding box center [434, 133] width 80 height 11
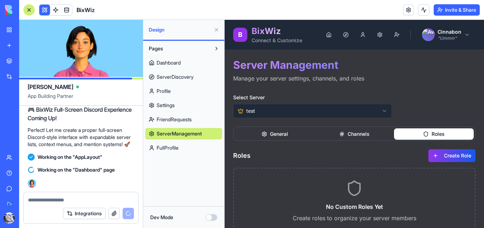
click at [433, 154] on button "Create Role" at bounding box center [452, 155] width 47 height 13
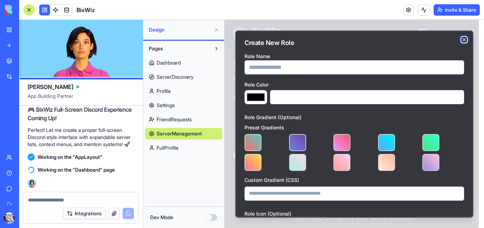
click at [463, 39] on icon "button" at bounding box center [464, 39] width 3 height 3
type input "*******"
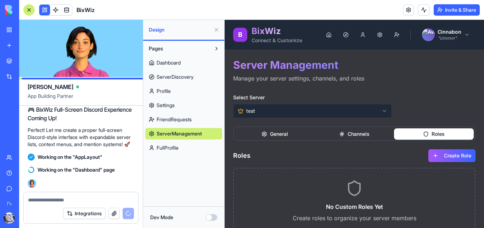
click at [291, 129] on button "General" at bounding box center [275, 133] width 80 height 11
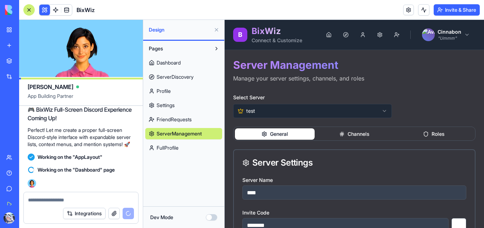
click at [375, 35] on button "Settings" at bounding box center [380, 35] width 16 height 16
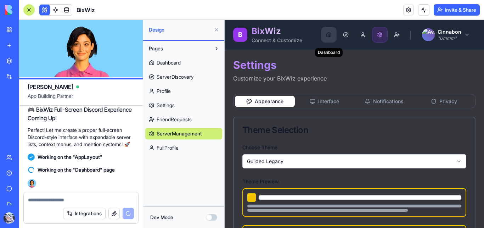
click at [329, 39] on button "Dashboard" at bounding box center [329, 35] width 16 height 16
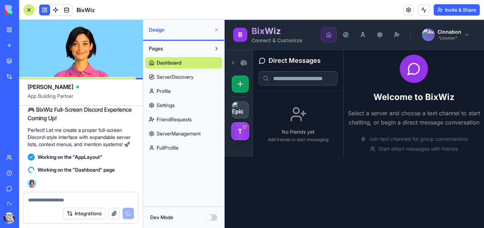
drag, startPoint x: 240, startPoint y: 127, endPoint x: 238, endPoint y: 130, distance: 4.8
click at [238, 130] on div "T" at bounding box center [241, 131] width 18 height 18
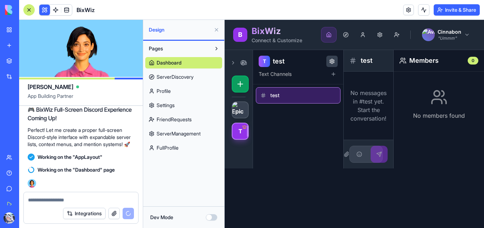
click at [332, 62] on button at bounding box center [332, 61] width 11 height 11
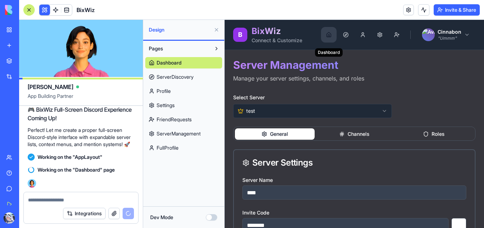
click at [326, 34] on button "Dashboard" at bounding box center [329, 35] width 16 height 16
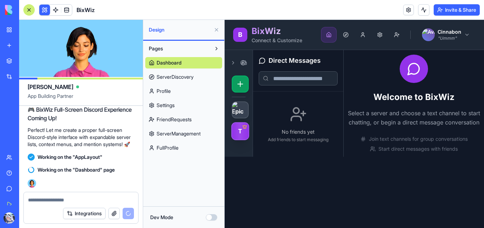
click at [242, 135] on div "T" at bounding box center [241, 131] width 18 height 18
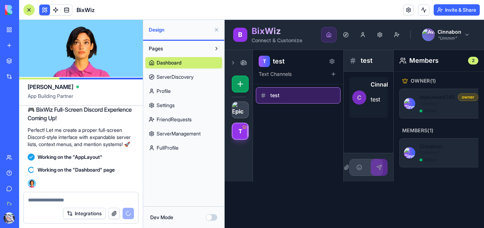
click at [357, 100] on span "C" at bounding box center [359, 97] width 14 height 14
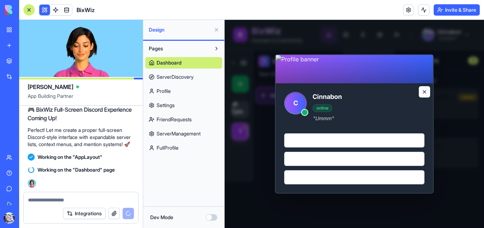
click at [422, 92] on button at bounding box center [424, 91] width 11 height 11
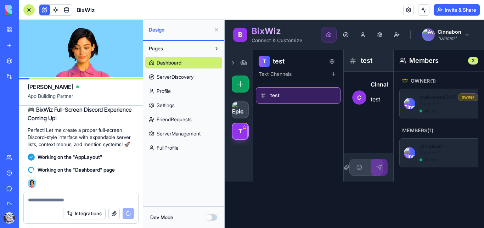
click at [215, 29] on button at bounding box center [216, 29] width 11 height 11
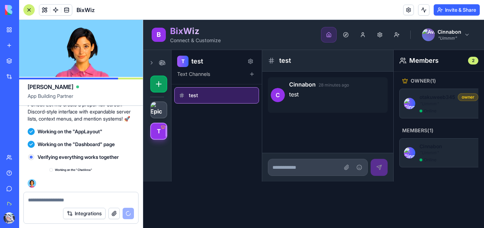
scroll to position [5048, 0]
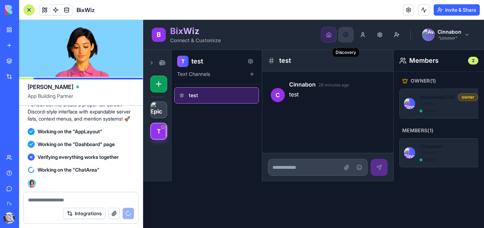
click at [347, 36] on button "Discovery" at bounding box center [346, 35] width 16 height 16
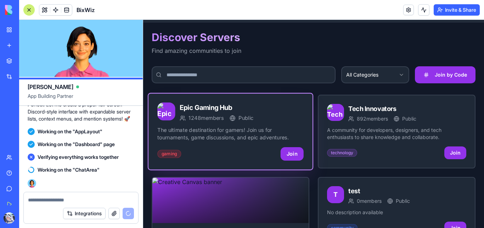
scroll to position [104, 0]
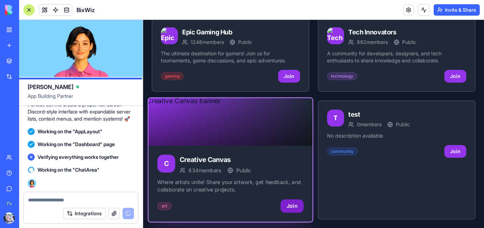
click at [294, 203] on button "Join" at bounding box center [292, 205] width 23 height 13
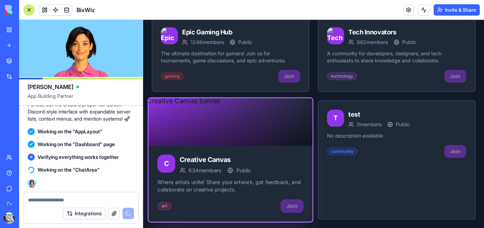
scroll to position [0, 0]
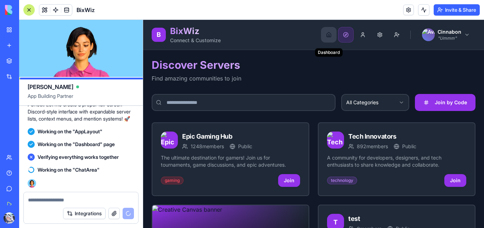
click at [323, 35] on button "Dashboard" at bounding box center [329, 35] width 16 height 16
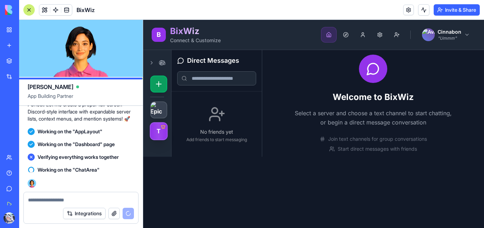
click at [162, 134] on div "T" at bounding box center [159, 131] width 18 height 18
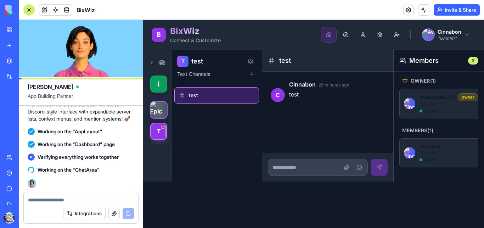
click at [161, 109] on img at bounding box center [159, 110] width 18 height 18
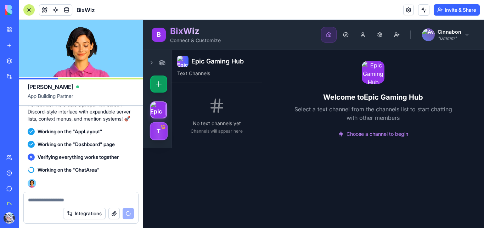
click at [160, 127] on div "T" at bounding box center [159, 131] width 18 height 18
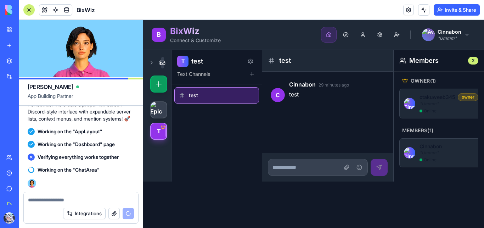
click at [162, 65] on button at bounding box center [162, 62] width 3 height 11
click at [154, 63] on div at bounding box center [157, 62] width 14 height 11
click at [151, 63] on button at bounding box center [151, 62] width 3 height 11
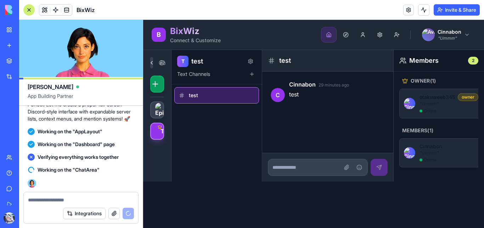
click at [151, 65] on button at bounding box center [151, 62] width 3 height 11
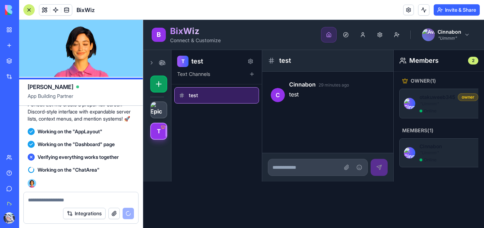
click at [91, 212] on button "Integrations" at bounding box center [84, 213] width 43 height 11
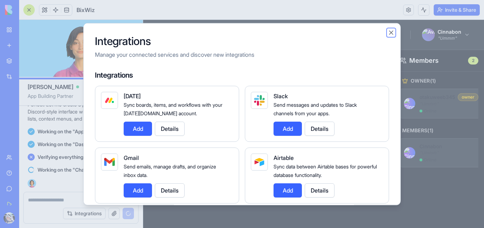
click at [391, 34] on button "Close" at bounding box center [391, 32] width 7 height 7
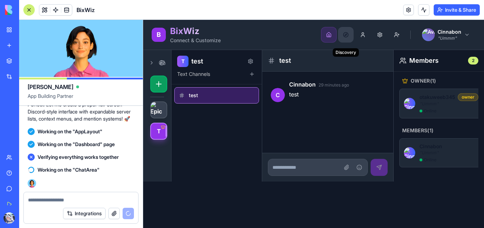
click at [346, 34] on button "Discovery" at bounding box center [346, 35] width 16 height 16
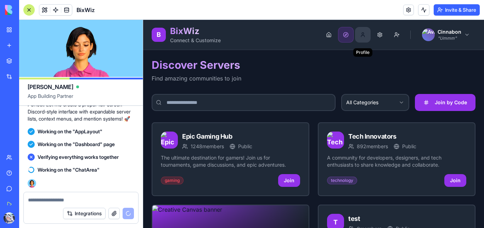
click at [358, 36] on button "Profile" at bounding box center [363, 35] width 16 height 16
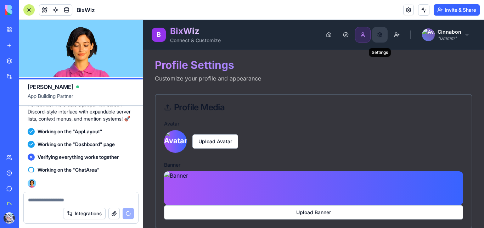
click at [374, 35] on button "Settings" at bounding box center [380, 35] width 16 height 16
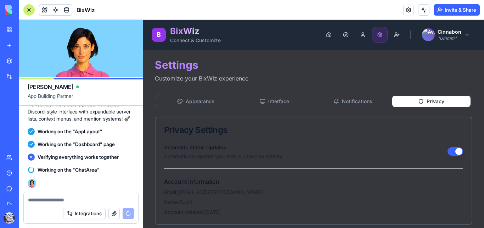
click at [415, 102] on button "Privacy" at bounding box center [432, 101] width 79 height 11
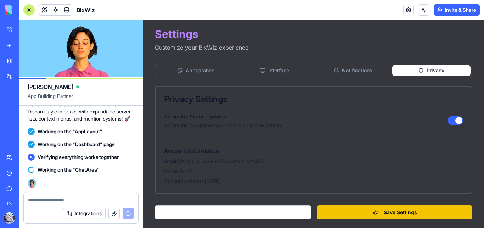
click at [450, 121] on button "Automatic Status Updates" at bounding box center [456, 120] width 16 height 9
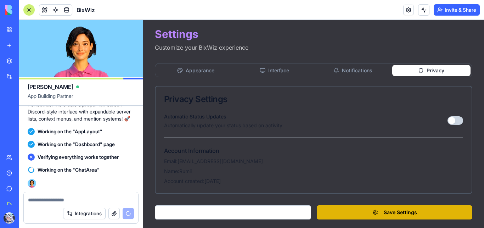
click at [385, 212] on button "Save Settings" at bounding box center [395, 212] width 156 height 14
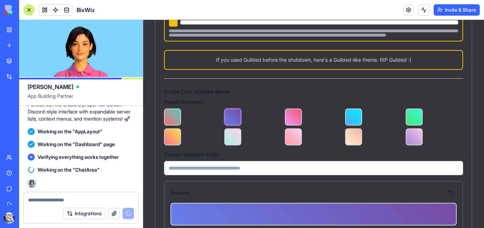
scroll to position [0, 0]
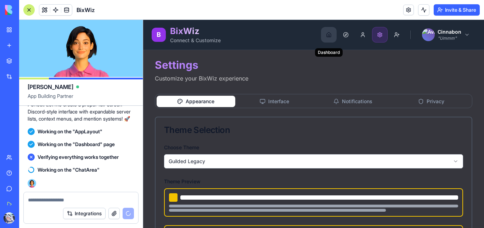
click at [322, 38] on button "Dashboard" at bounding box center [329, 35] width 16 height 16
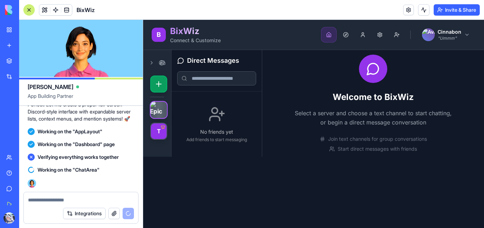
click at [162, 115] on img at bounding box center [159, 110] width 18 height 18
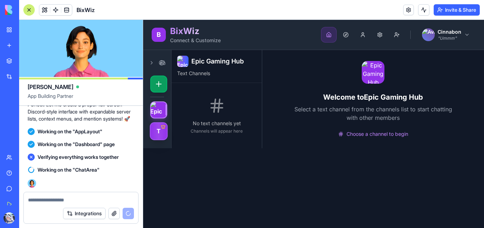
click at [161, 133] on div "T" at bounding box center [159, 131] width 18 height 18
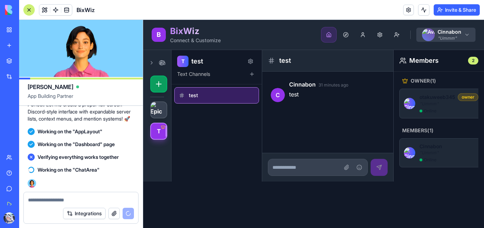
click at [467, 35] on html "B BixWiz Connect & Customize Dashboard Discovery Profile Settings Friend Reques…" at bounding box center [313, 124] width 341 height 208
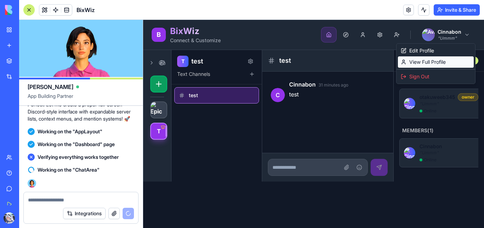
click at [449, 61] on link "View Full Profile" at bounding box center [436, 61] width 76 height 11
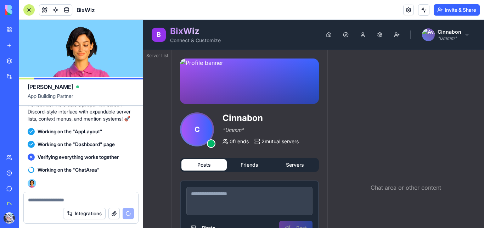
click at [298, 160] on button "Servers" at bounding box center [294, 164] width 45 height 11
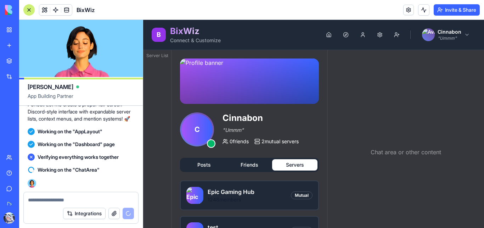
scroll to position [26, 0]
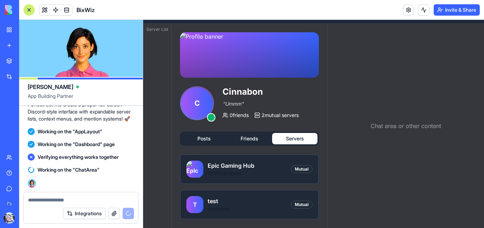
click at [257, 141] on button "Friends" at bounding box center [249, 138] width 45 height 11
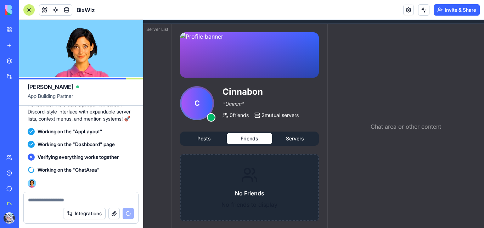
scroll to position [0, 0]
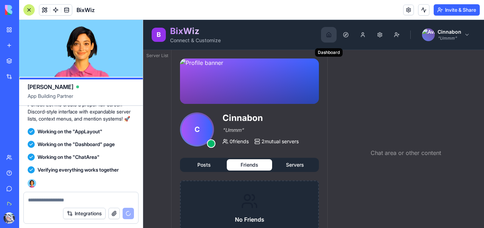
click at [326, 33] on button "Dashboard" at bounding box center [329, 35] width 16 height 16
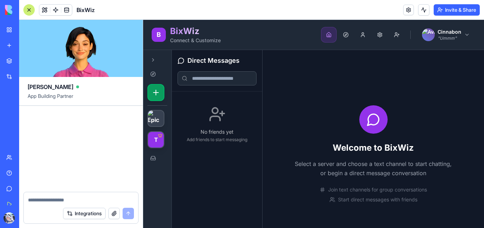
scroll to position [5512, 0]
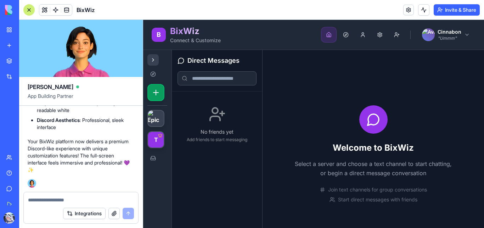
click at [154, 60] on button at bounding box center [153, 59] width 11 height 11
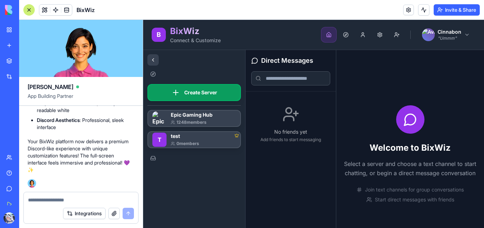
click at [153, 58] on button at bounding box center [153, 59] width 11 height 11
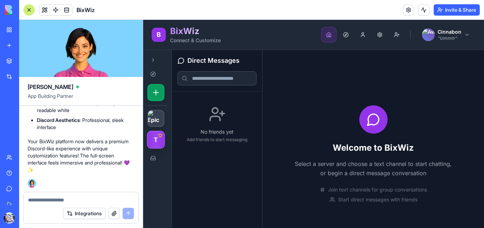
click at [158, 140] on div "T" at bounding box center [156, 140] width 18 height 18
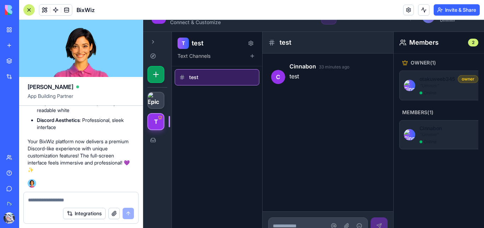
scroll to position [30, 0]
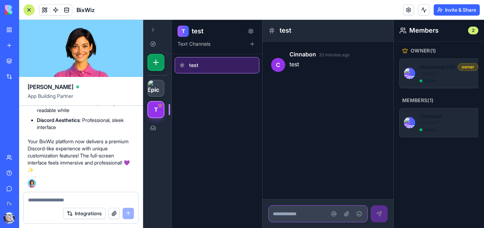
click at [294, 217] on input at bounding box center [318, 213] width 100 height 17
click at [255, 177] on div "test" at bounding box center [217, 141] width 90 height 174
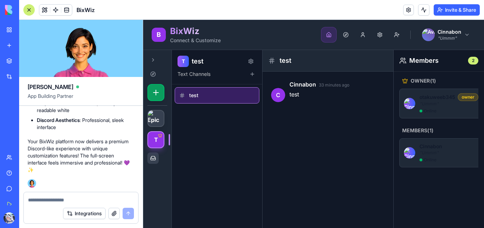
click at [155, 160] on button at bounding box center [153, 157] width 11 height 11
click at [152, 75] on button at bounding box center [153, 73] width 11 height 11
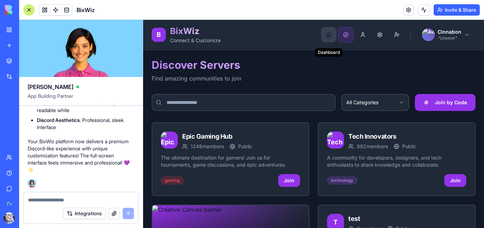
click at [325, 34] on button "Dashboard" at bounding box center [329, 35] width 16 height 16
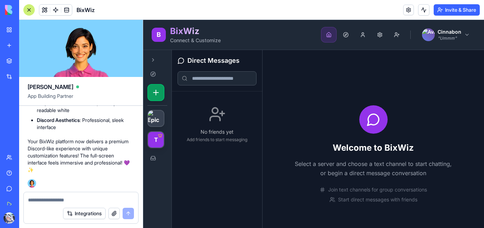
click at [65, 198] on textarea at bounding box center [81, 199] width 106 height 7
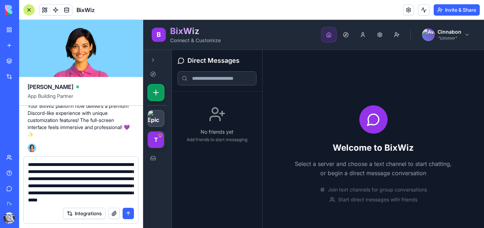
scroll to position [6, 0]
click at [112, 201] on textarea "**********" at bounding box center [81, 182] width 106 height 43
click at [125, 201] on textarea "**********" at bounding box center [81, 182] width 106 height 43
click at [127, 201] on textarea "**********" at bounding box center [81, 182] width 106 height 43
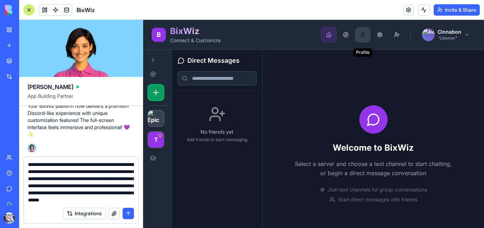
click at [355, 39] on button "Profile" at bounding box center [363, 35] width 16 height 16
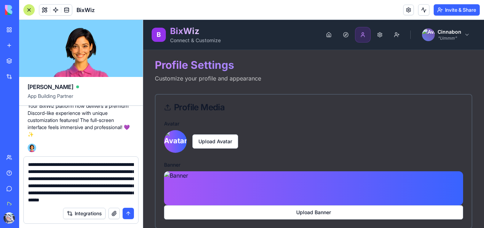
click at [129, 202] on textarea "**********" at bounding box center [81, 182] width 106 height 43
click at [377, 36] on button "Settings" at bounding box center [380, 35] width 16 height 16
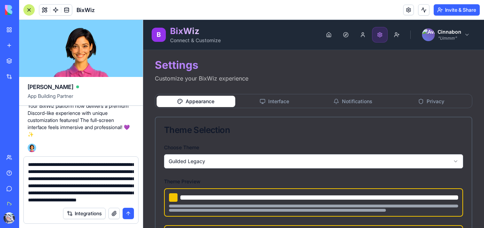
click at [131, 199] on textarea "**********" at bounding box center [81, 182] width 106 height 43
type textarea "**********"
click at [128, 212] on button "submit" at bounding box center [128, 213] width 11 height 11
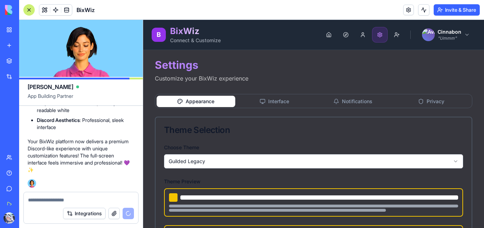
scroll to position [0, 0]
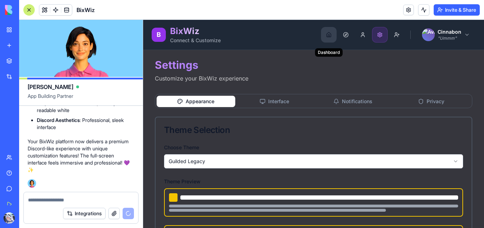
click at [324, 35] on button "Dashboard" at bounding box center [329, 35] width 16 height 16
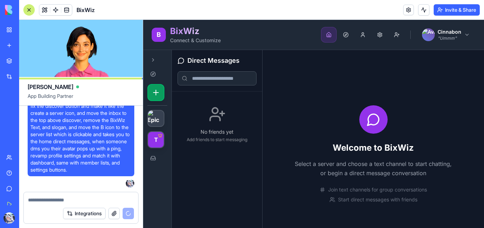
scroll to position [5547, 0]
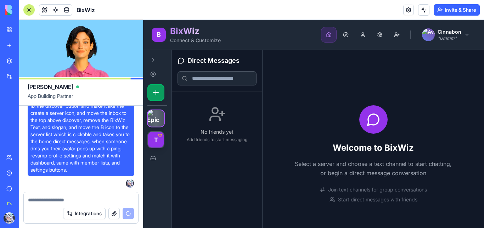
click at [156, 116] on img at bounding box center [156, 119] width 18 height 18
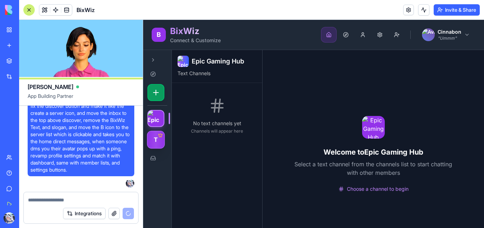
click at [156, 141] on div "T" at bounding box center [156, 140] width 18 height 18
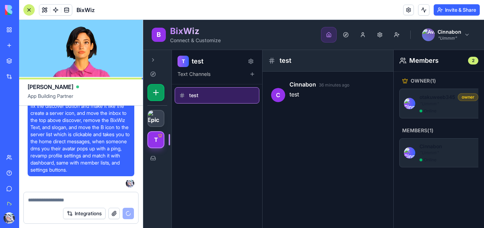
scroll to position [30, 0]
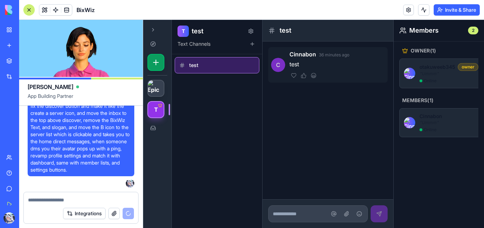
click at [281, 62] on span "C" at bounding box center [278, 65] width 14 height 14
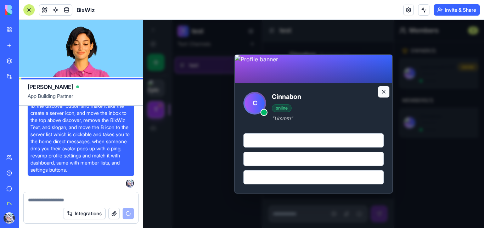
click at [380, 90] on button at bounding box center [383, 91] width 11 height 11
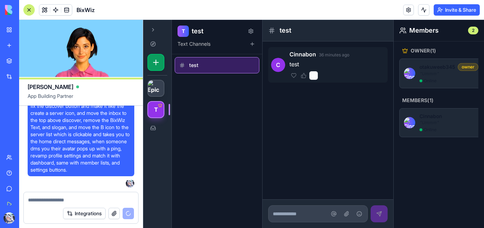
click at [314, 73] on button at bounding box center [314, 75] width 9 height 9
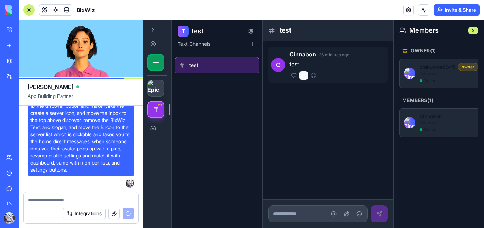
click at [303, 78] on button at bounding box center [304, 75] width 9 height 9
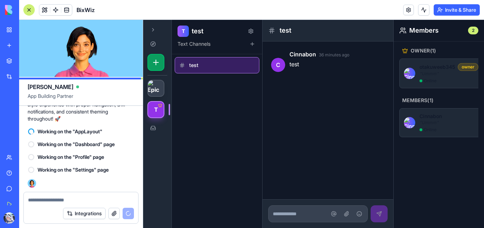
scroll to position [0, 0]
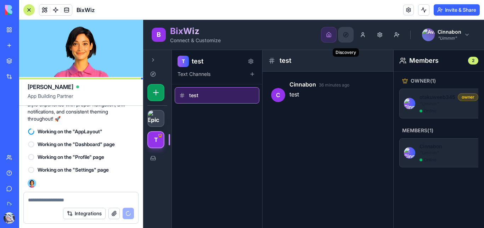
click at [341, 38] on button "Discovery" at bounding box center [346, 35] width 16 height 16
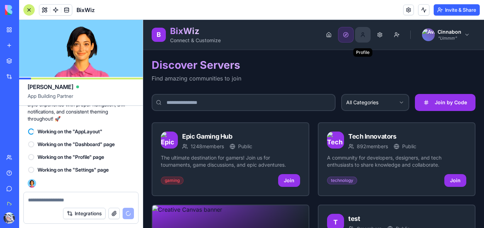
click at [358, 37] on button "Profile" at bounding box center [363, 35] width 16 height 16
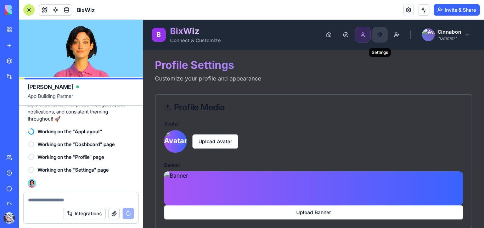
click at [375, 34] on button "Settings" at bounding box center [380, 35] width 16 height 16
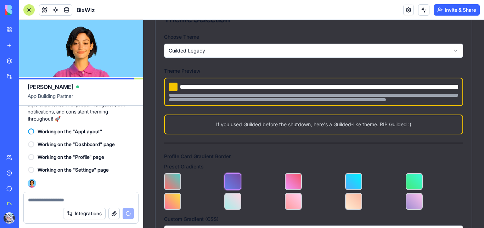
scroll to position [113, 0]
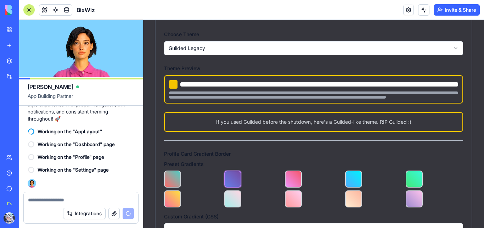
click at [232, 95] on div at bounding box center [313, 89] width 299 height 28
click at [274, 126] on div "If you used Guilded before the shutdown, here's a Guilded-like theme. RIP Guild…" at bounding box center [314, 122] width 298 height 18
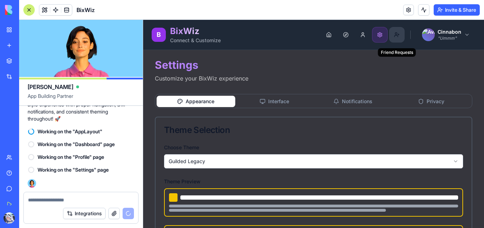
click at [391, 34] on button "Friend Requests" at bounding box center [397, 35] width 16 height 16
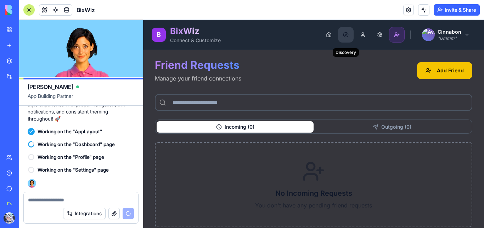
click at [339, 35] on button "Discovery" at bounding box center [346, 35] width 16 height 16
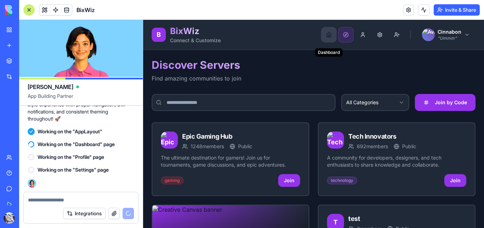
click at [325, 35] on button "Dashboard" at bounding box center [329, 35] width 16 height 16
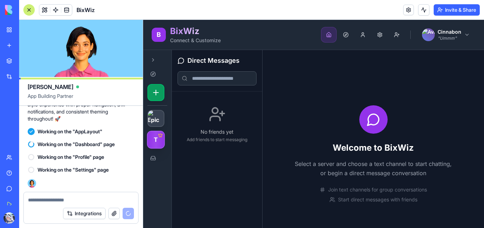
click at [159, 143] on div "T" at bounding box center [156, 140] width 18 height 18
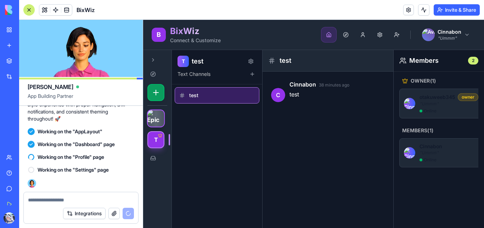
click at [157, 119] on img at bounding box center [156, 119] width 18 height 18
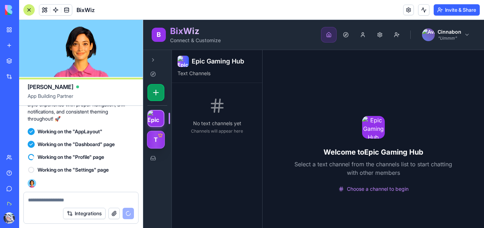
click at [160, 142] on div "T" at bounding box center [156, 140] width 18 height 18
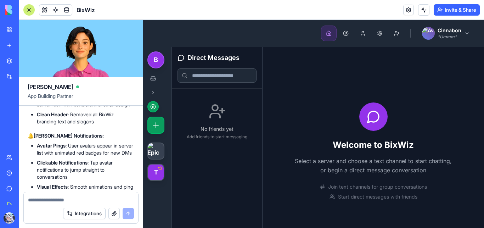
scroll to position [6084, 0]
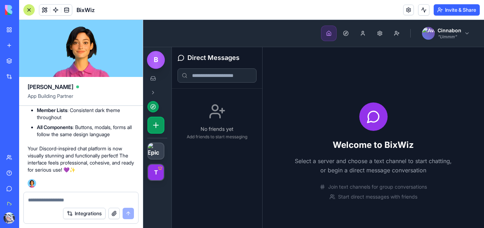
click at [156, 62] on span "B" at bounding box center [156, 60] width 5 height 10
click at [152, 106] on icon at bounding box center [153, 107] width 6 height 6
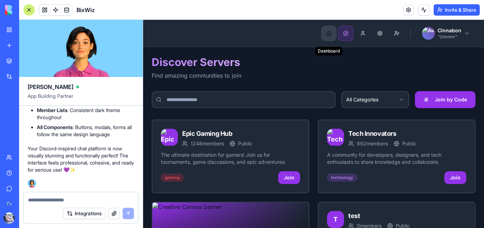
click at [321, 35] on button "Dashboard" at bounding box center [329, 34] width 16 height 16
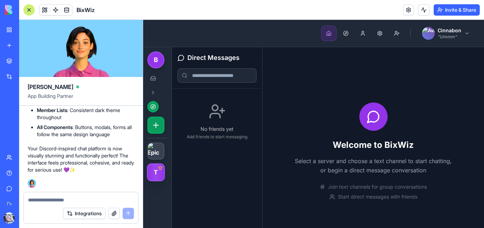
click at [157, 173] on div "T" at bounding box center [156, 172] width 18 height 18
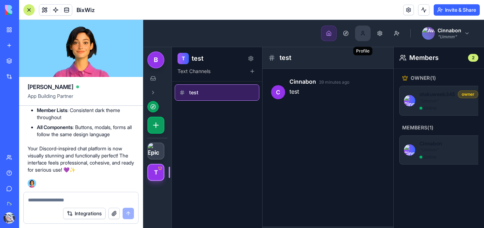
click at [357, 34] on button "Profile" at bounding box center [363, 34] width 16 height 16
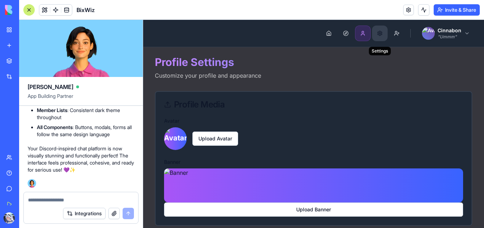
click at [375, 34] on button "Settings" at bounding box center [380, 34] width 16 height 16
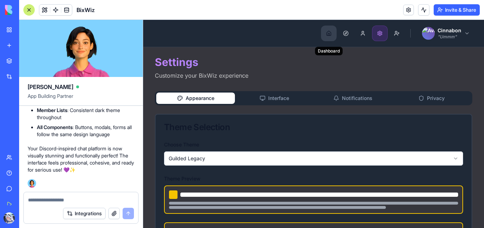
click at [327, 35] on button "Dashboard" at bounding box center [329, 34] width 16 height 16
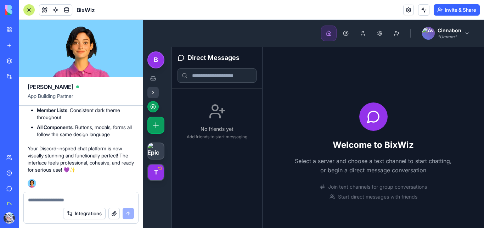
click at [153, 92] on button at bounding box center [153, 92] width 11 height 11
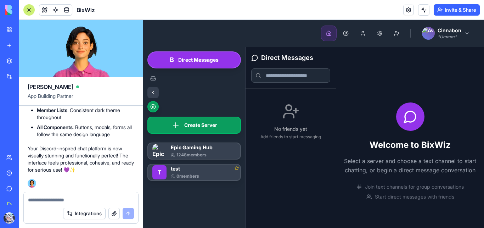
click at [152, 91] on button at bounding box center [153, 92] width 11 height 11
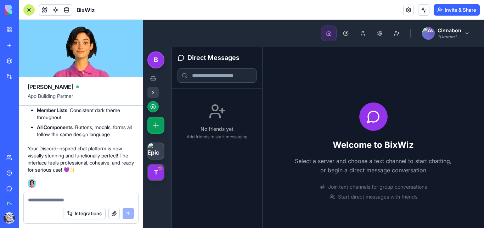
click at [152, 91] on button at bounding box center [153, 92] width 11 height 11
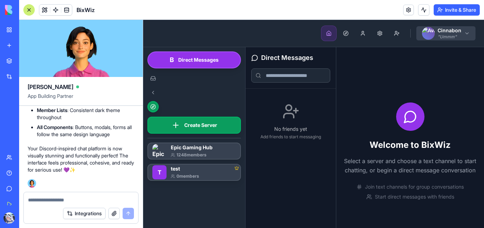
click at [457, 33] on html "Dashboard Discovery Profile Settings Friend Requests Cinnabon " Ummm " B Direct…" at bounding box center [313, 137] width 341 height 235
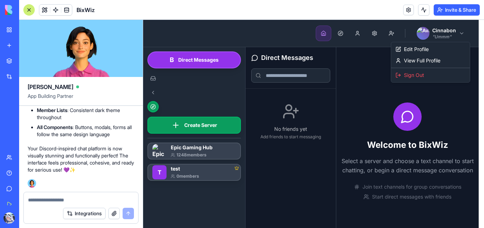
click at [368, 68] on html "Dashboard Discovery Profile Settings Friend Requests Cinnabon " Ummm " B Direct…" at bounding box center [313, 137] width 341 height 235
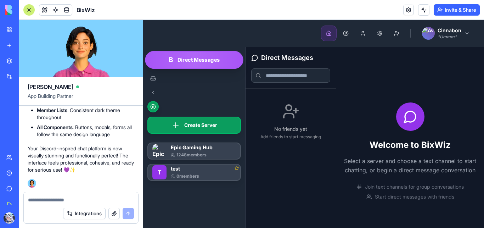
click at [201, 65] on div "B Direct Messages" at bounding box center [194, 60] width 98 height 18
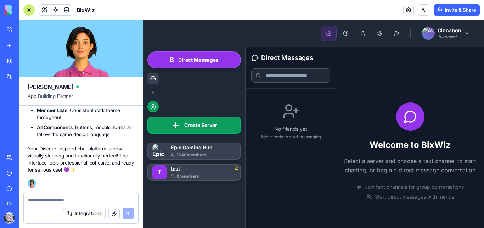
click at [153, 78] on button at bounding box center [153, 78] width 11 height 11
click at [154, 94] on button at bounding box center [153, 92] width 11 height 11
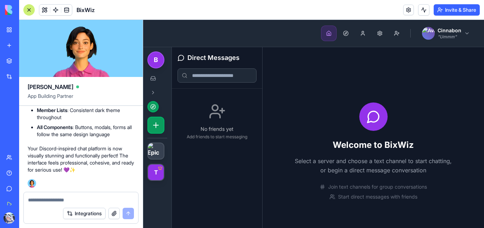
click at [83, 197] on textarea at bounding box center [81, 199] width 106 height 7
click at [74, 200] on textarea at bounding box center [81, 199] width 106 height 7
click at [343, 32] on button "Discovery" at bounding box center [346, 34] width 16 height 16
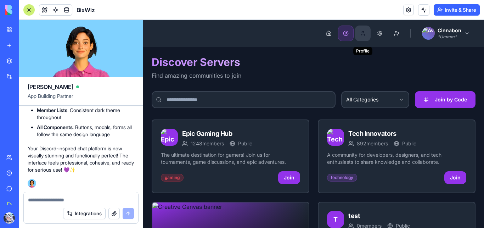
click at [358, 35] on button "Profile" at bounding box center [363, 34] width 16 height 16
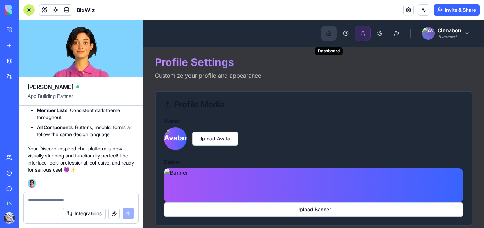
click at [324, 34] on button "Dashboard" at bounding box center [329, 34] width 16 height 16
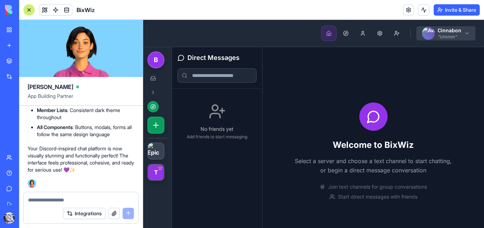
click at [425, 39] on body "Dashboard Discovery Profile Settings Friend Requests Cinnabon " Ummm " B T Dire…" at bounding box center [313, 137] width 341 height 235
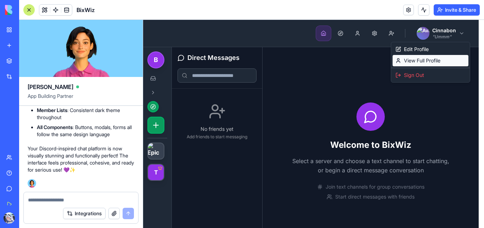
click at [406, 59] on link "View Full Profile" at bounding box center [431, 60] width 76 height 11
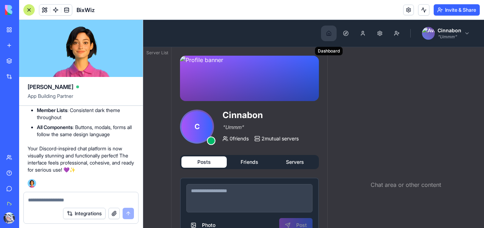
click at [323, 37] on button "Dashboard" at bounding box center [329, 34] width 16 height 16
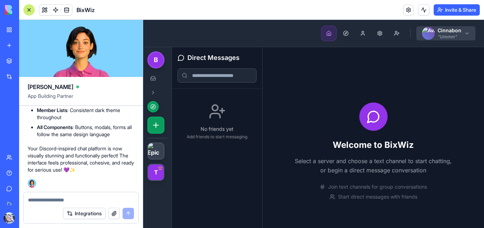
click at [437, 34] on html "Dashboard Discovery Profile Settings Friend Requests Cinnabon " Ummm " B T Dire…" at bounding box center [313, 137] width 341 height 235
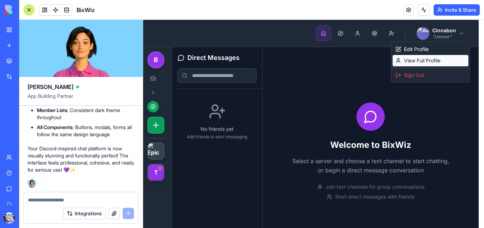
click at [416, 61] on link "View Full Profile" at bounding box center [431, 60] width 76 height 11
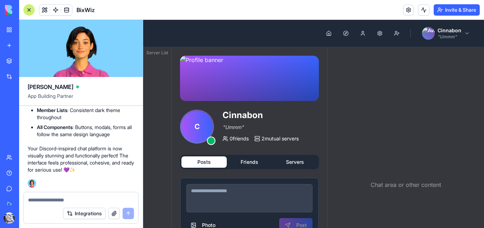
click at [98, 199] on textarea at bounding box center [81, 199] width 106 height 7
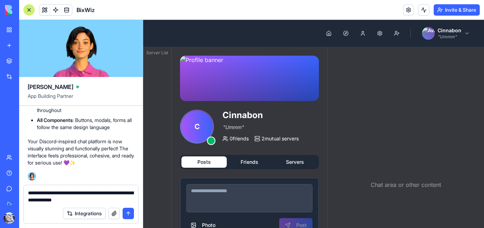
type textarea "**********"
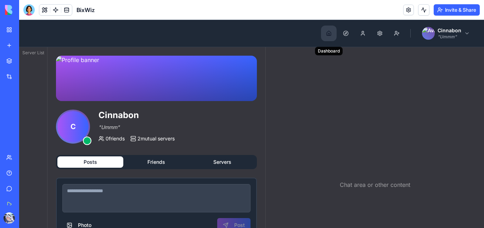
click at [324, 36] on button "Dashboard" at bounding box center [329, 34] width 16 height 16
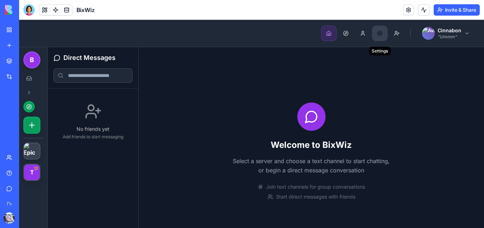
click at [378, 34] on button "Settings" at bounding box center [380, 34] width 16 height 16
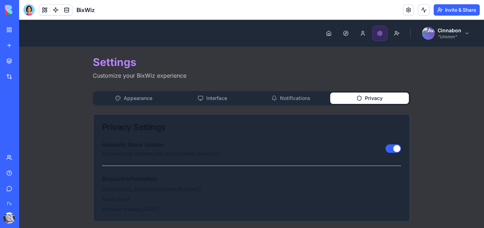
click at [387, 95] on button "Privacy" at bounding box center [369, 98] width 79 height 11
click at [305, 94] on button "Notifications" at bounding box center [291, 98] width 79 height 11
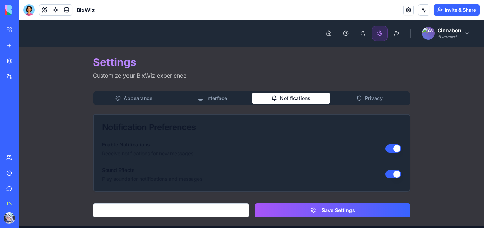
click at [245, 93] on button "Interface" at bounding box center [212, 98] width 79 height 11
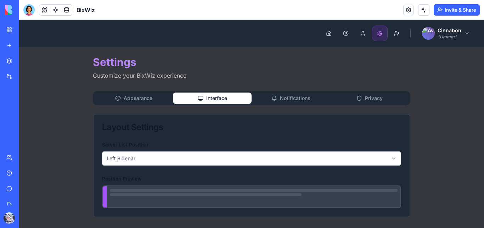
click at [148, 95] on button "Appearance" at bounding box center [133, 98] width 79 height 11
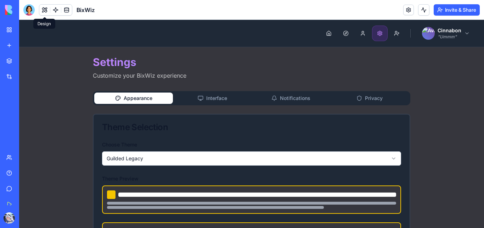
click at [44, 12] on button at bounding box center [44, 10] width 11 height 11
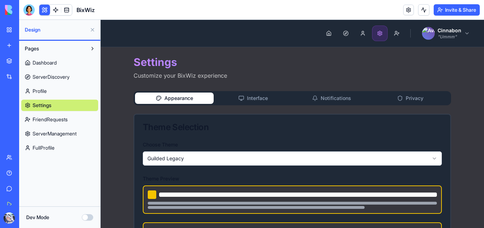
click at [66, 146] on link "FullProfile" at bounding box center [59, 147] width 77 height 11
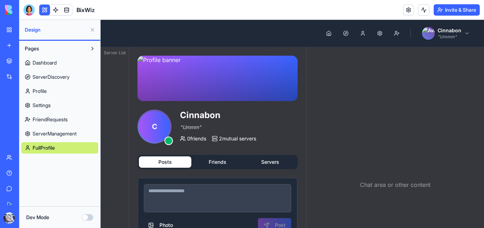
click at [28, 10] on div at bounding box center [28, 9] width 11 height 11
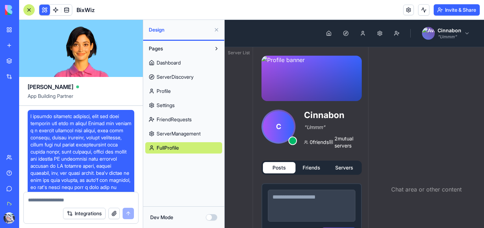
scroll to position [6084, 0]
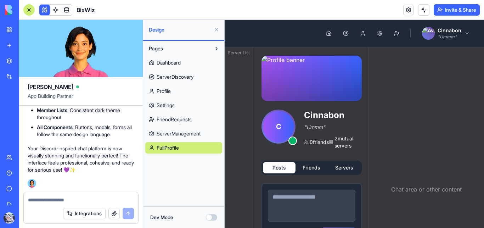
click at [63, 200] on textarea at bounding box center [81, 199] width 106 height 7
type textarea "**********"
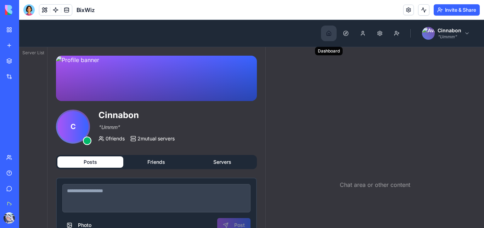
click at [327, 34] on button "Dashboard" at bounding box center [329, 34] width 16 height 16
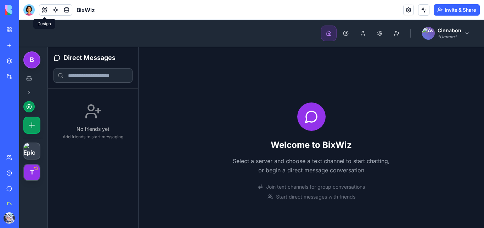
click at [33, 13] on div at bounding box center [28, 9] width 11 height 11
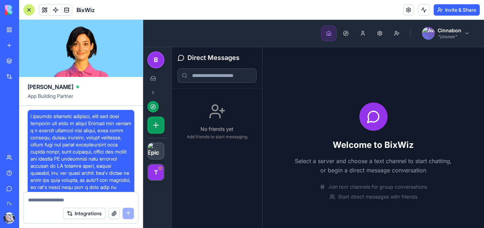
scroll to position [6084, 0]
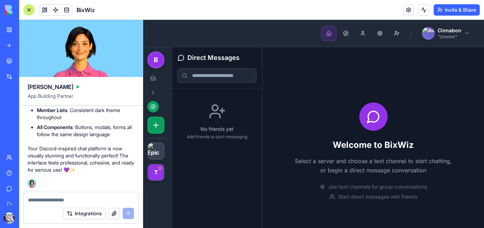
click at [60, 199] on textarea at bounding box center [81, 199] width 106 height 7
click at [419, 40] on body "Dashboard Discovery Profile Settings Friend Requests Cinnabon " Ummm " B T Dire…" at bounding box center [313, 137] width 341 height 235
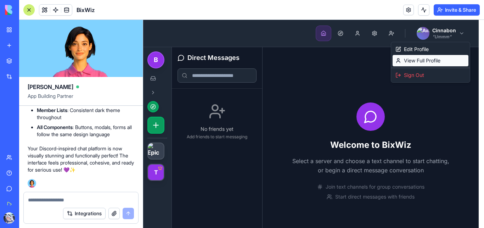
click at [417, 58] on link "View Full Profile" at bounding box center [431, 60] width 76 height 11
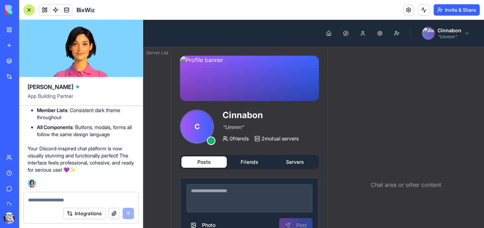
click at [75, 200] on textarea at bounding box center [81, 199] width 106 height 7
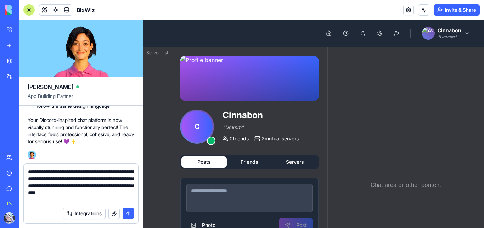
type textarea "**********"
click at [129, 213] on button "submit" at bounding box center [128, 213] width 11 height 11
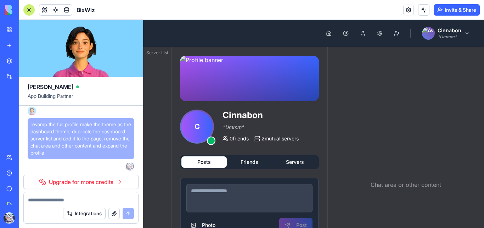
scroll to position [6156, 0]
click at [127, 182] on link "Upgrade for more credits" at bounding box center [80, 182] width 115 height 14
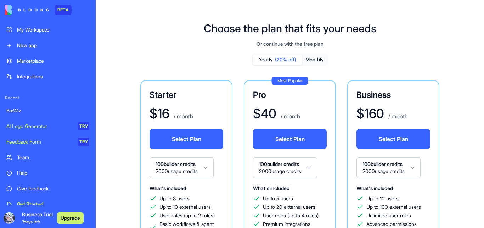
scroll to position [88, 0]
